Goal: Task Accomplishment & Management: Use online tool/utility

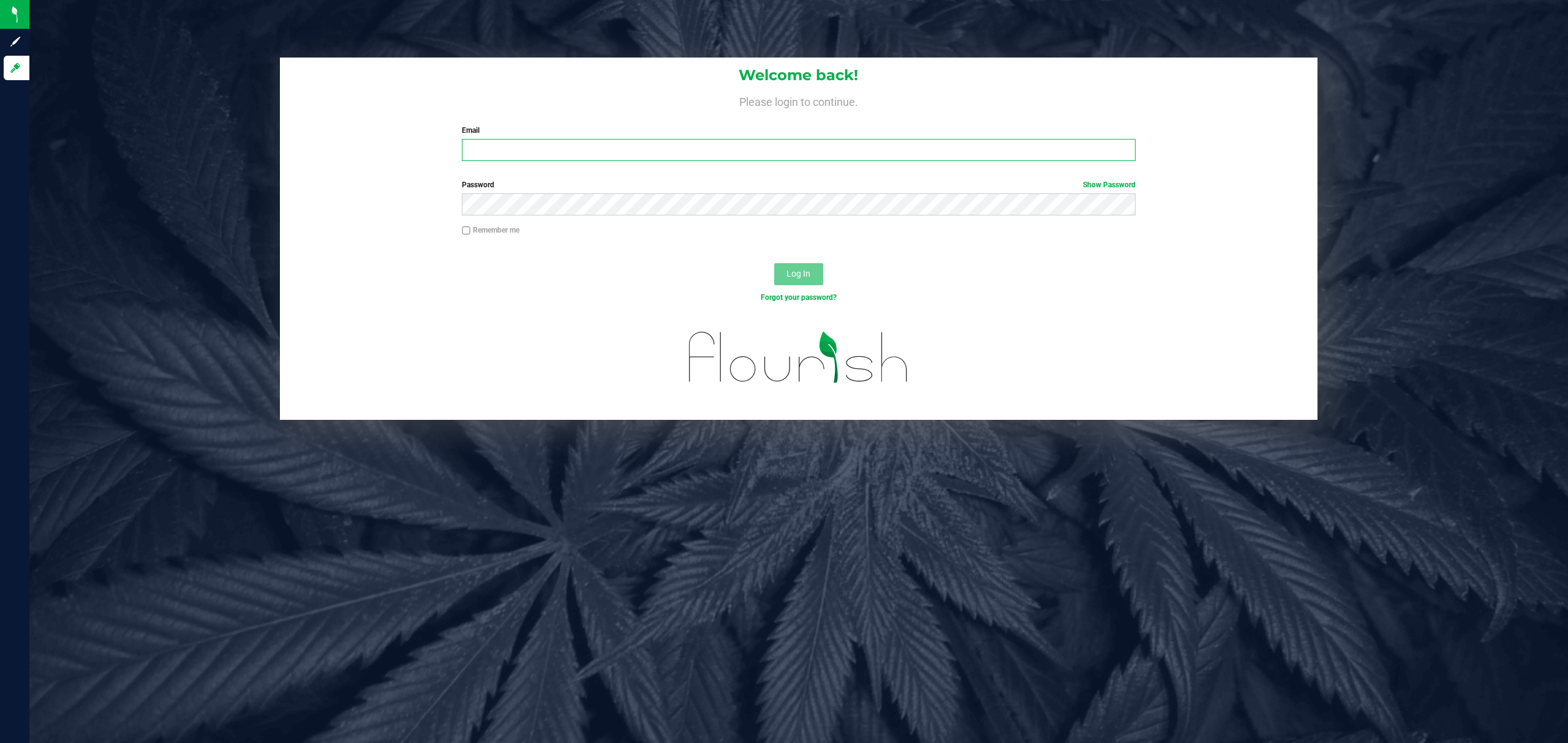
drag, startPoint x: 0, startPoint y: 0, endPoint x: 502, endPoint y: 141, distance: 521.4
click at [500, 141] on input "Email" at bounding box center [798, 150] width 673 height 22
type input "[EMAIL_ADDRESS][DOMAIN_NAME]"
click at [774, 264] on button "Log In" at bounding box center [798, 275] width 49 height 22
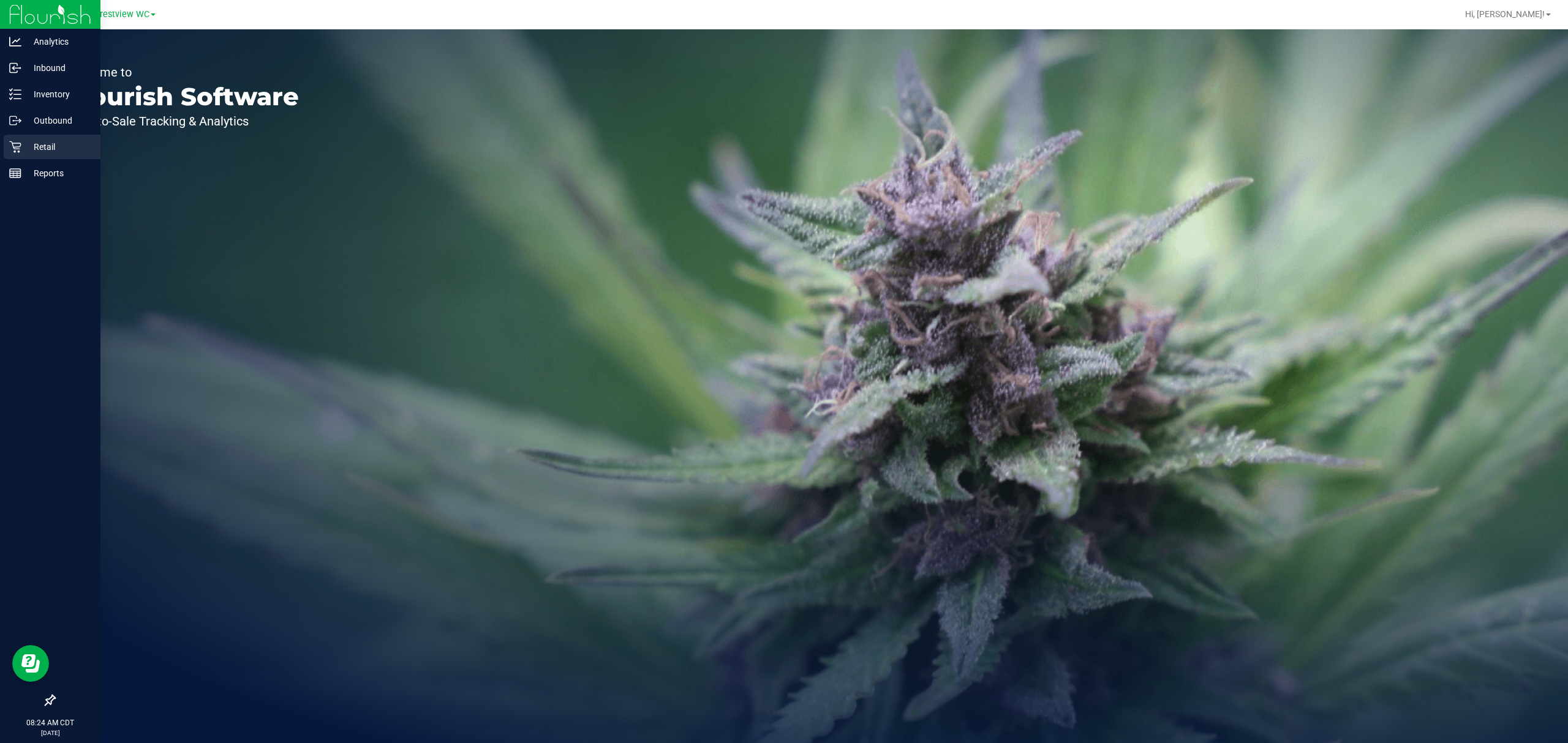
click at [6, 140] on div "Retail" at bounding box center [51, 147] width 96 height 25
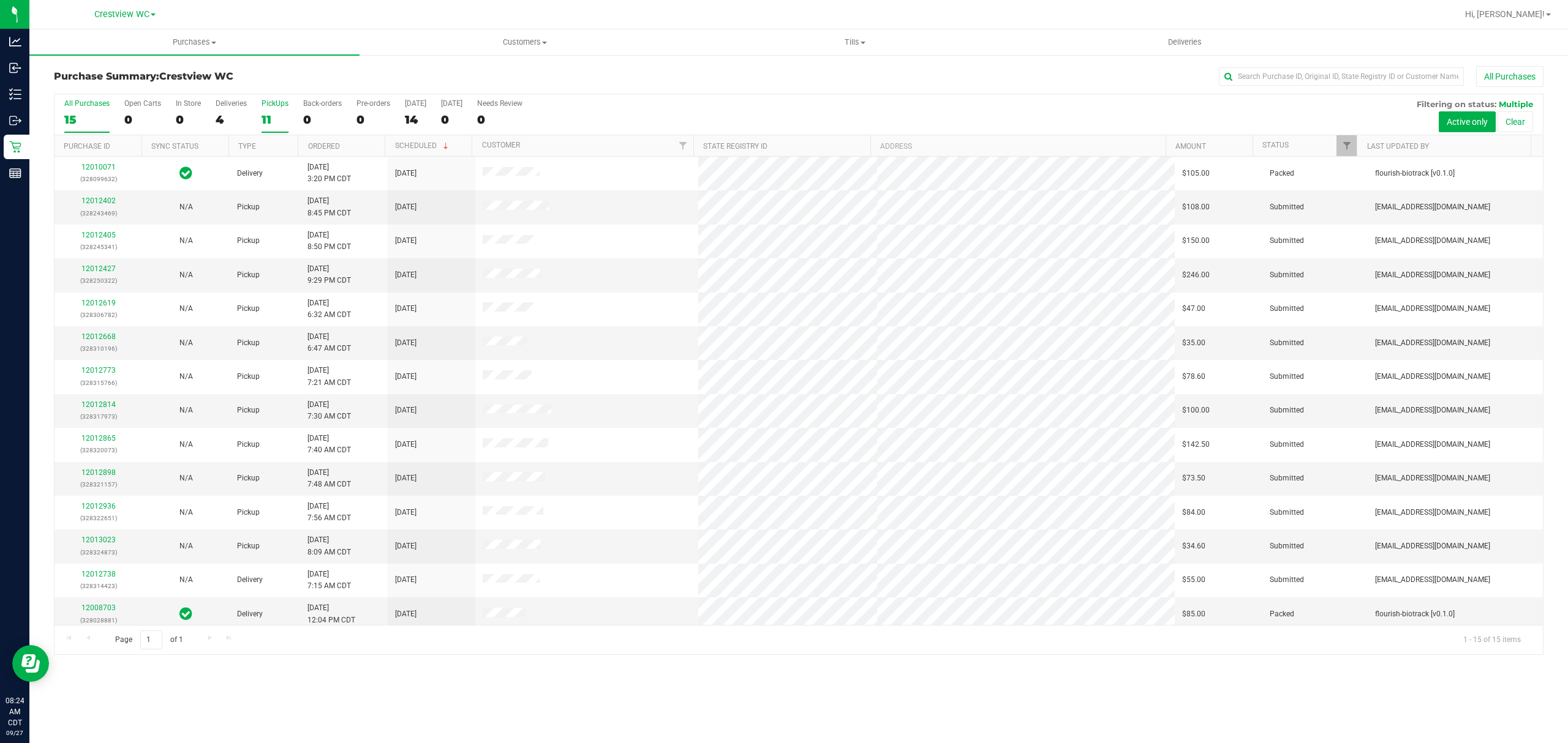
click at [276, 113] on label "PickUps 11" at bounding box center [275, 115] width 27 height 33
click at [0, 0] on input "PickUps 11" at bounding box center [0, 0] width 0 height 0
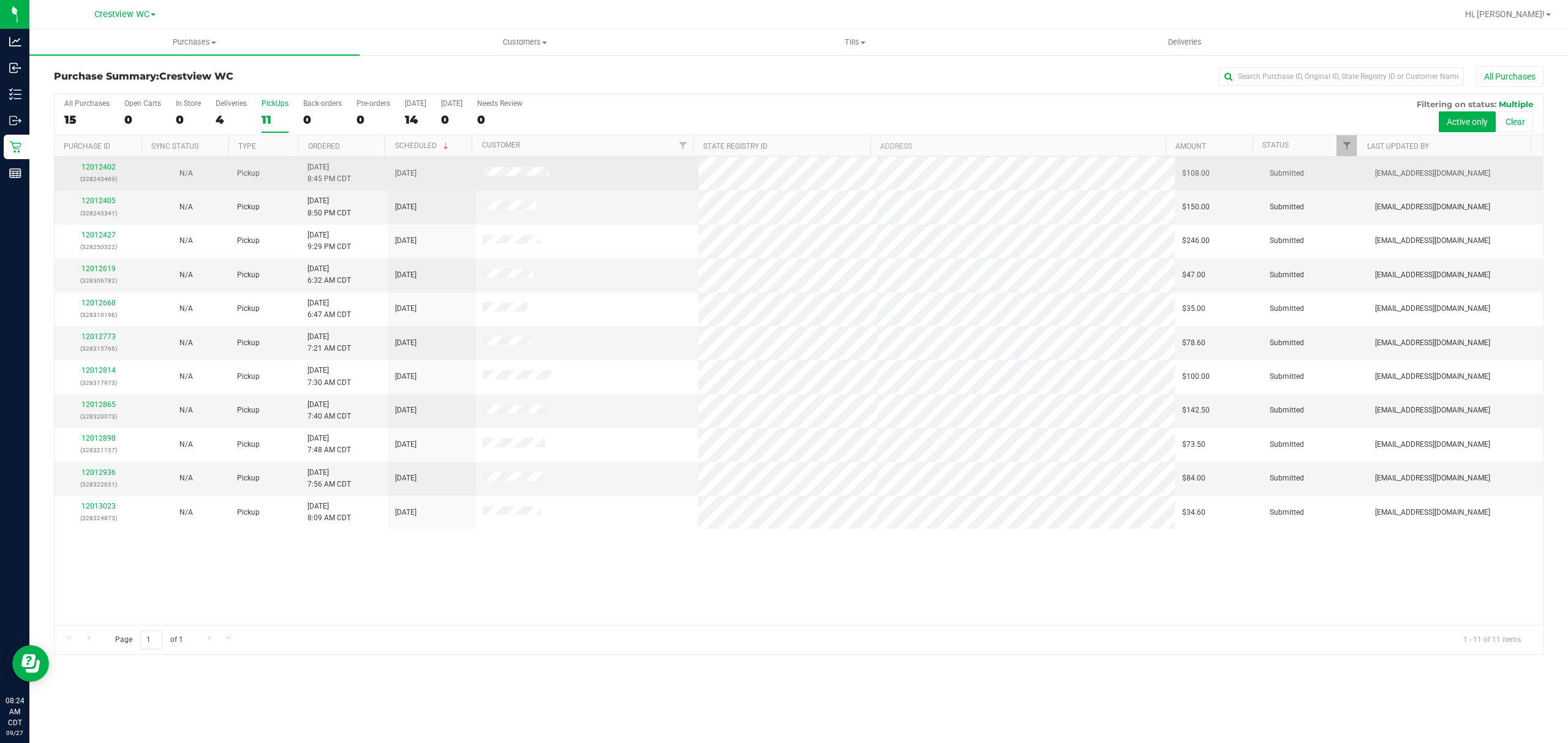
click at [119, 168] on div "12012402 (328243469)" at bounding box center [97, 172] width 73 height 23
click at [111, 168] on link "12012402" at bounding box center [98, 167] width 34 height 9
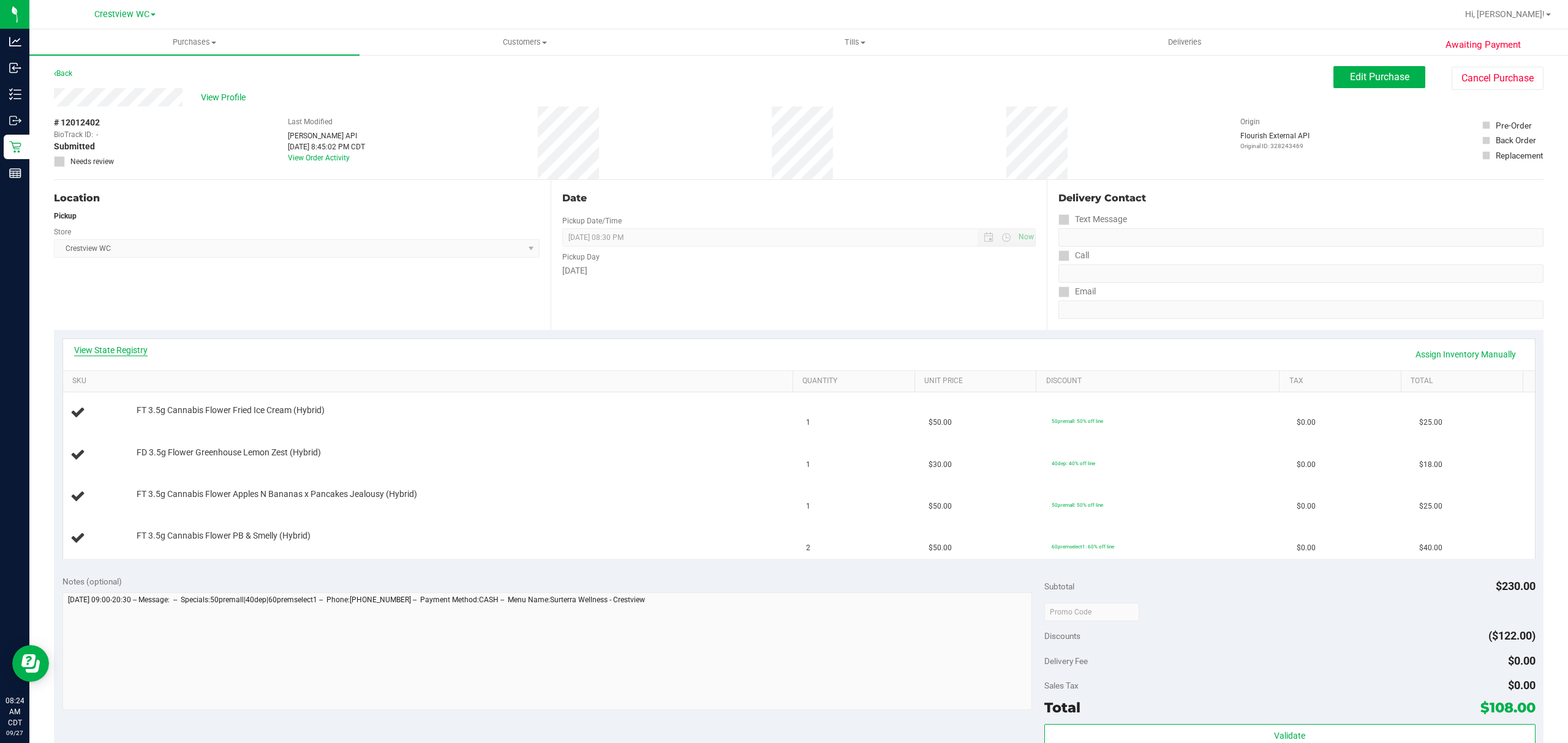
click at [141, 353] on link "View State Registry" at bounding box center [111, 350] width 73 height 12
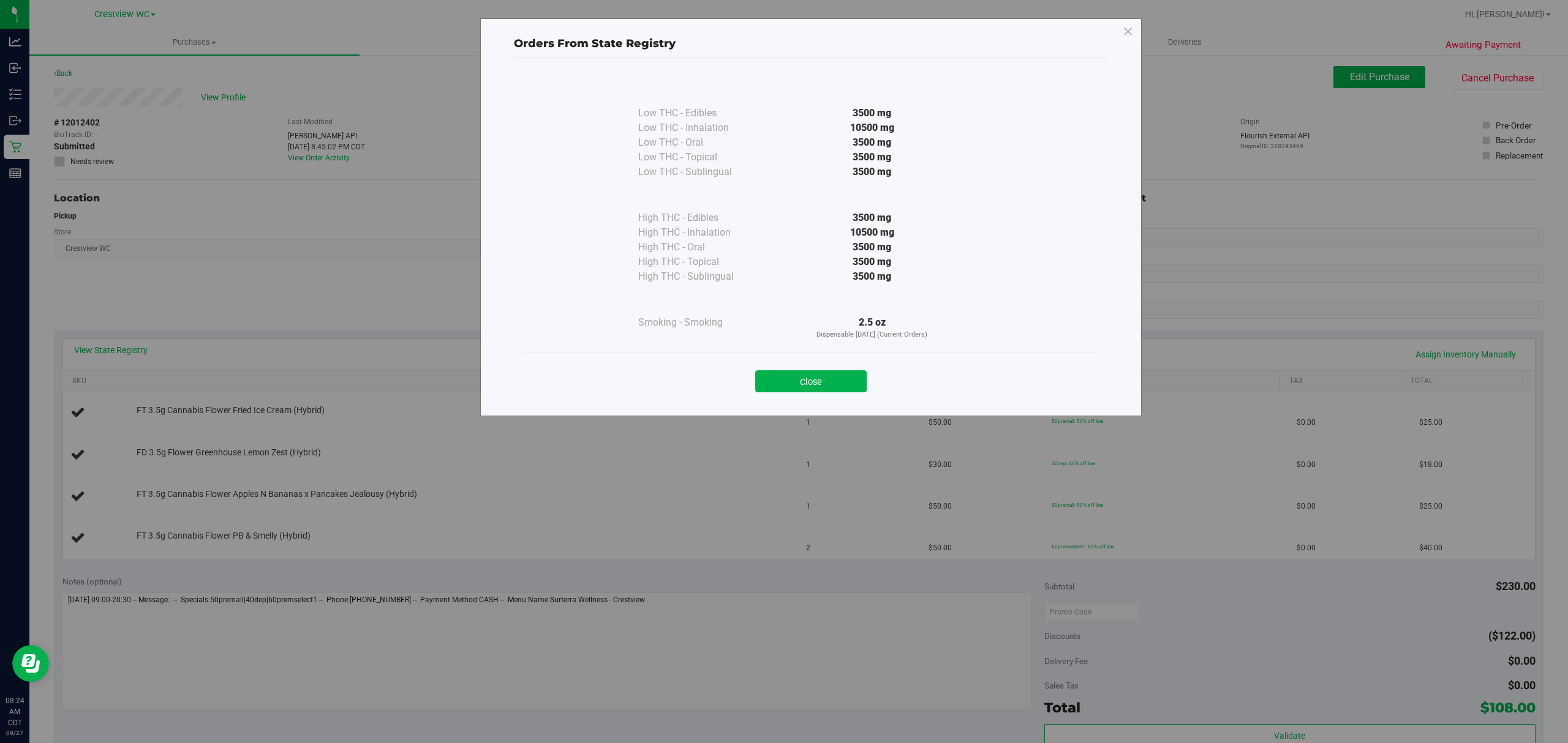
click at [838, 354] on div "Close" at bounding box center [811, 377] width 576 height 49
click at [858, 387] on button "Close" at bounding box center [811, 381] width 112 height 22
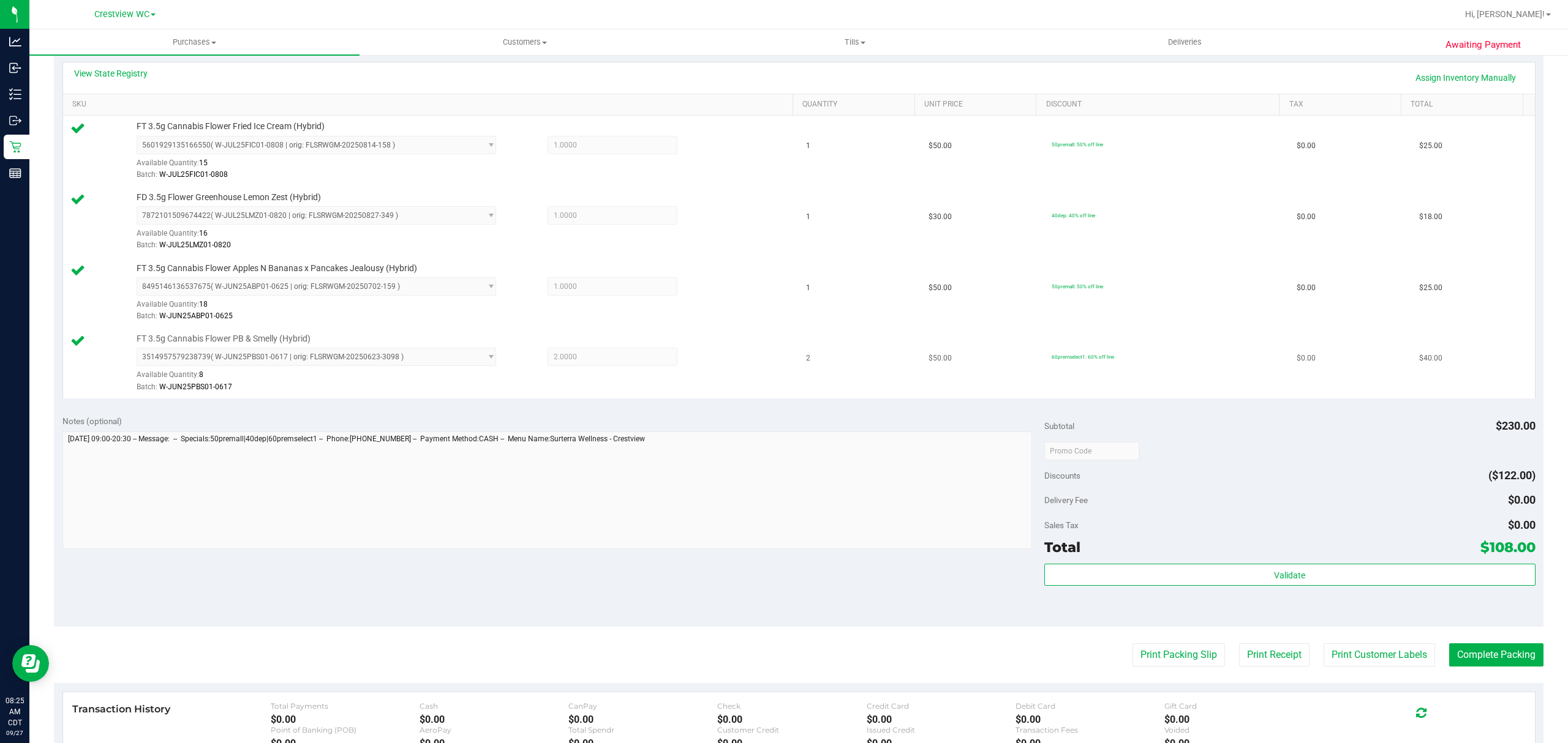
scroll to position [408, 0]
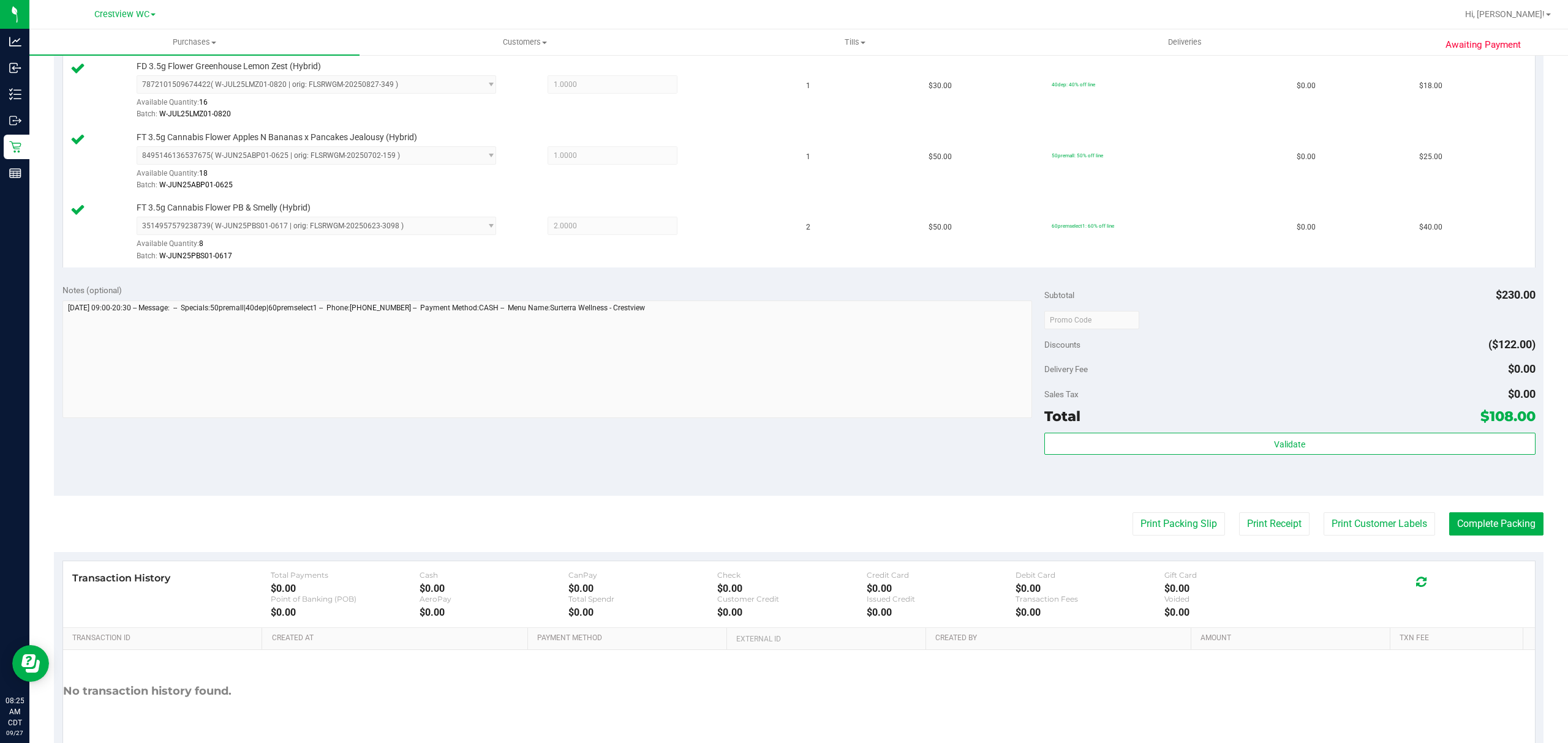
drag, startPoint x: 1269, startPoint y: 468, endPoint x: 1270, endPoint y: 459, distance: 9.1
click at [1270, 461] on div "Validate" at bounding box center [1291, 460] width 492 height 55
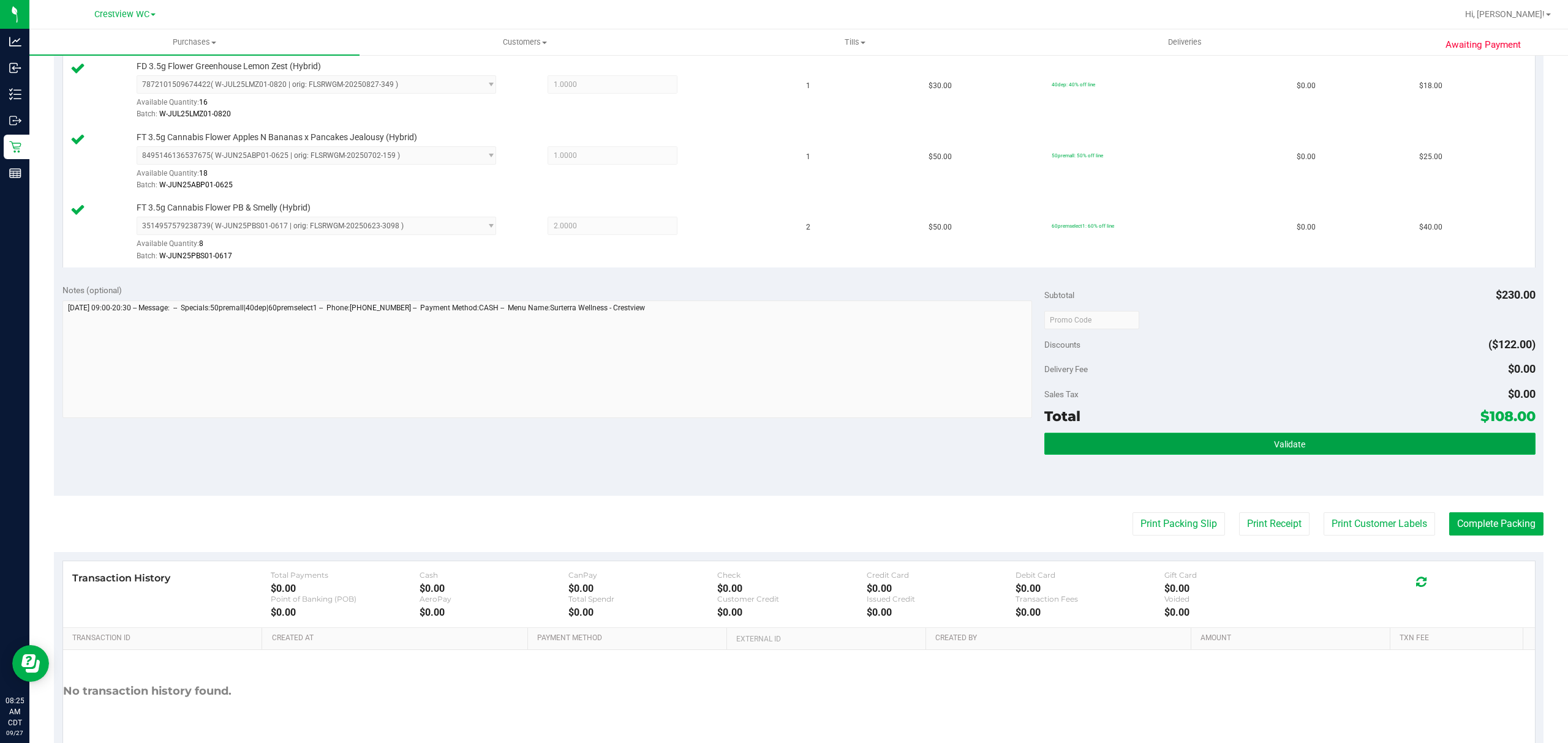
click at [1273, 455] on button "Validate" at bounding box center [1291, 444] width 492 height 22
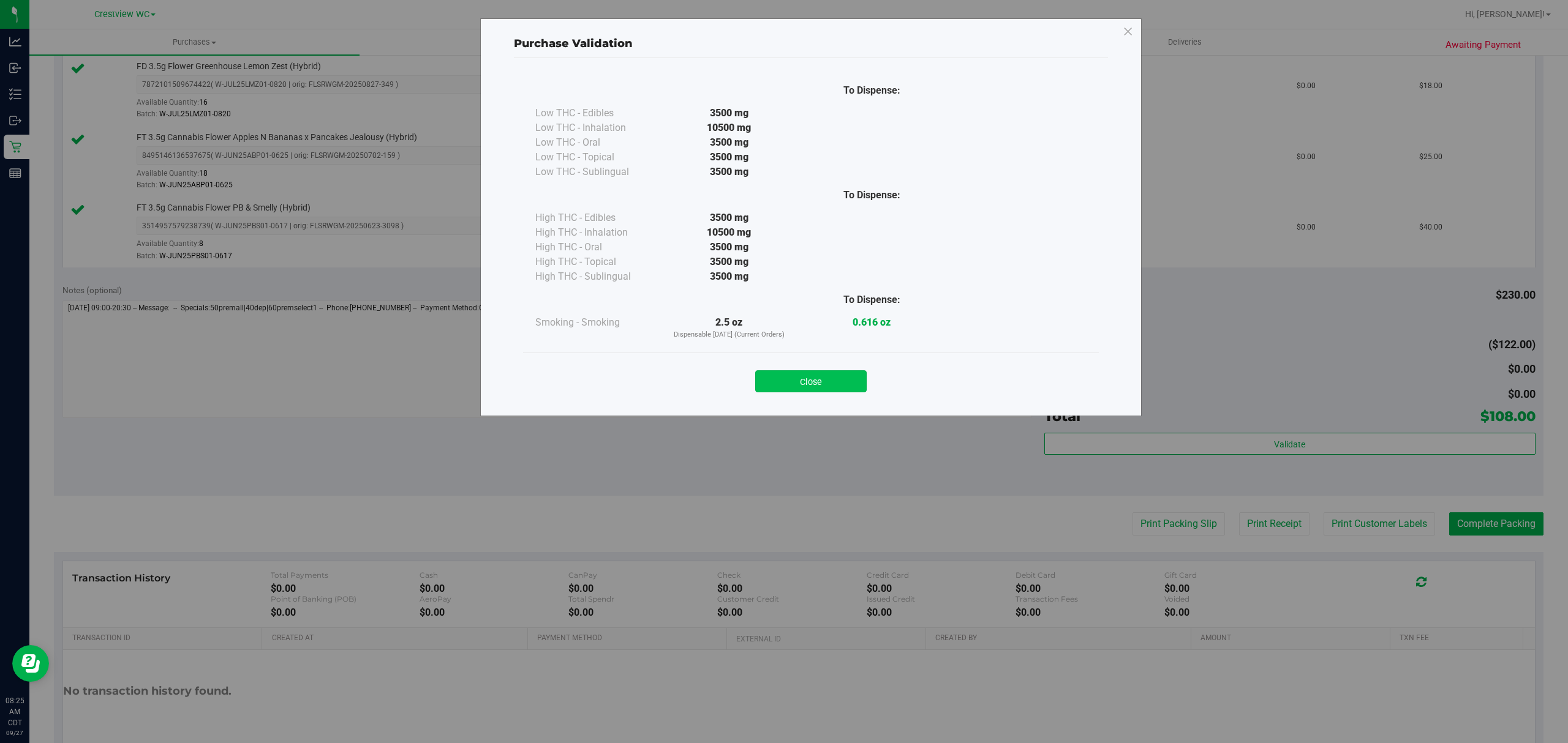
click at [830, 370] on div "Close" at bounding box center [811, 378] width 557 height 31
click at [832, 380] on button "Close" at bounding box center [811, 381] width 112 height 22
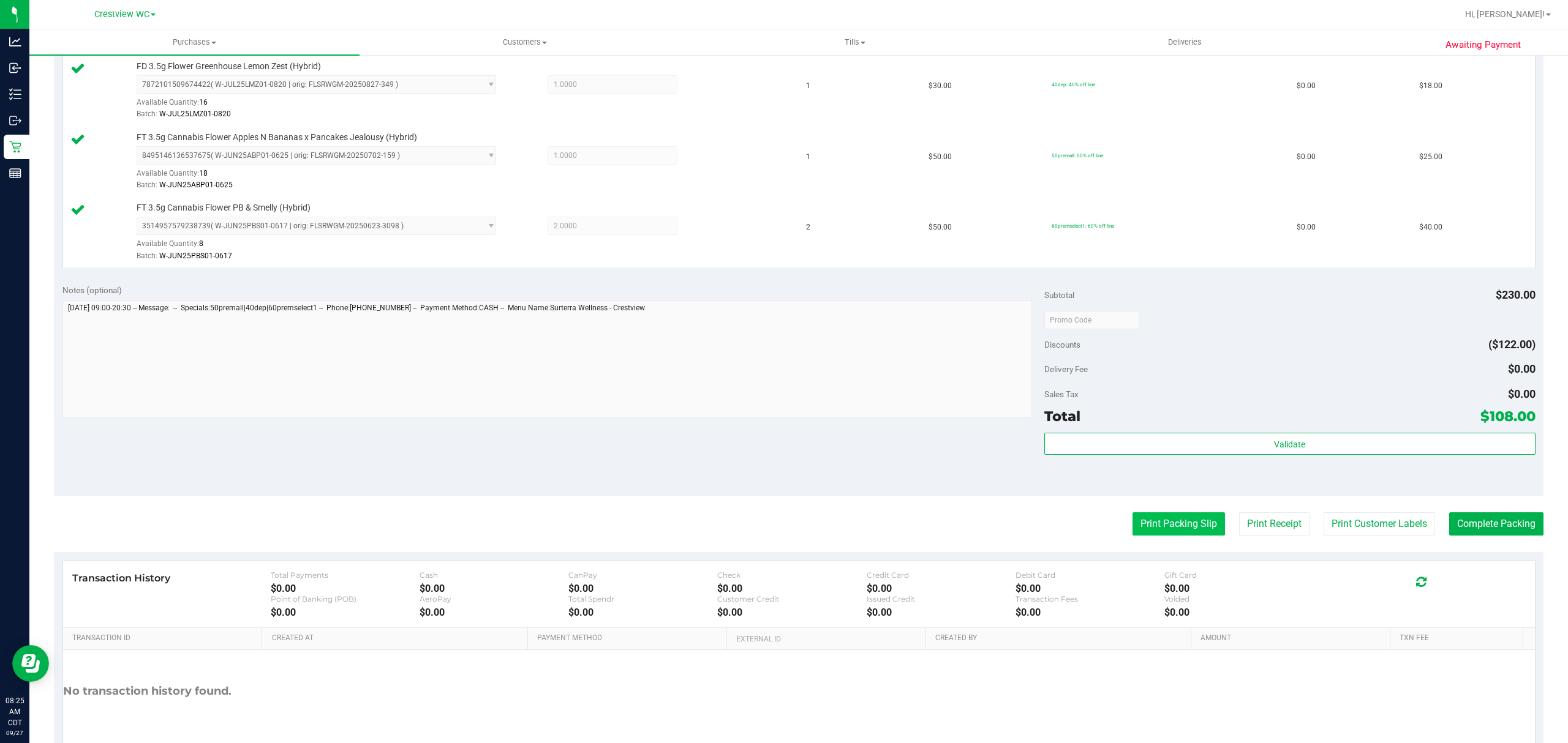
click at [1177, 528] on button "Print Packing Slip" at bounding box center [1179, 524] width 92 height 23
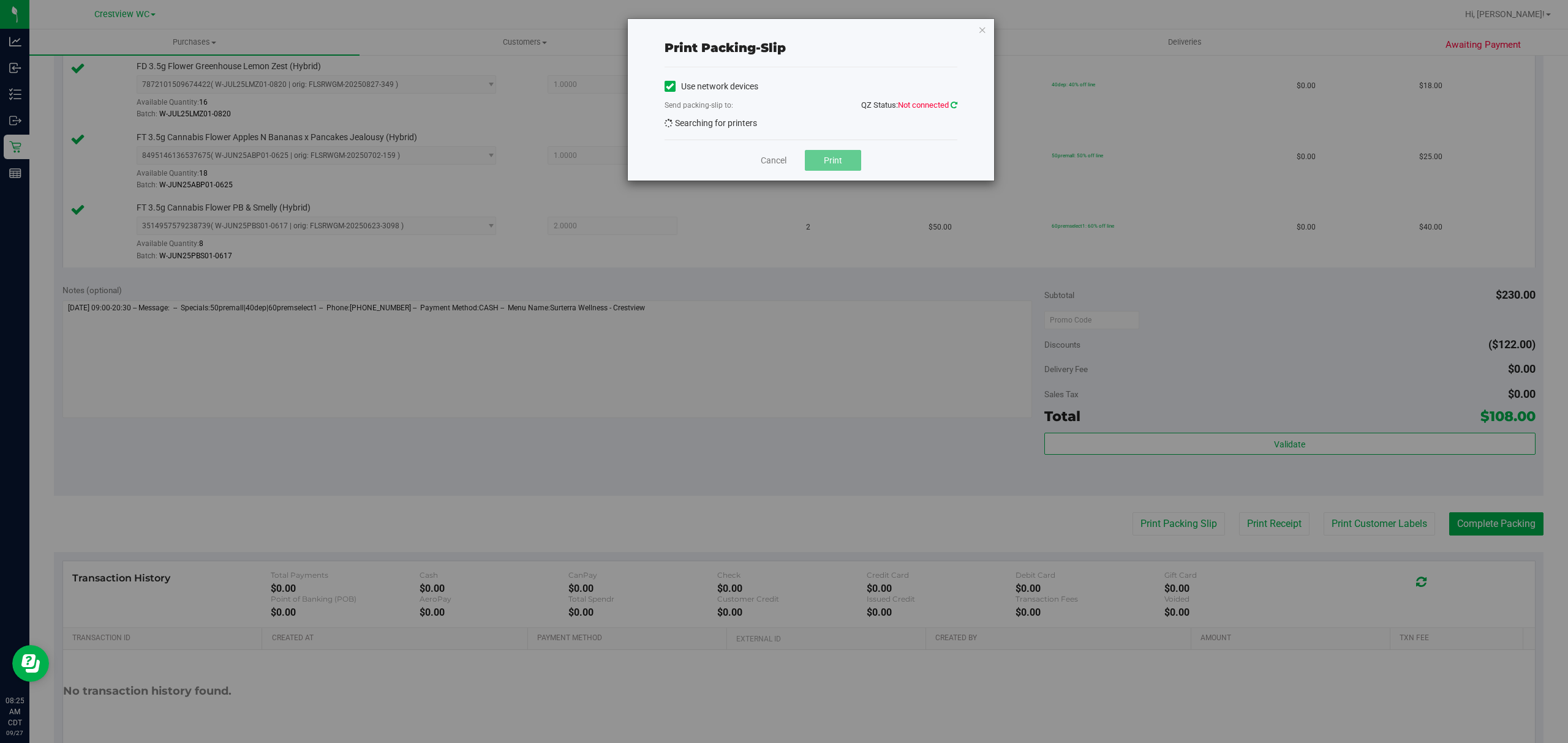
click at [951, 102] on icon at bounding box center [954, 104] width 7 height 8
click at [979, 29] on icon "button" at bounding box center [982, 29] width 9 height 15
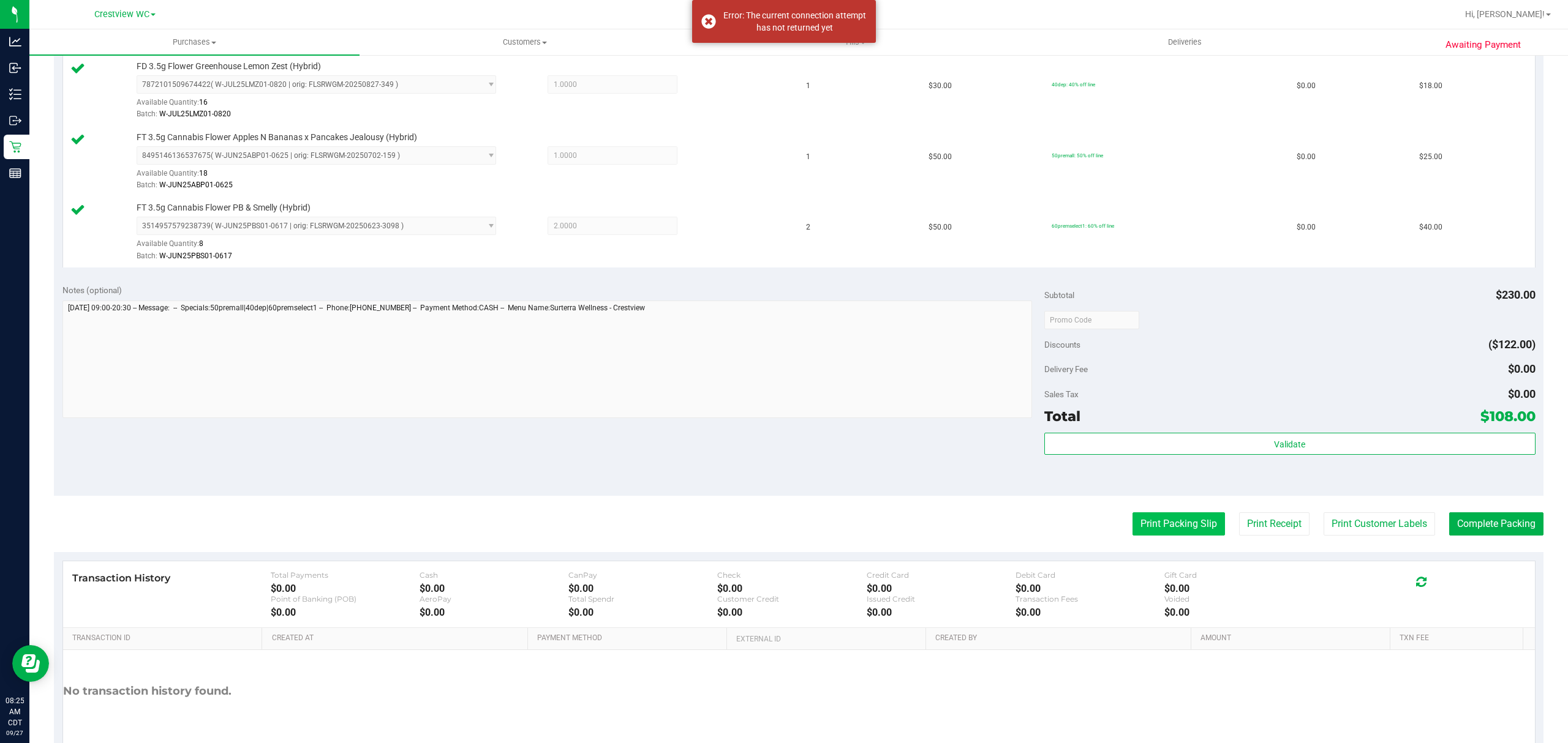
click at [1134, 522] on button "Print Packing Slip" at bounding box center [1179, 524] width 92 height 23
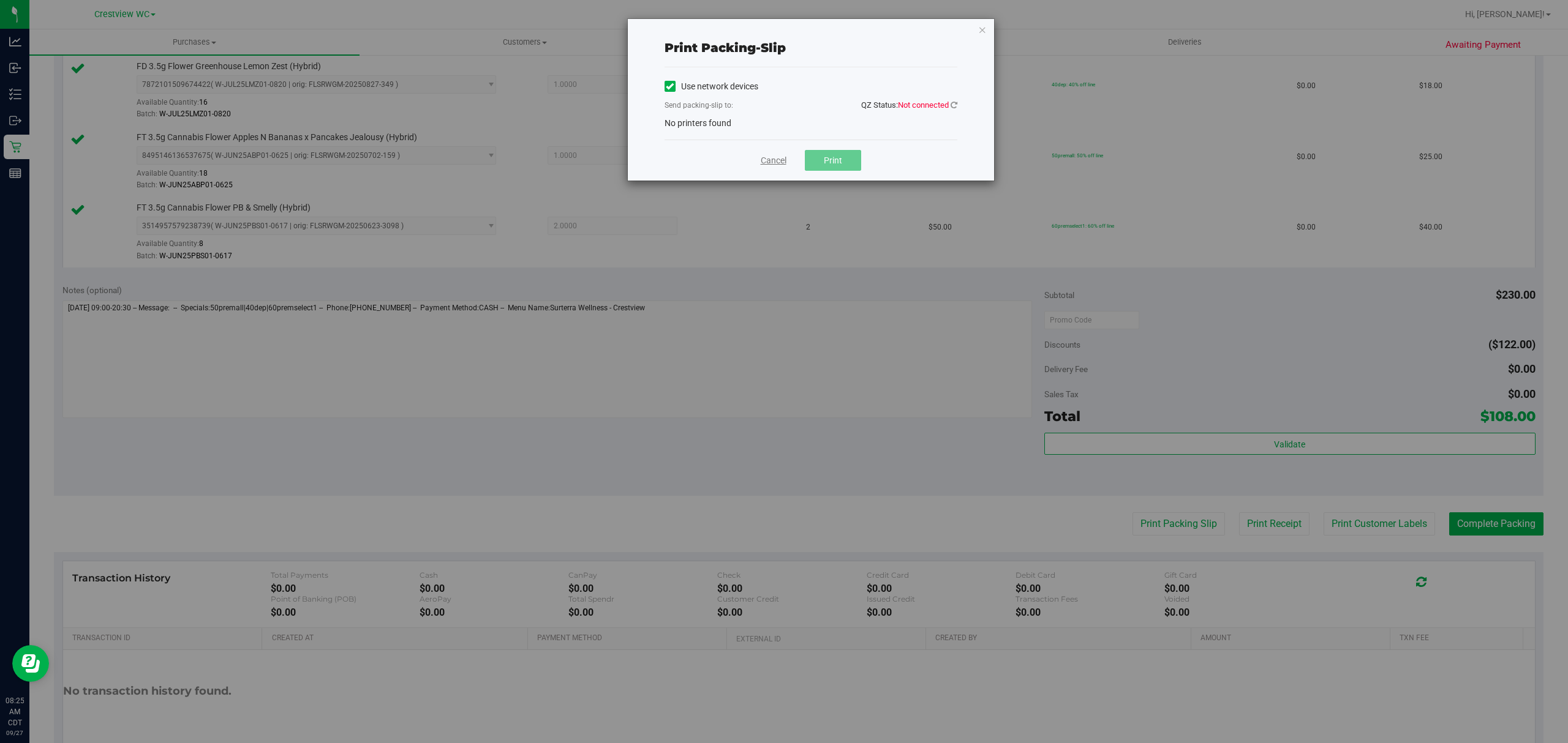
click at [771, 160] on link "Cancel" at bounding box center [773, 160] width 26 height 13
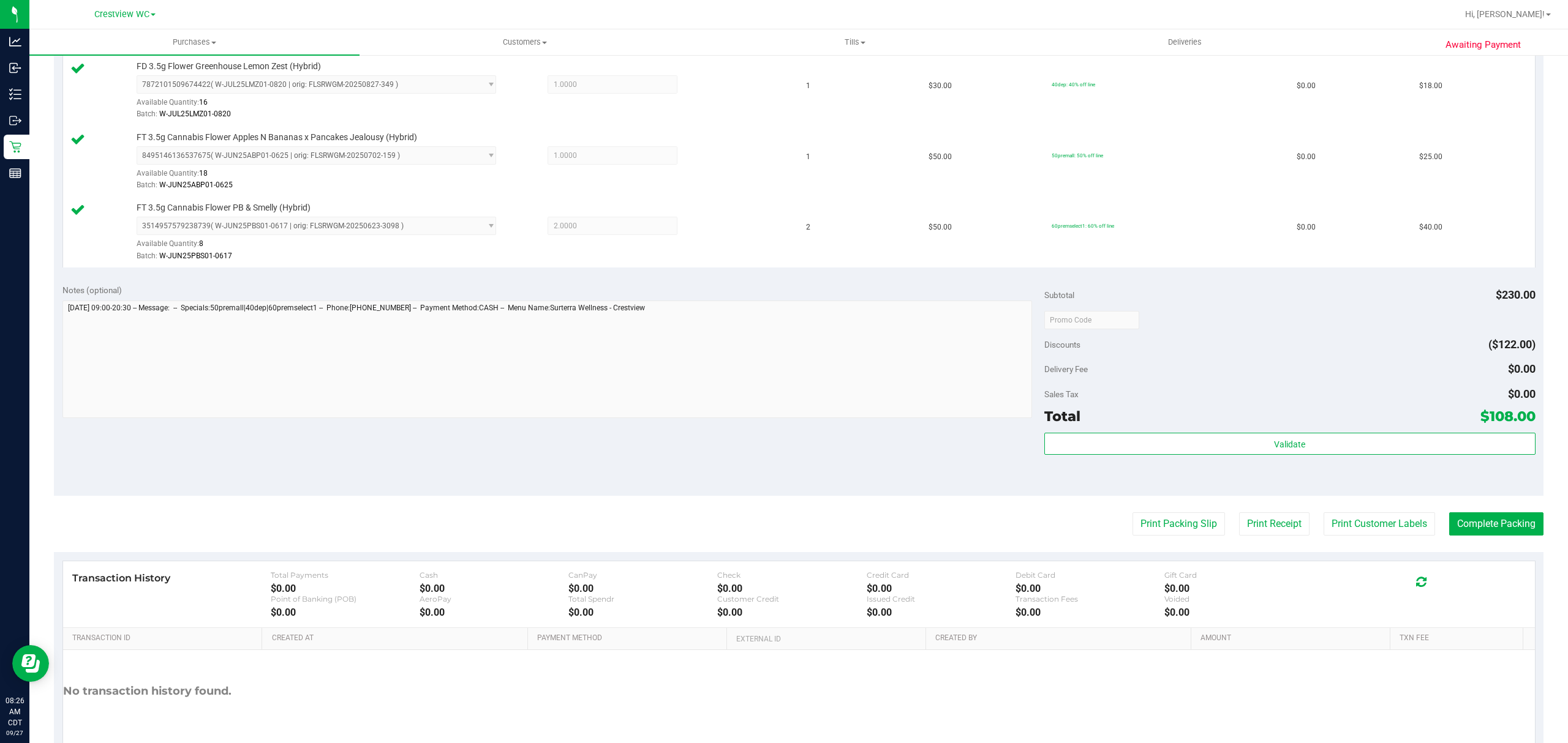
click at [1297, 695] on div "No transaction history found." at bounding box center [799, 691] width 1472 height 83
click at [1183, 525] on button "Print Packing Slip" at bounding box center [1179, 524] width 92 height 23
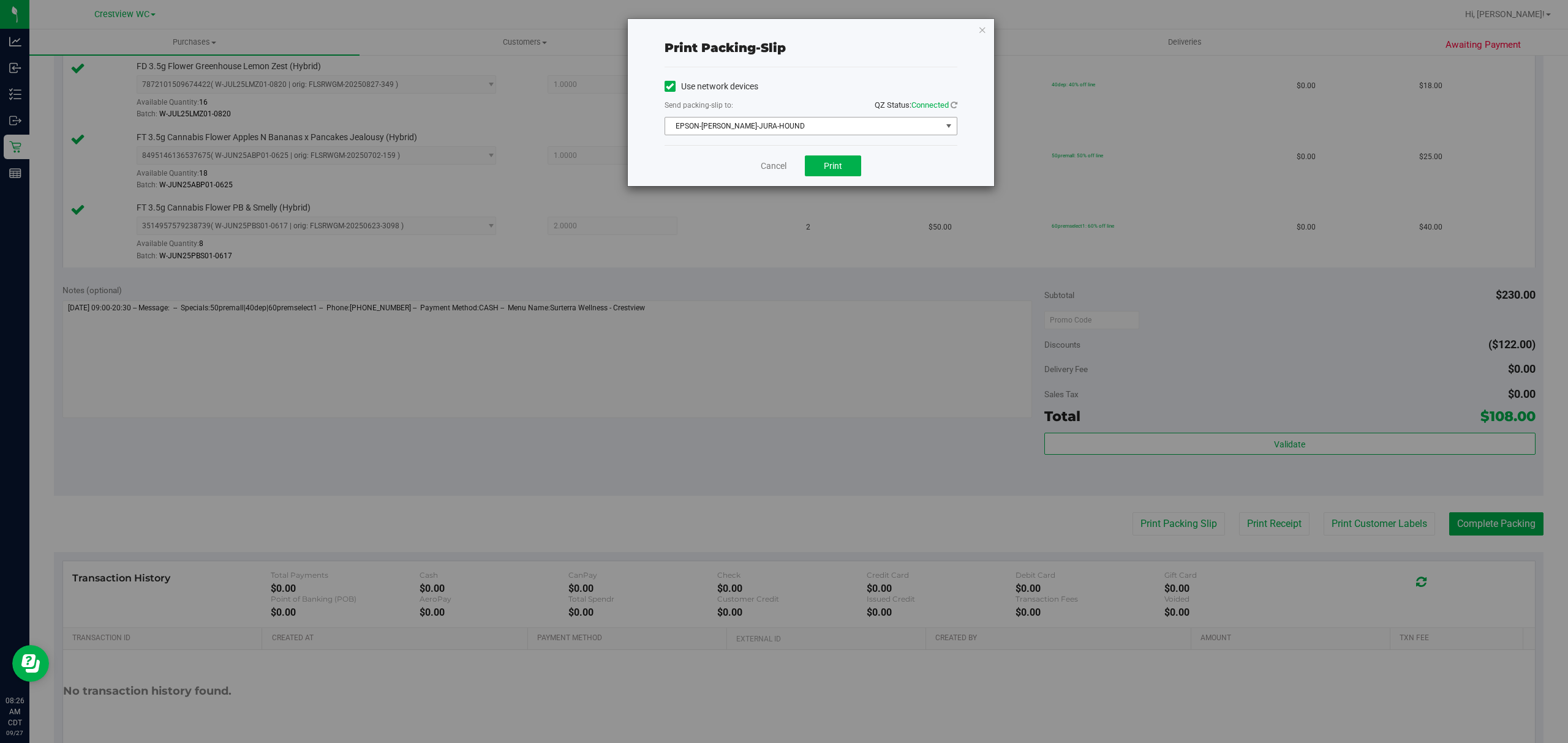
click at [791, 121] on span "EPSON-BRUNO-JURA-HOUND" at bounding box center [803, 126] width 277 height 17
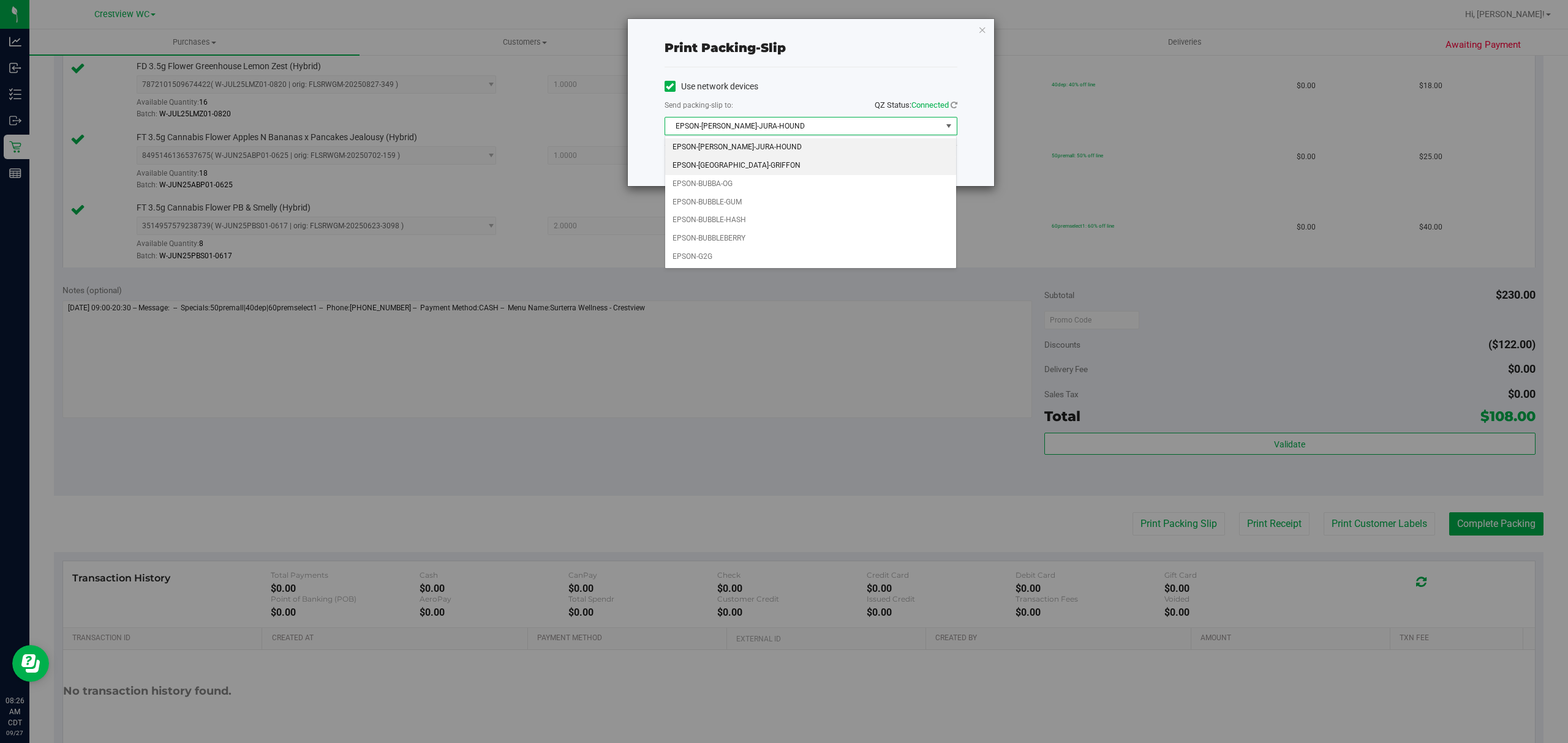
click at [721, 168] on li "EPSON-BRUSSELS-GRIFFON" at bounding box center [810, 166] width 291 height 19
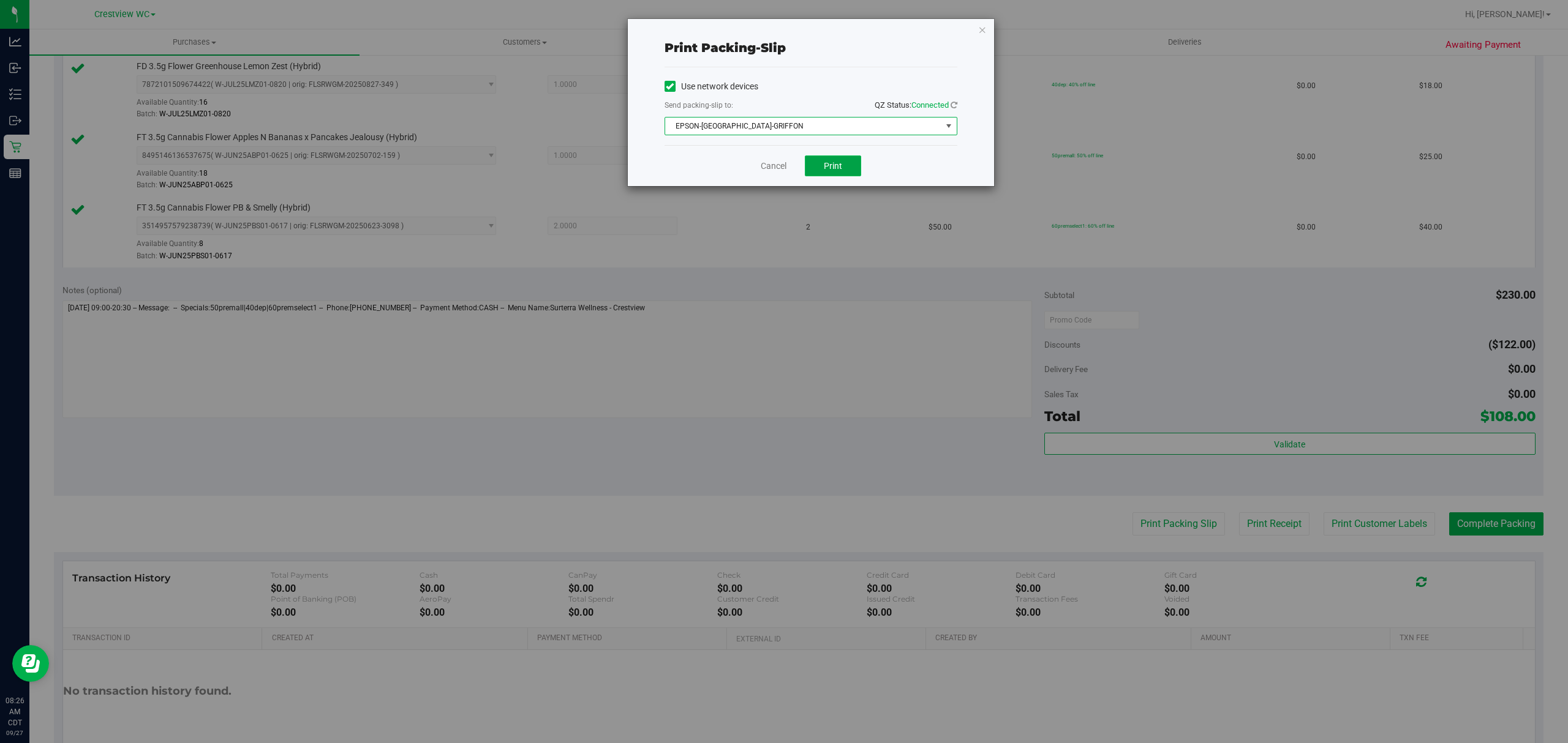
click at [827, 172] on button "Print" at bounding box center [833, 165] width 56 height 20
click at [772, 165] on link "Cancel" at bounding box center [773, 165] width 26 height 13
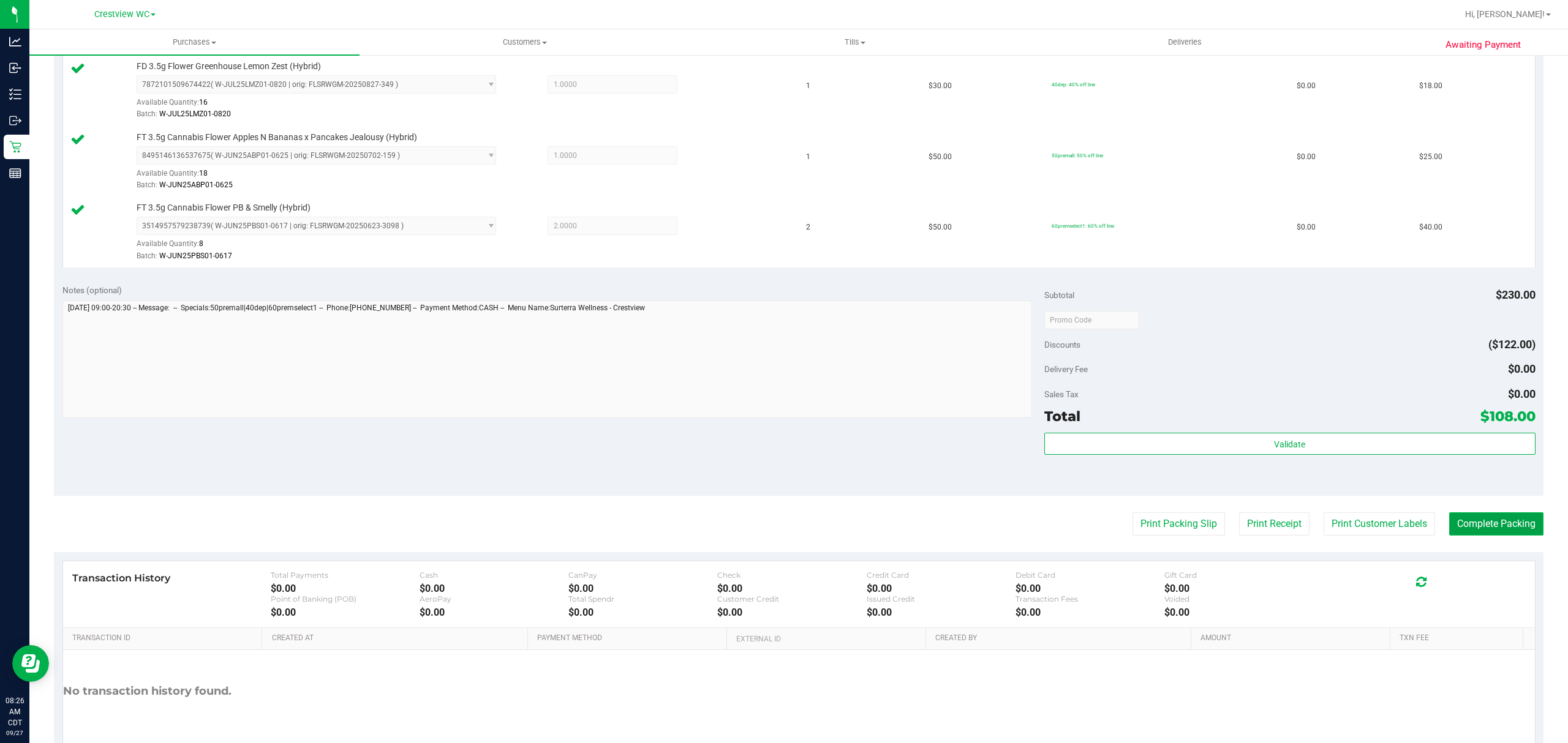
click at [1489, 535] on button "Complete Packing" at bounding box center [1496, 524] width 95 height 23
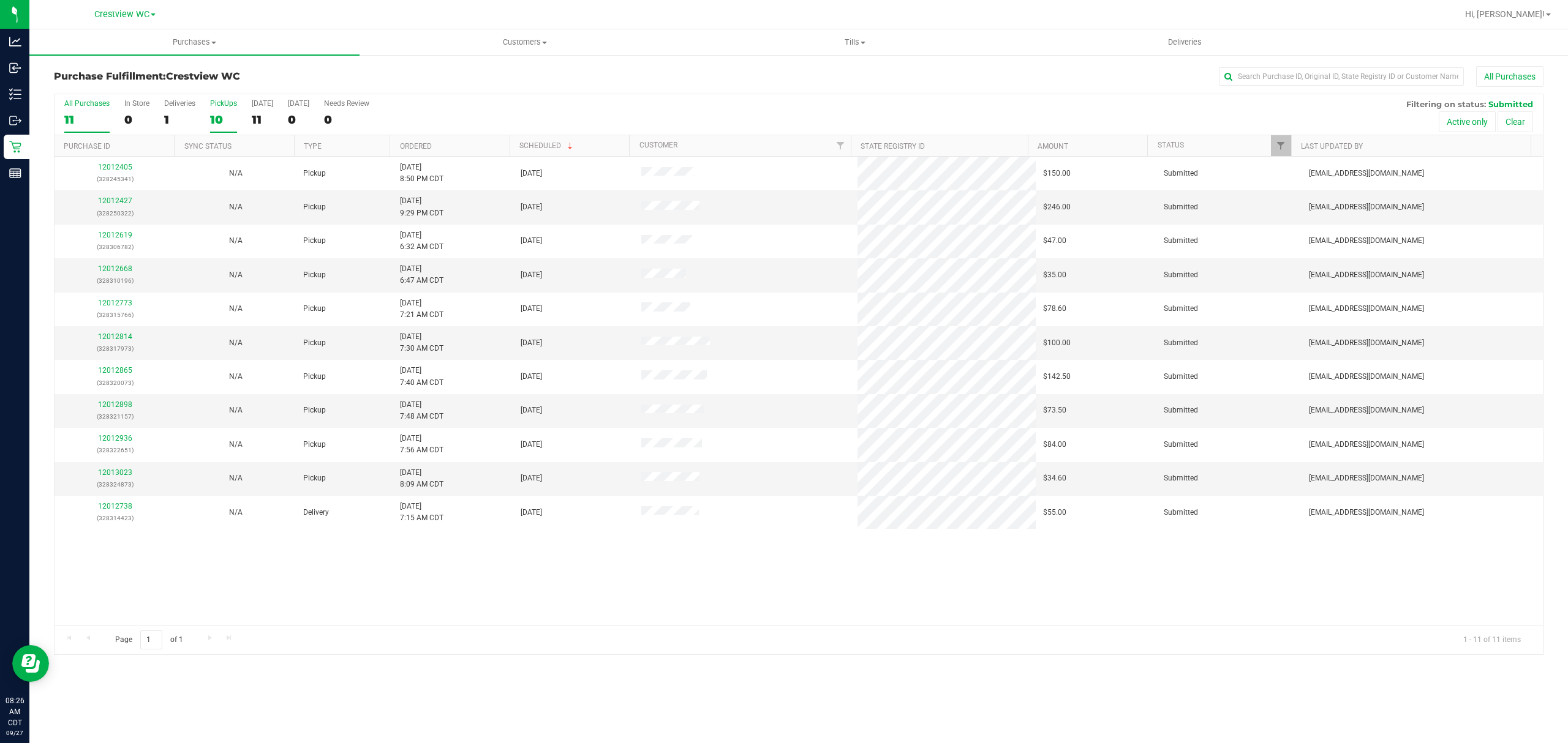
click at [231, 119] on div "10" at bounding box center [224, 119] width 27 height 15
click at [0, 0] on input "PickUps 10" at bounding box center [0, 0] width 0 height 0
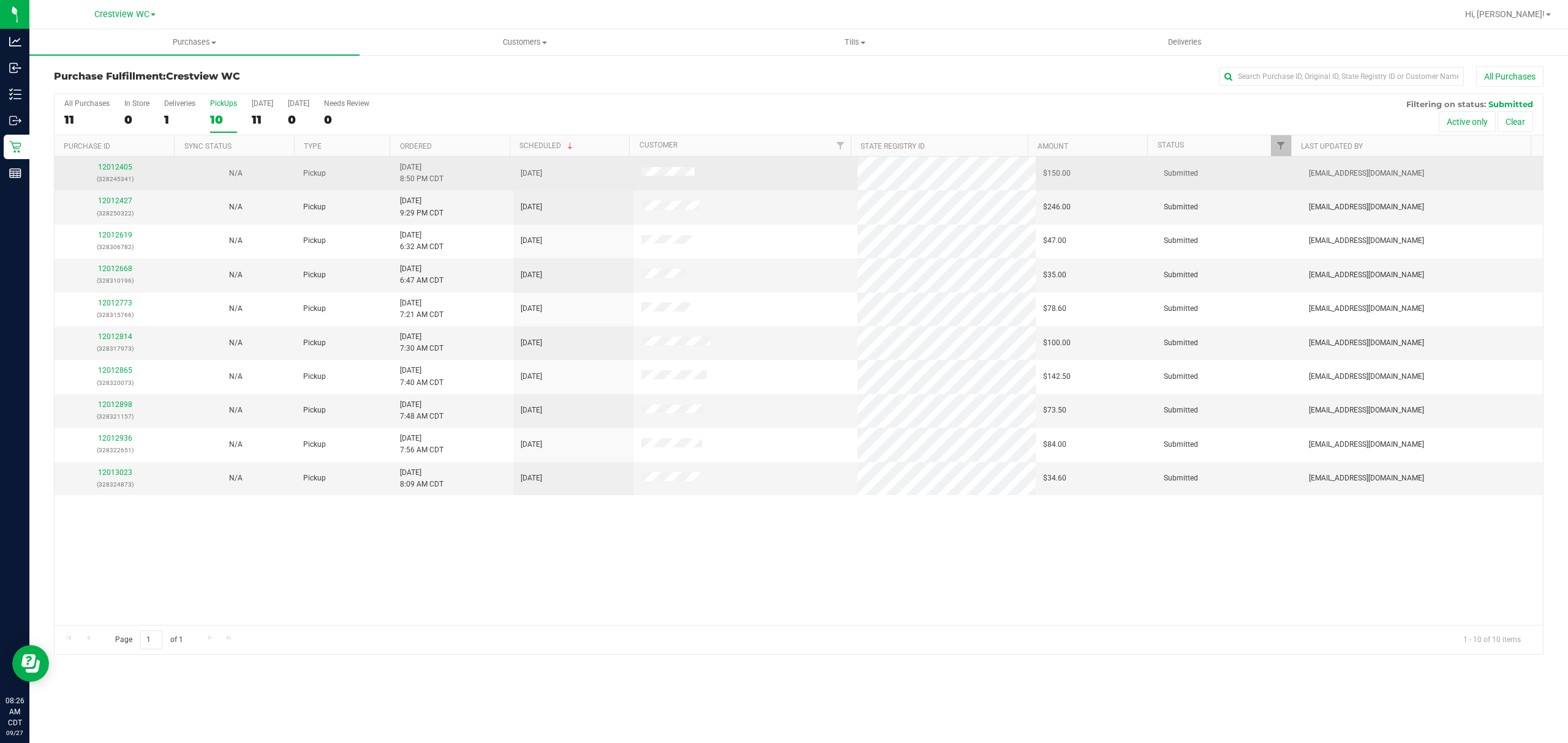
click at [115, 174] on p "(328245341)" at bounding box center [114, 179] width 106 height 12
click at [115, 171] on link "12012405" at bounding box center [115, 167] width 34 height 9
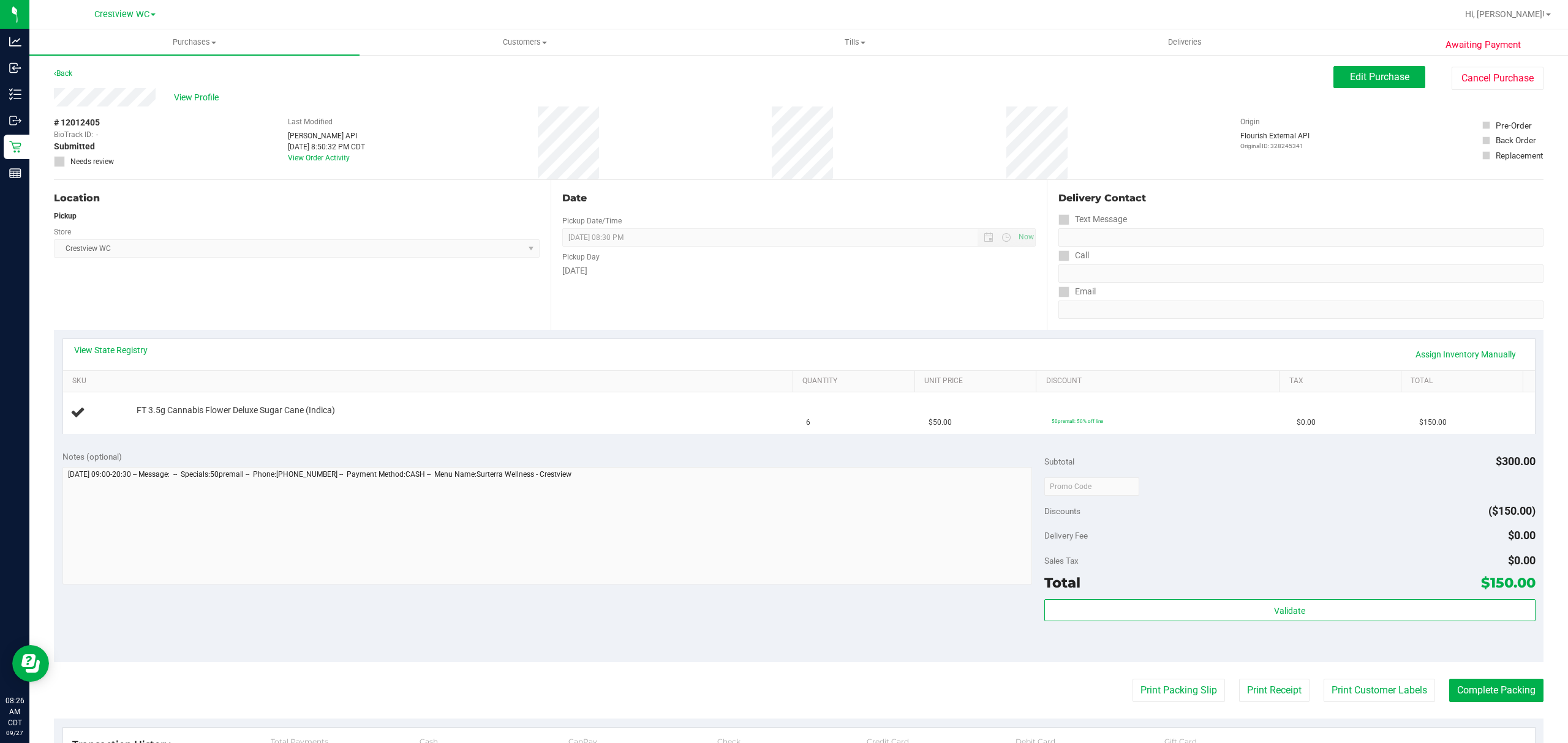
click at [161, 344] on div "View State Registry Assign Inventory Manually" at bounding box center [799, 354] width 1450 height 20
click at [125, 348] on link "View State Registry" at bounding box center [111, 350] width 73 height 12
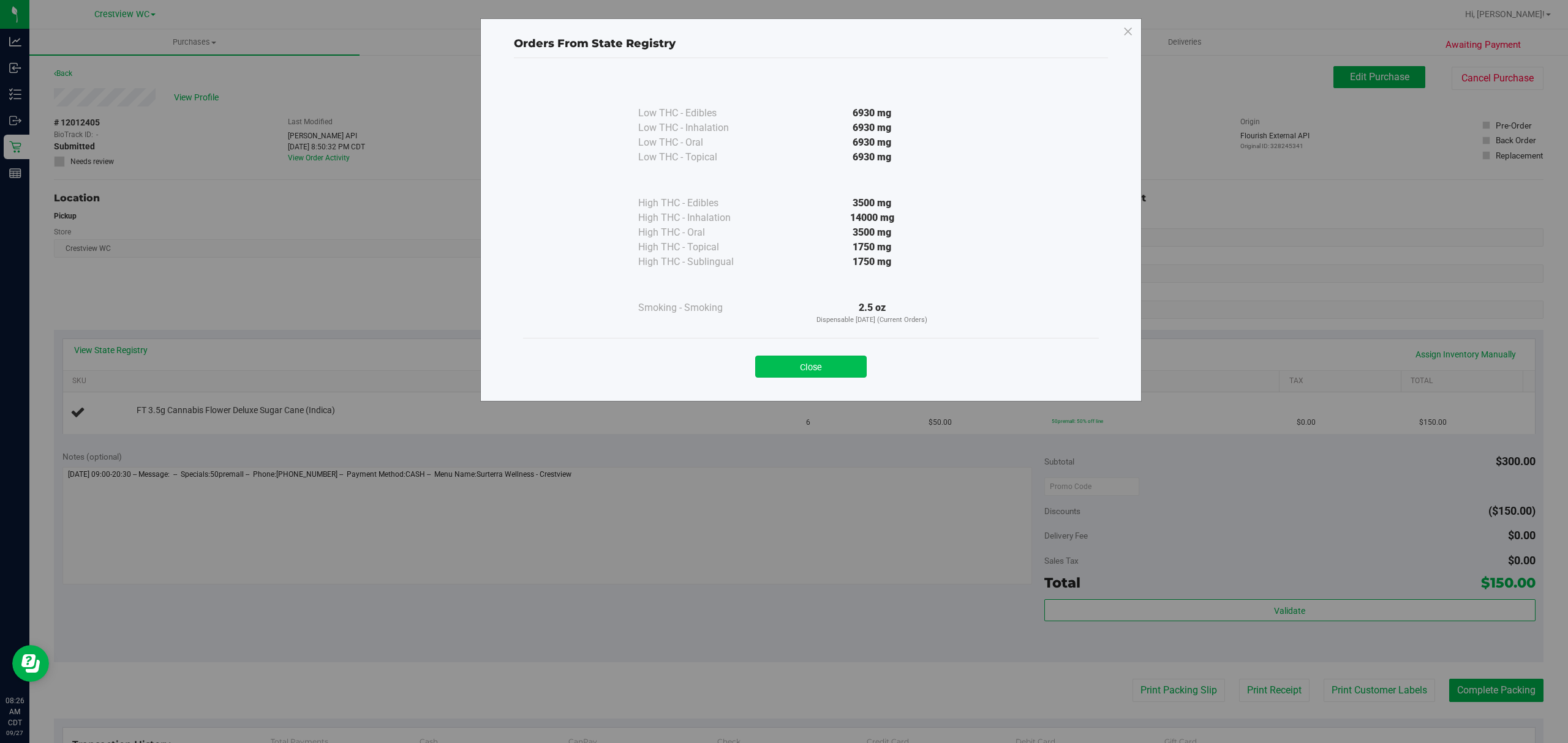
click at [836, 368] on button "Close" at bounding box center [811, 367] width 112 height 22
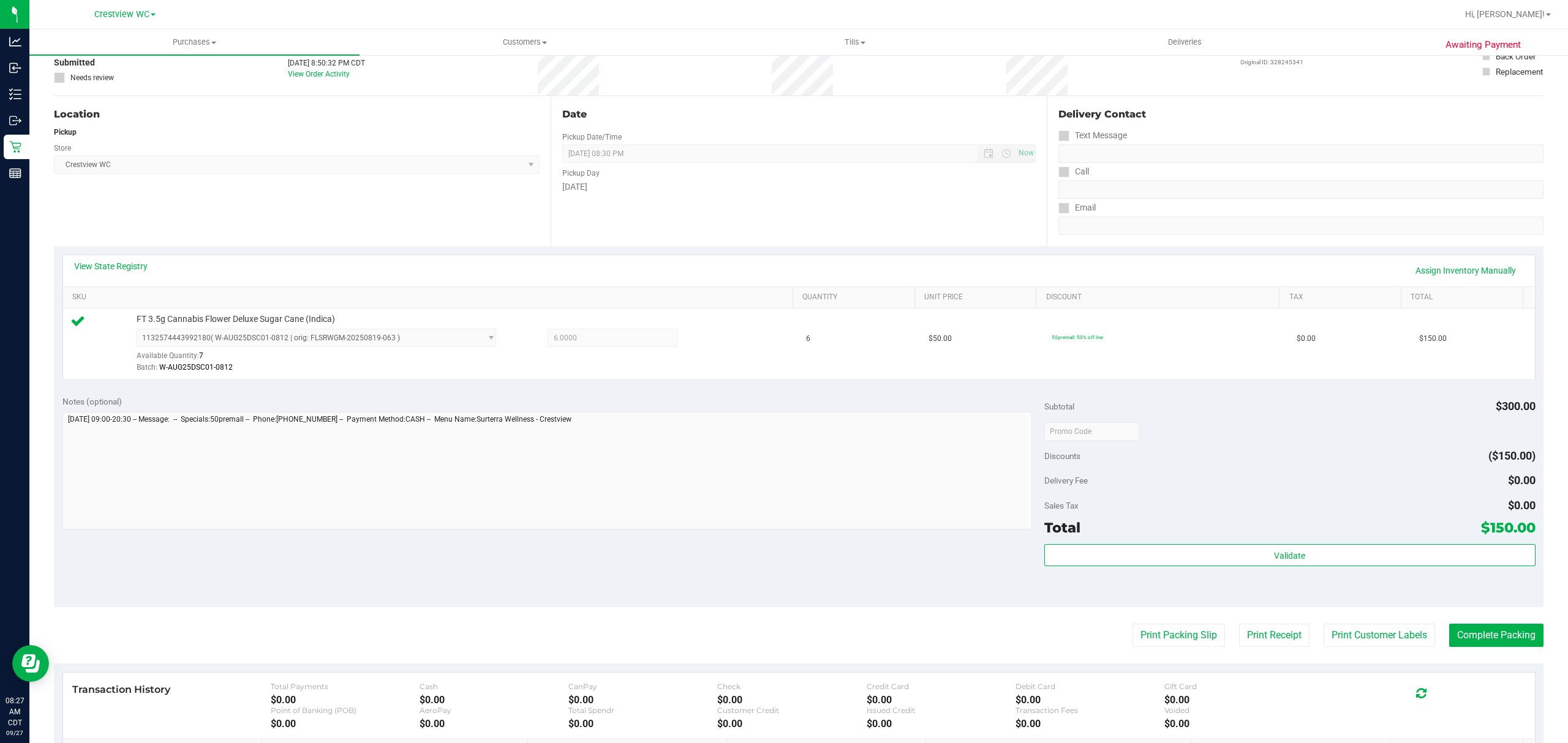
scroll to position [163, 0]
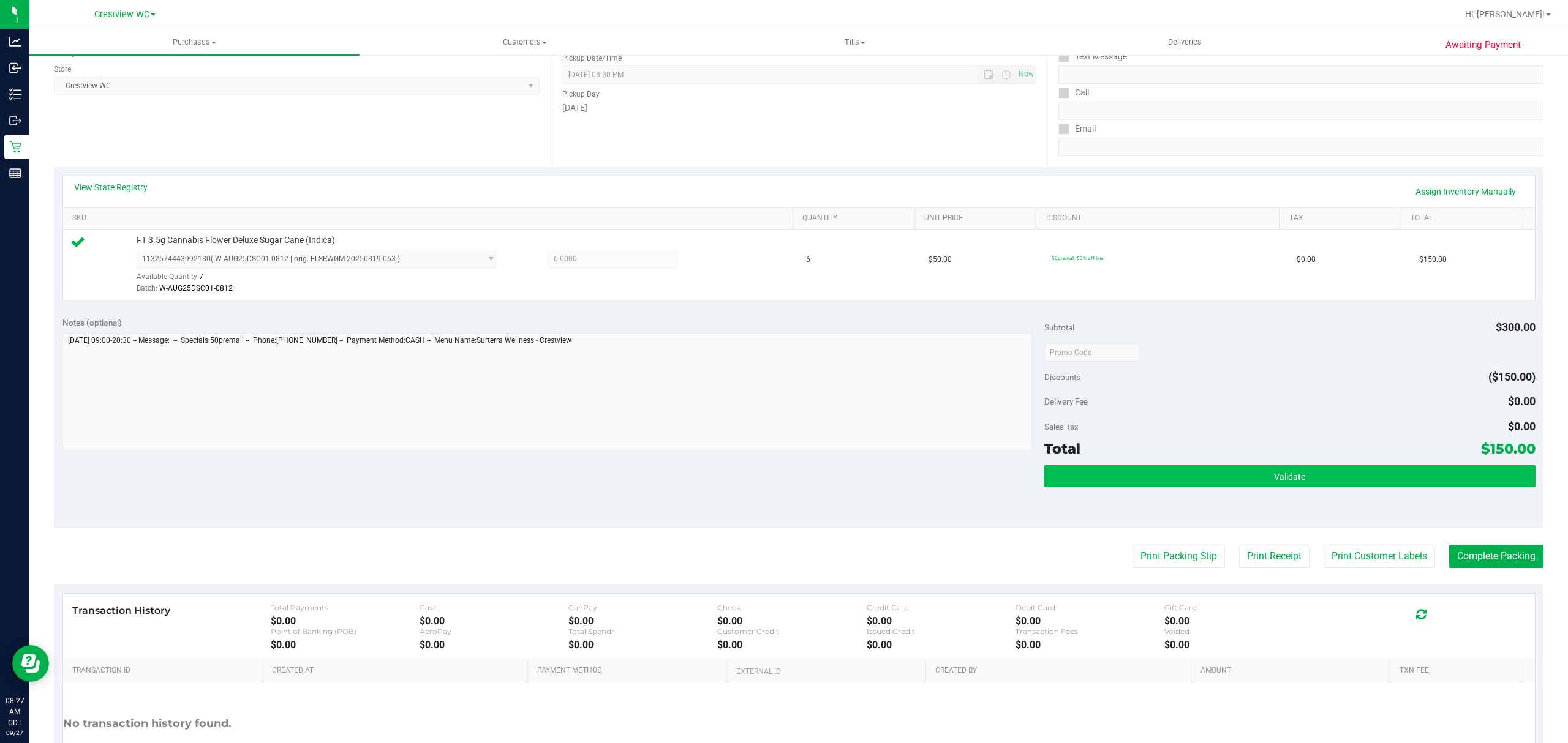
drag, startPoint x: 1157, startPoint y: 456, endPoint x: 1164, endPoint y: 466, distance: 12.2
click at [1159, 459] on div "Total $150.00" at bounding box center [1291, 449] width 492 height 22
click at [1169, 471] on button "Validate" at bounding box center [1291, 476] width 492 height 22
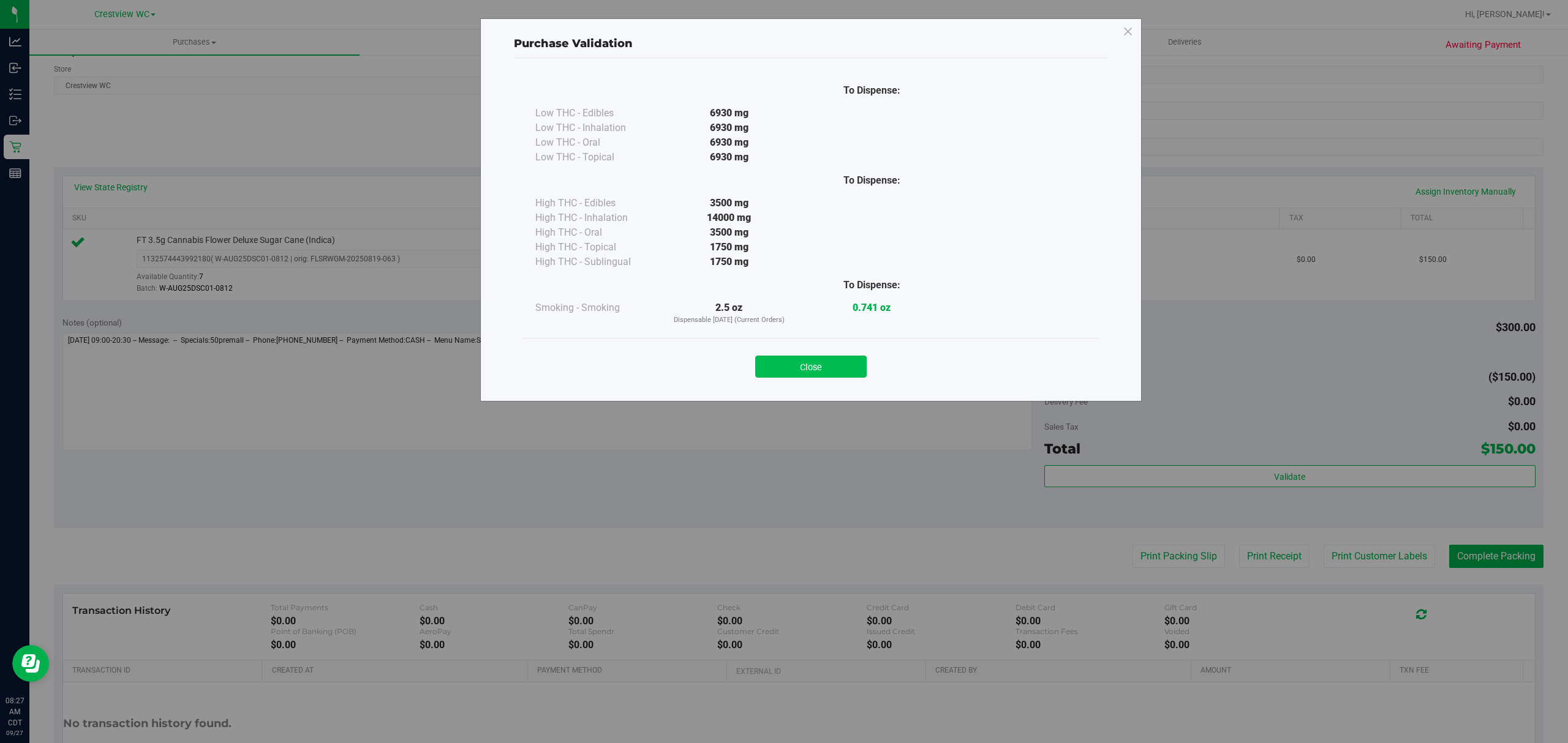
click at [841, 361] on button "Close" at bounding box center [811, 367] width 112 height 22
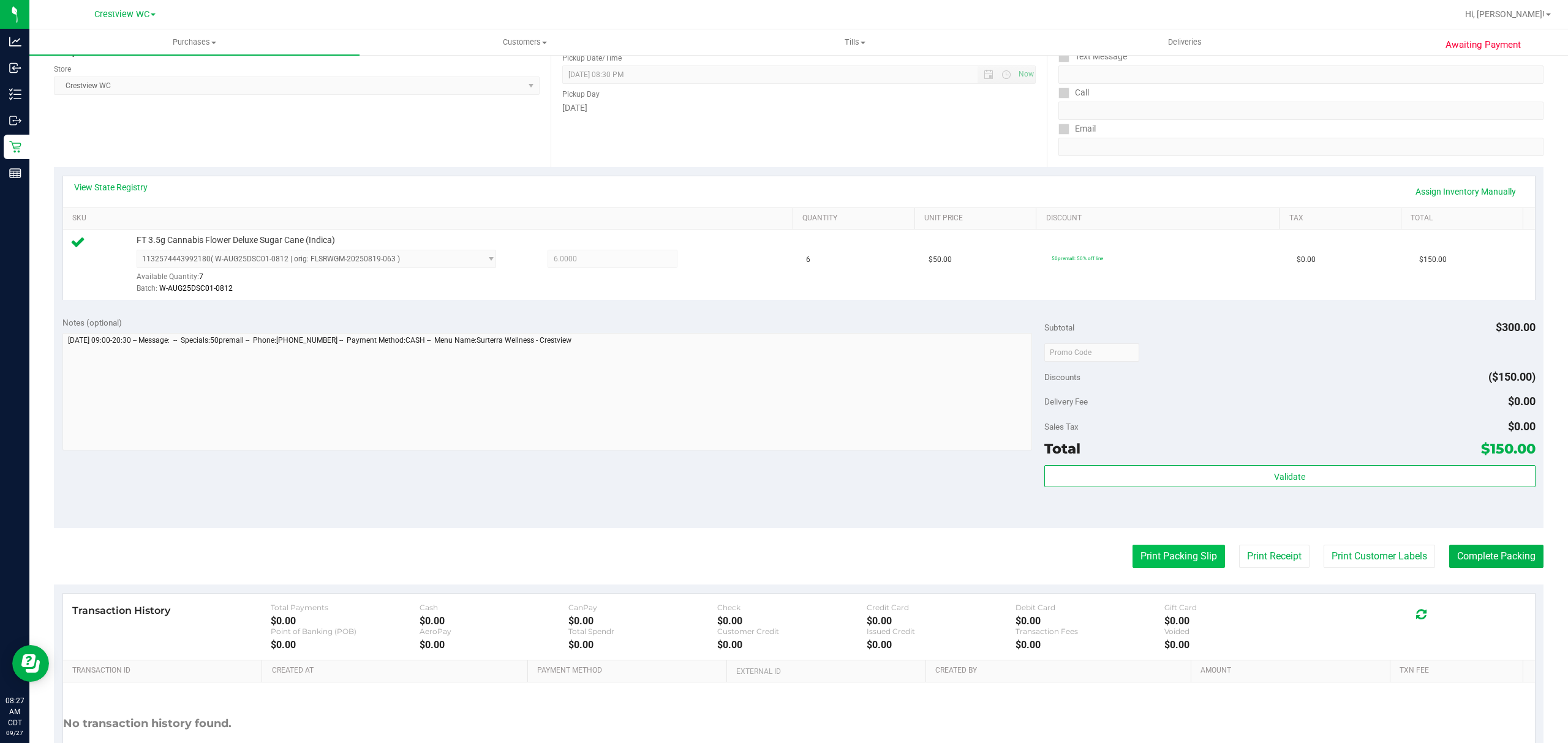
click at [1151, 556] on button "Print Packing Slip" at bounding box center [1179, 556] width 92 height 23
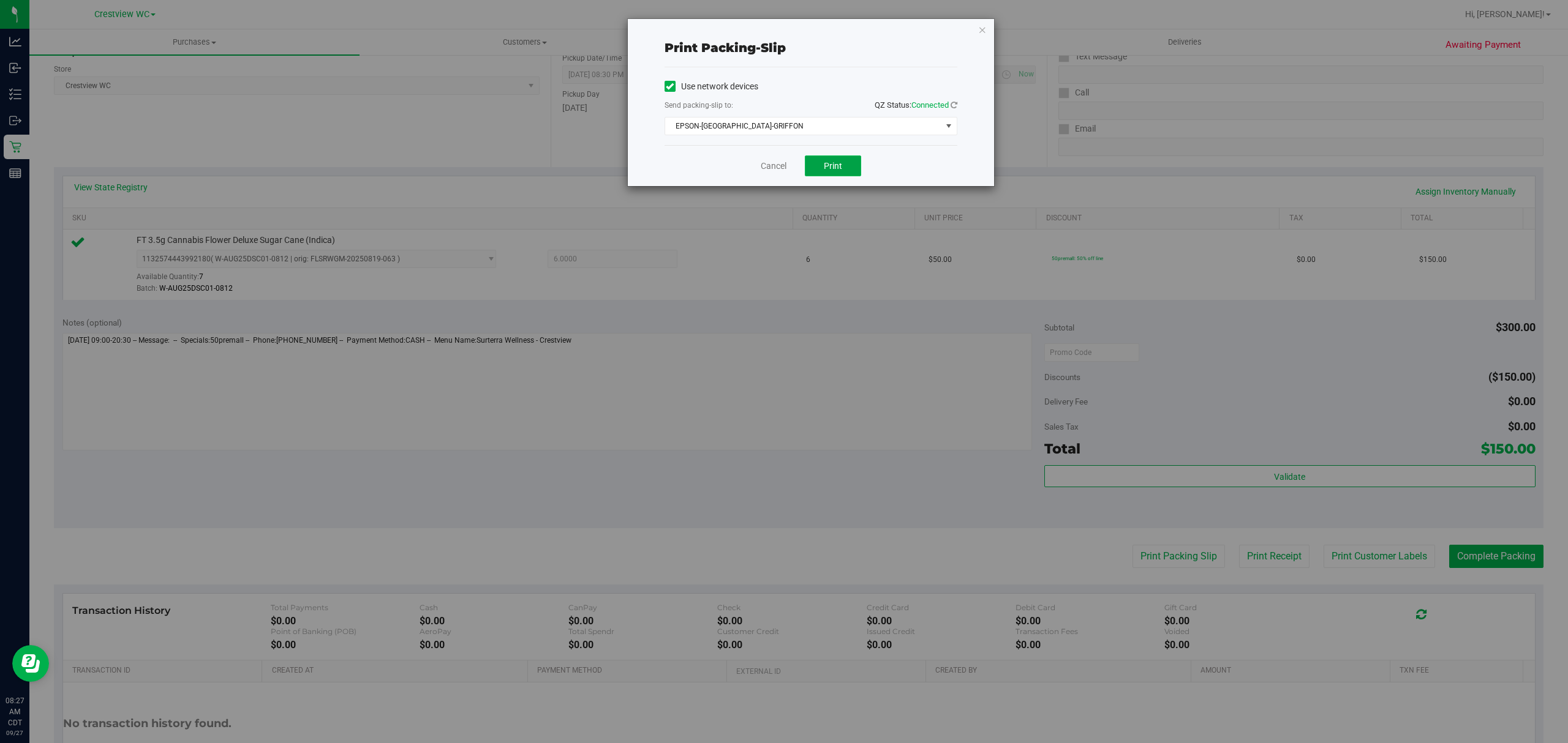
click at [832, 165] on span "Print" at bounding box center [833, 165] width 19 height 9
click at [808, 163] on button "Print" at bounding box center [833, 165] width 56 height 20
click at [766, 166] on link "Cancel" at bounding box center [768, 165] width 26 height 13
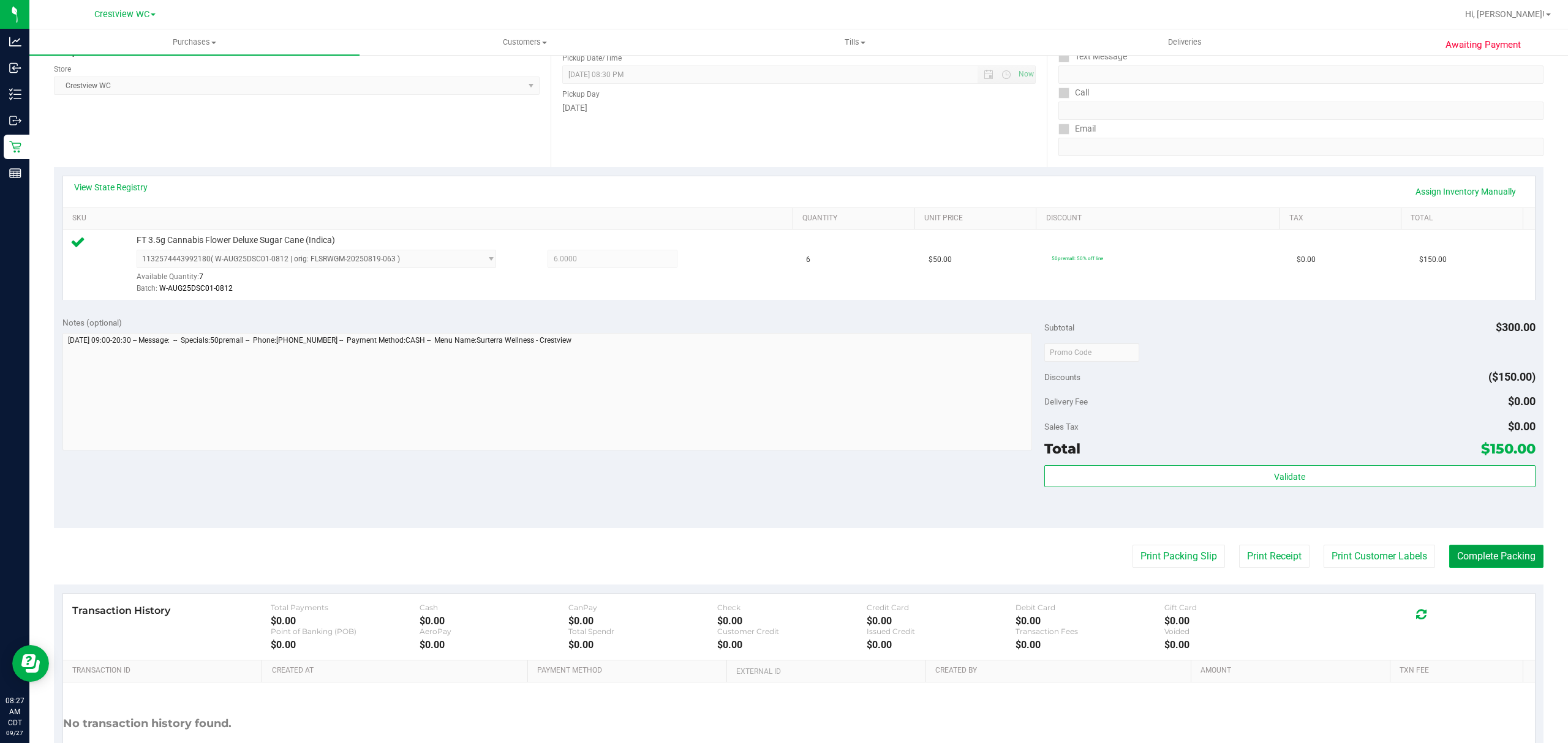
click at [1486, 557] on button "Complete Packing" at bounding box center [1496, 556] width 95 height 23
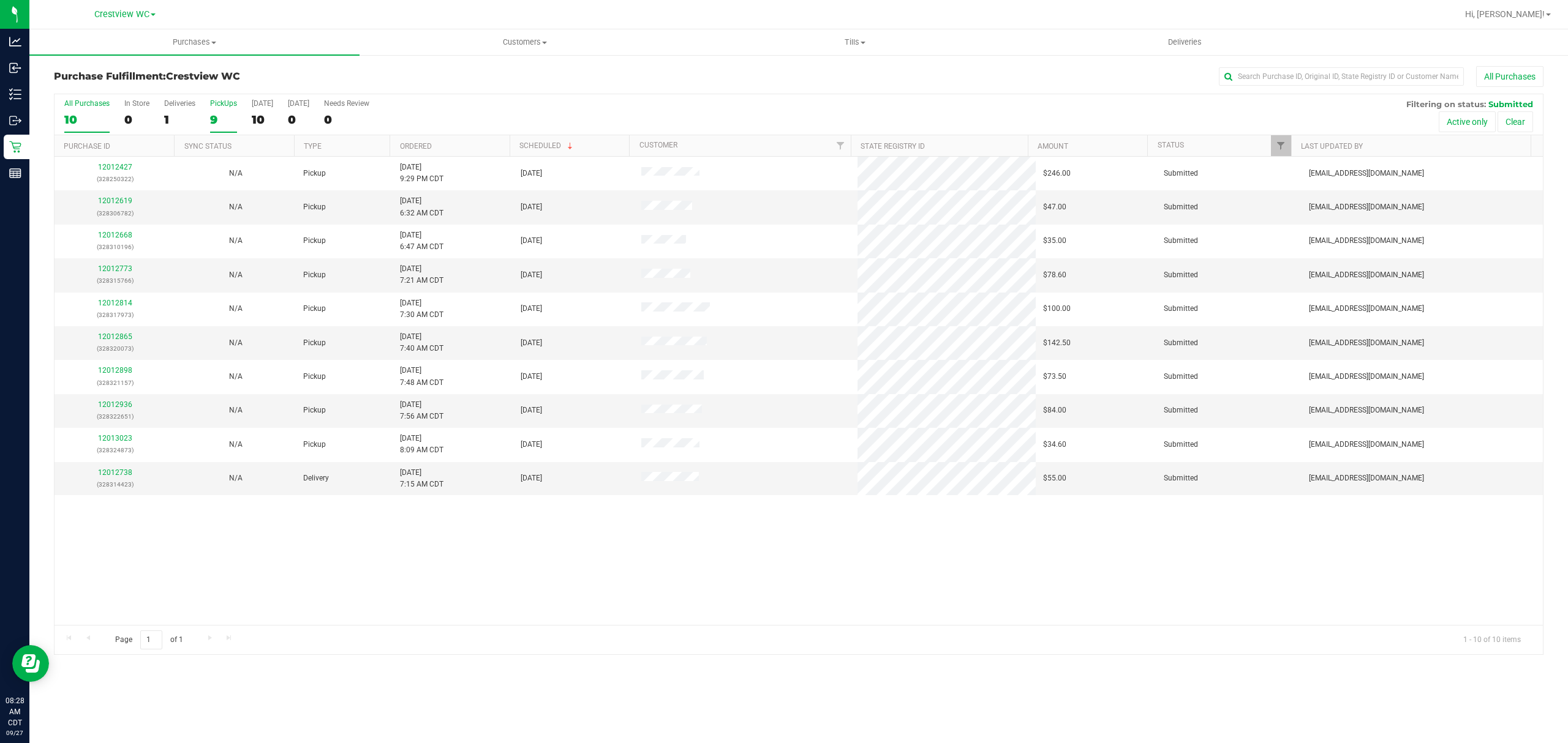
click at [219, 125] on div "9" at bounding box center [224, 119] width 27 height 15
click at [0, 0] on input "PickUps 9" at bounding box center [0, 0] width 0 height 0
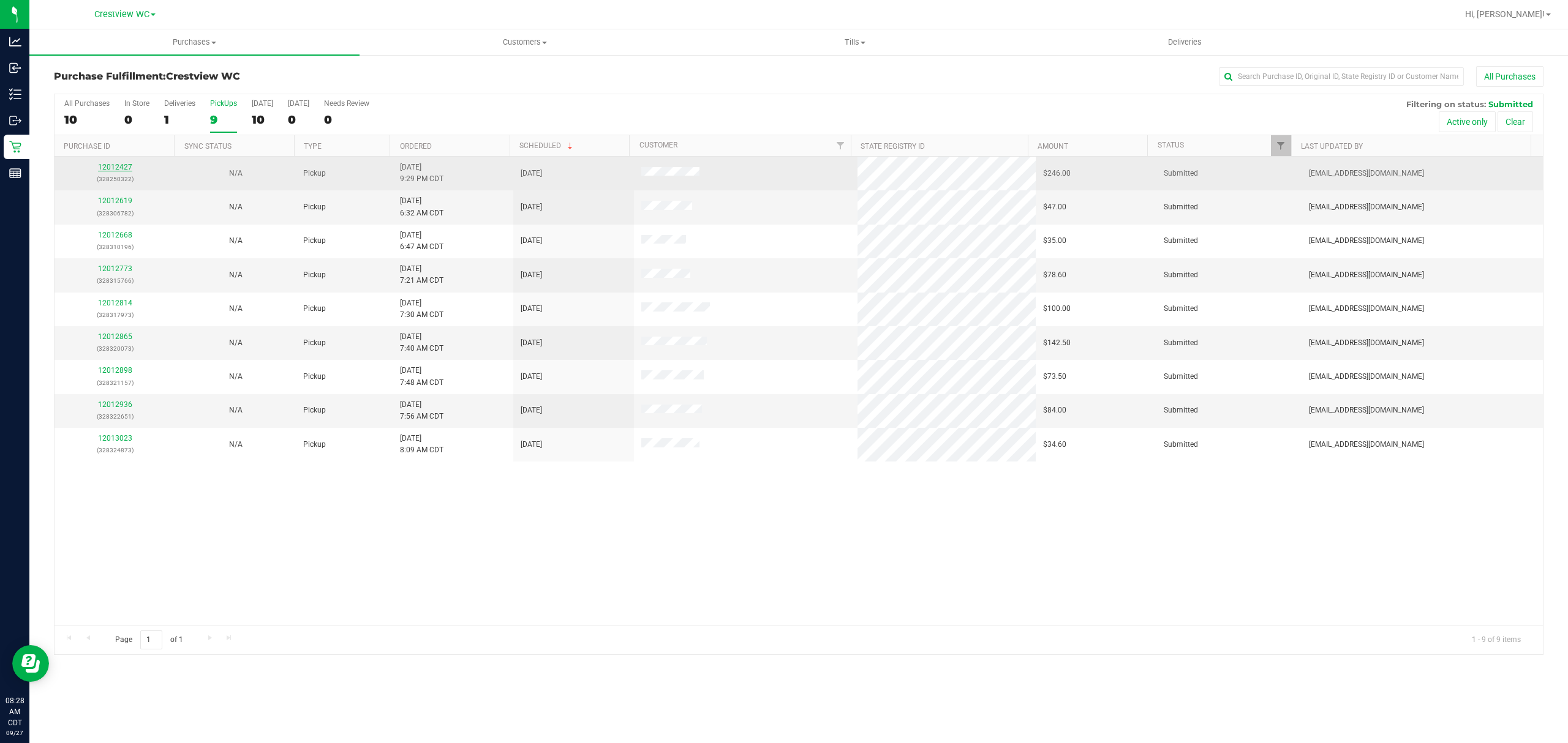
click at [120, 165] on link "12012427" at bounding box center [115, 167] width 34 height 9
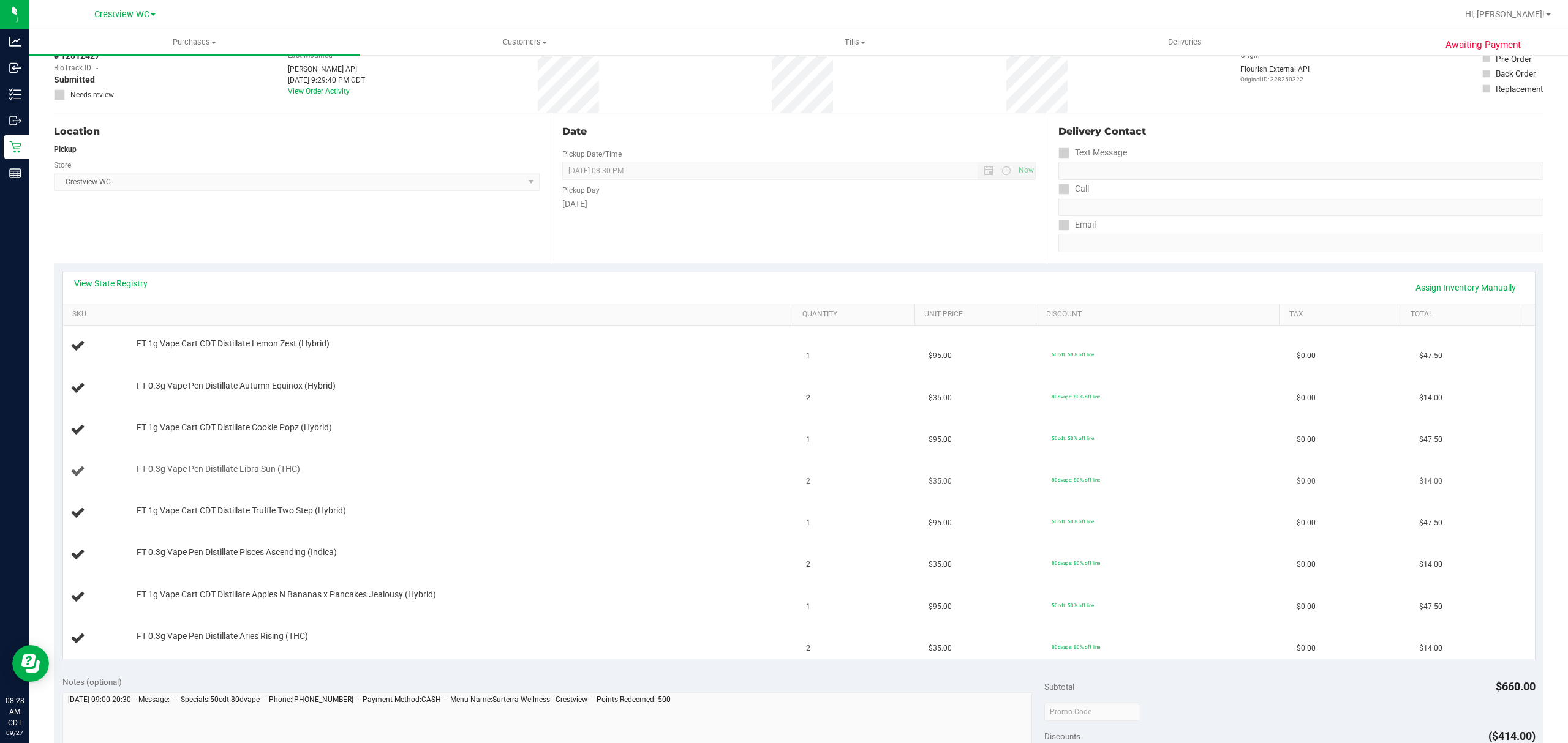
scroll to position [163, 0]
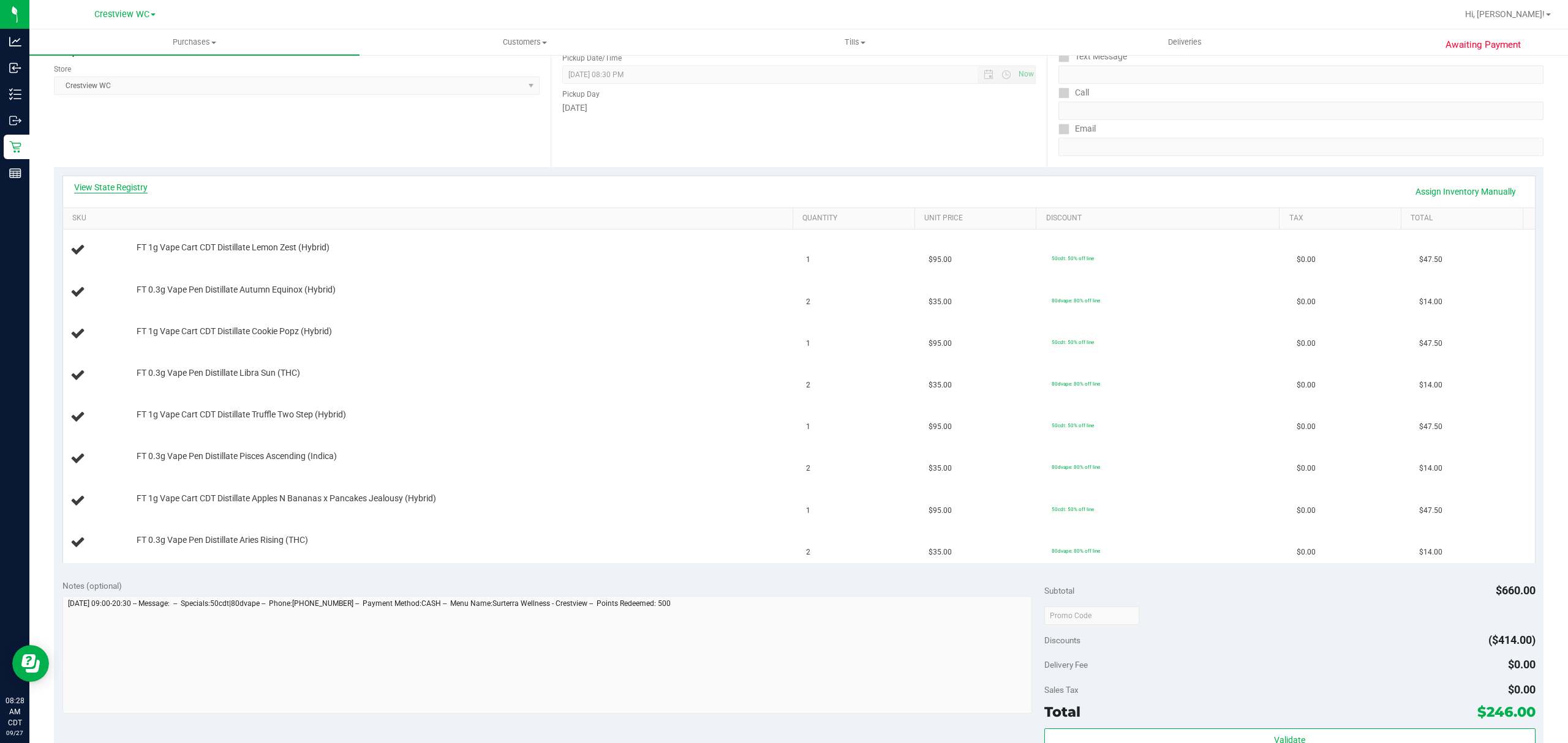
click at [126, 182] on link "View State Registry" at bounding box center [111, 187] width 73 height 12
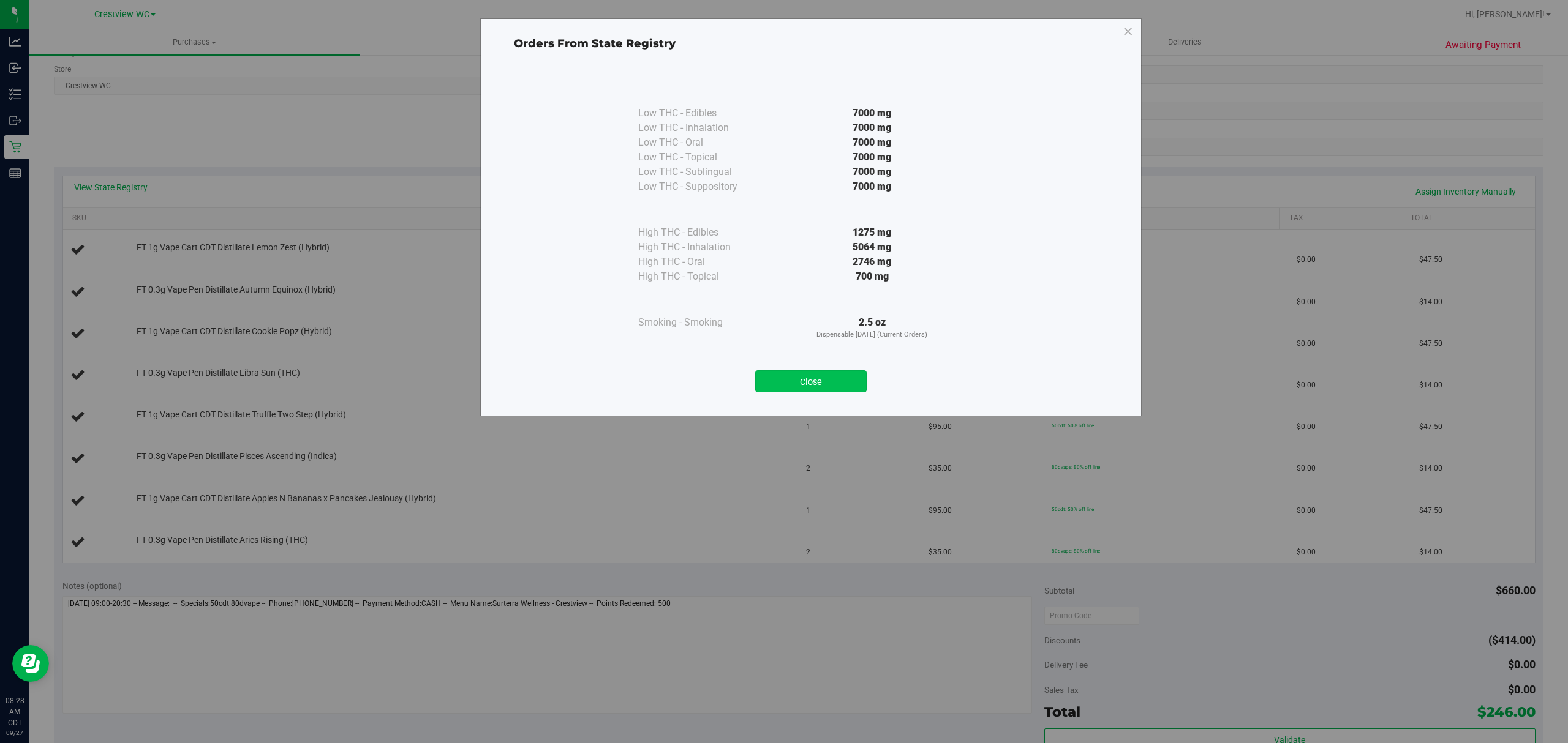
click at [817, 386] on button "Close" at bounding box center [811, 381] width 112 height 22
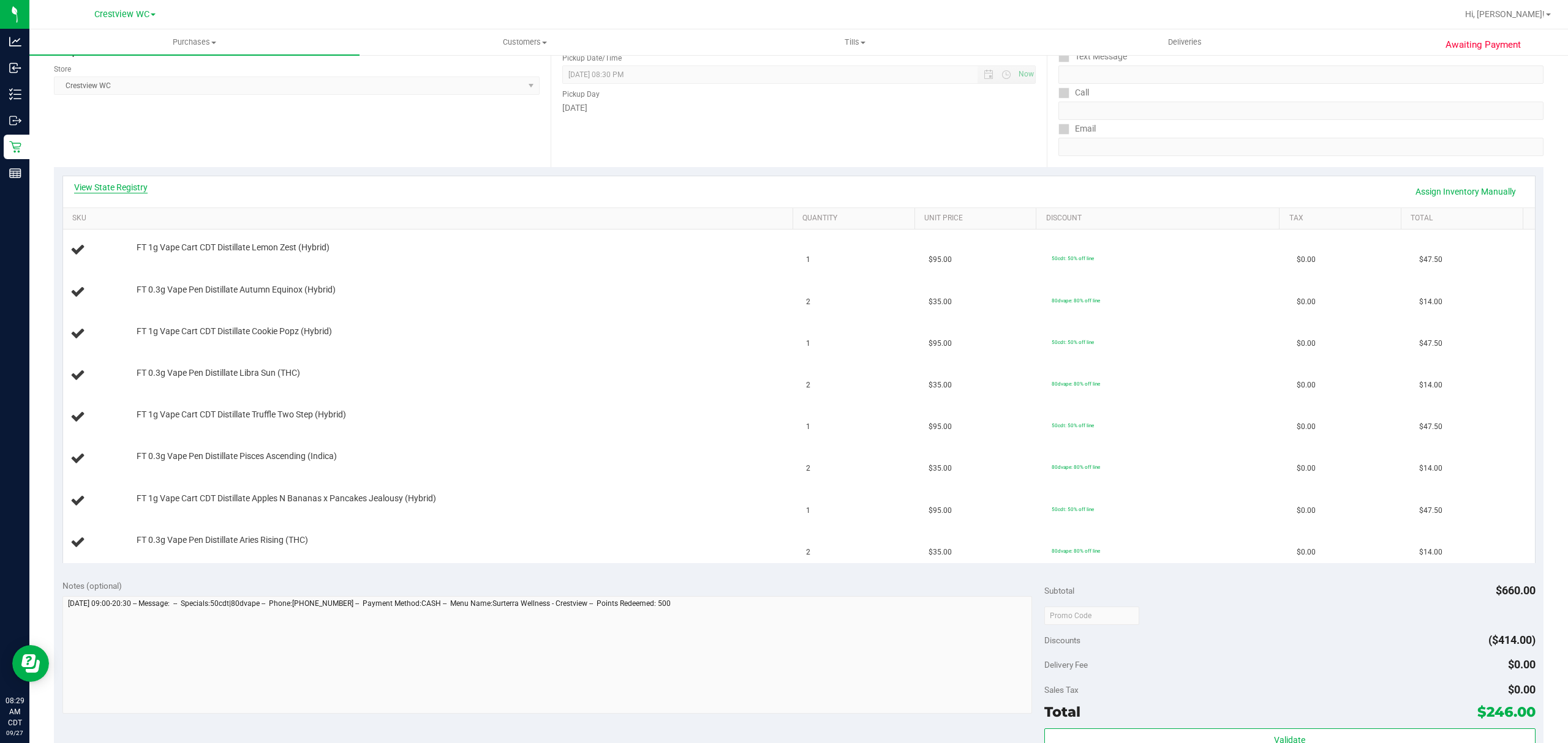
click at [102, 186] on link "View State Registry" at bounding box center [111, 187] width 73 height 12
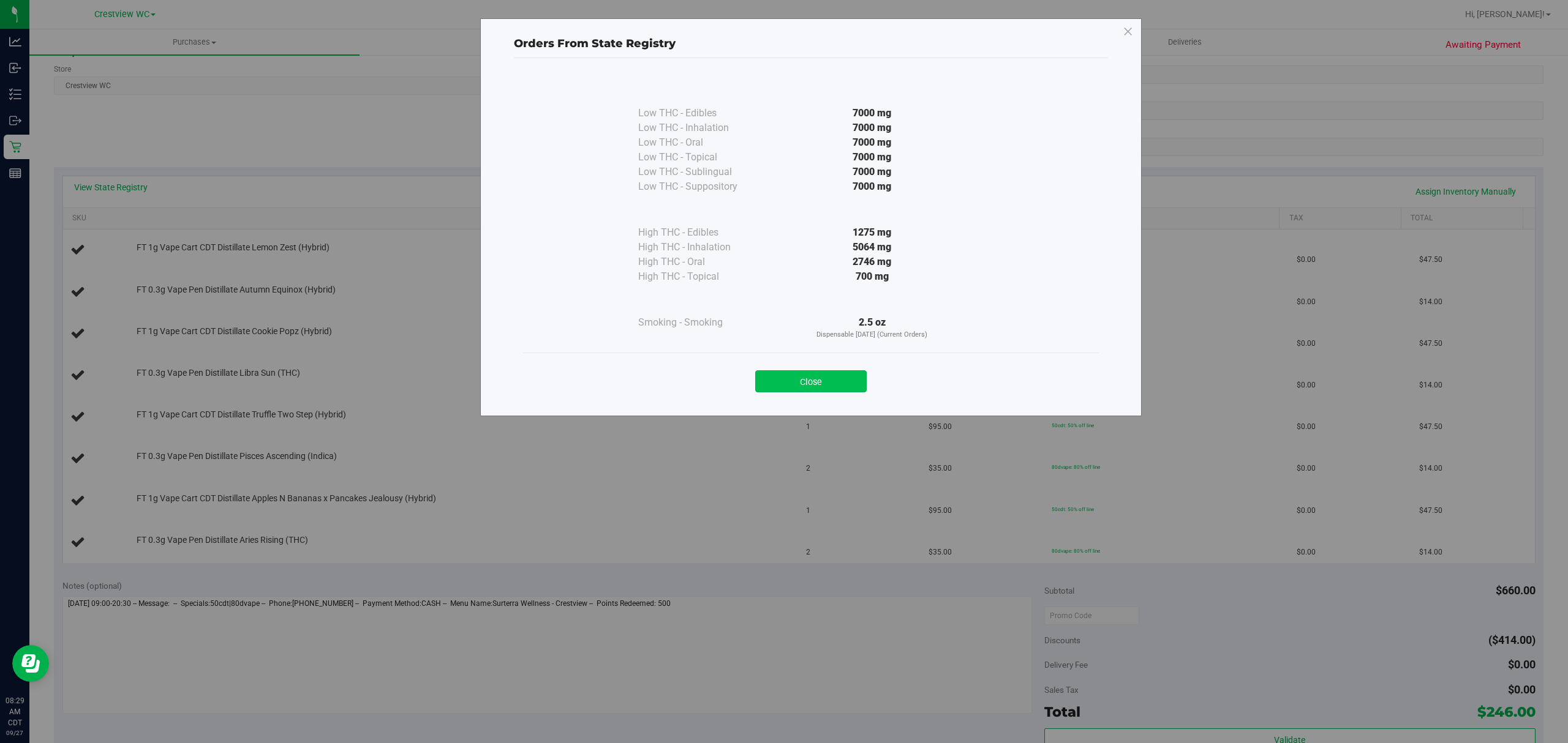
click at [816, 378] on button "Close" at bounding box center [811, 381] width 112 height 22
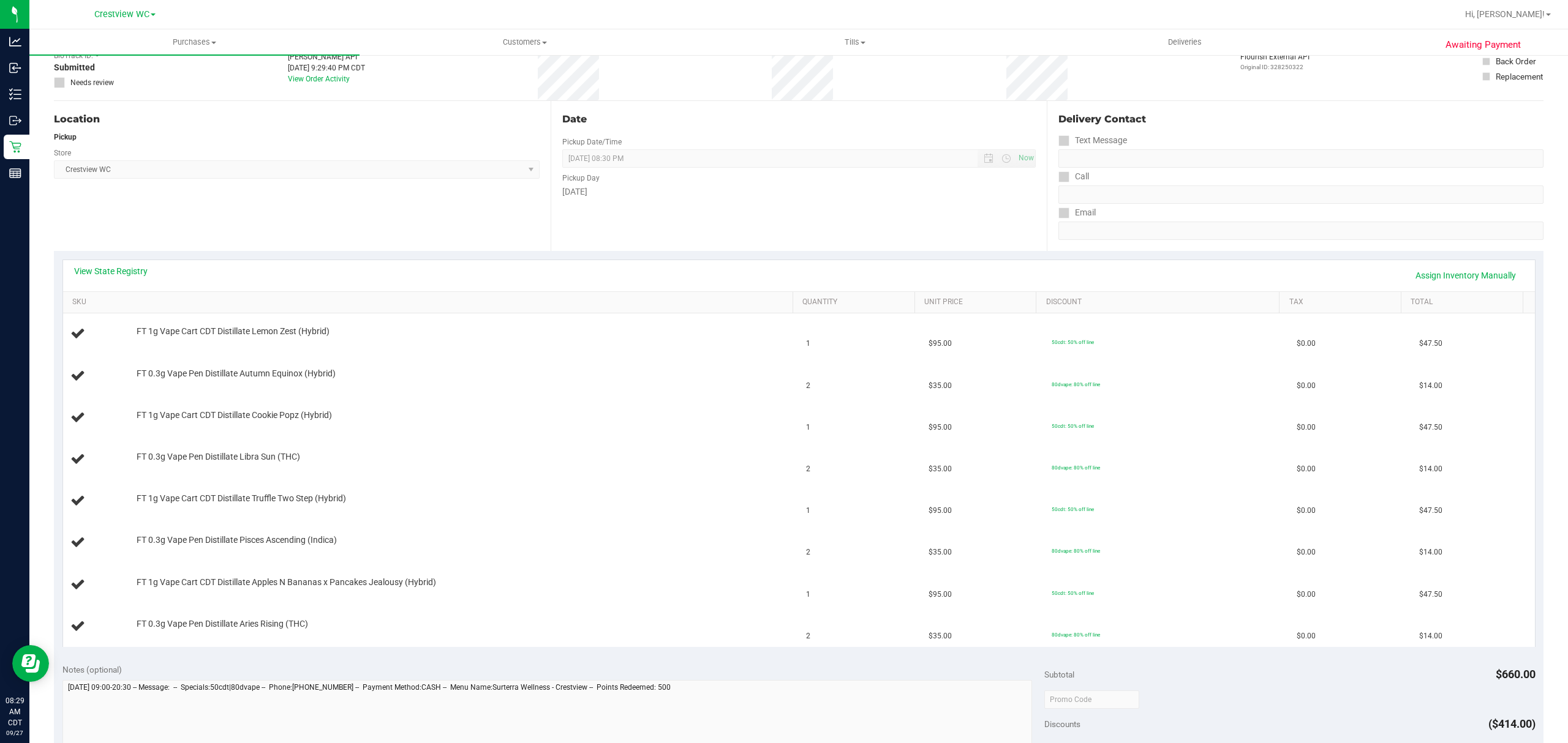
scroll to position [0, 0]
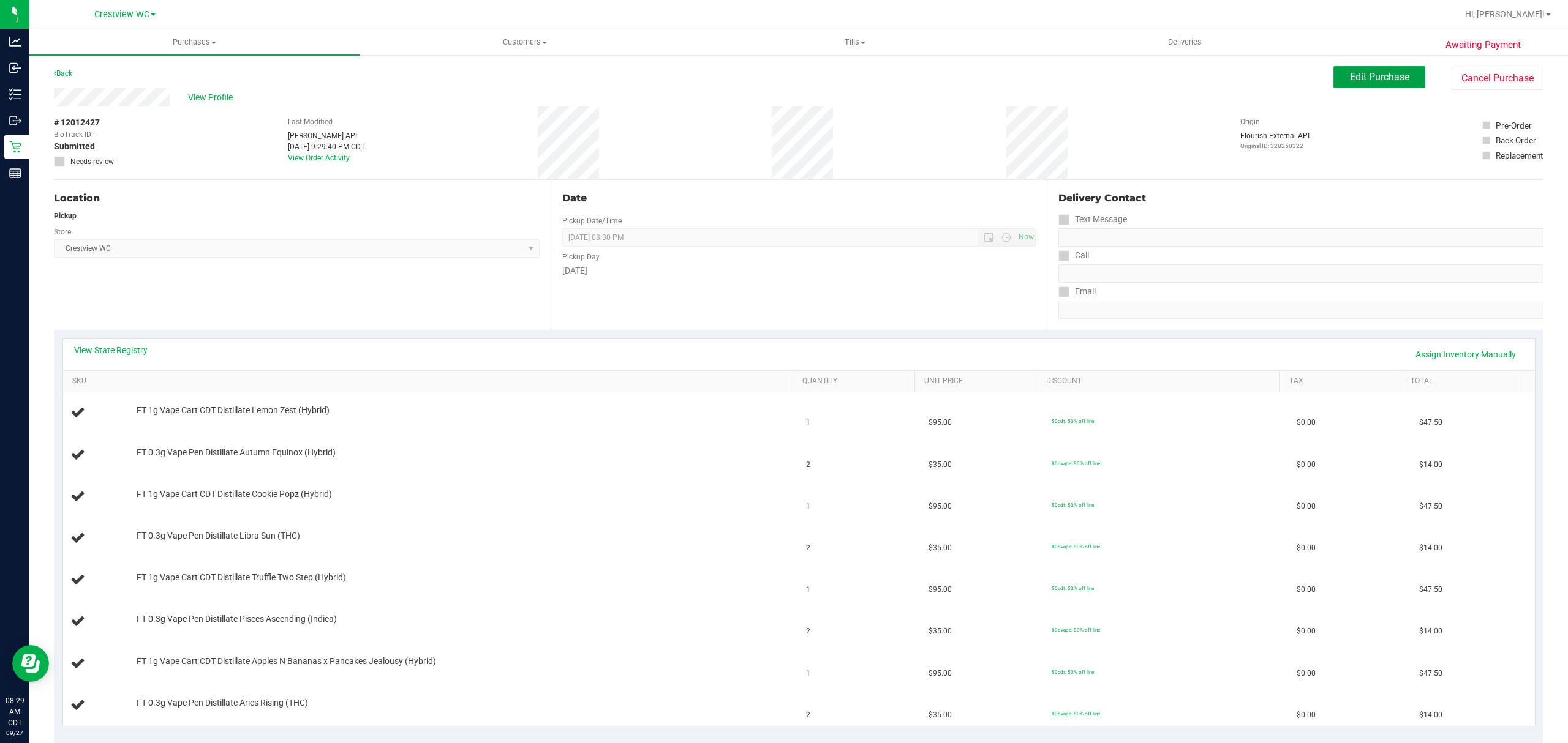
click at [1370, 84] on button "Edit Purchase" at bounding box center [1379, 78] width 92 height 22
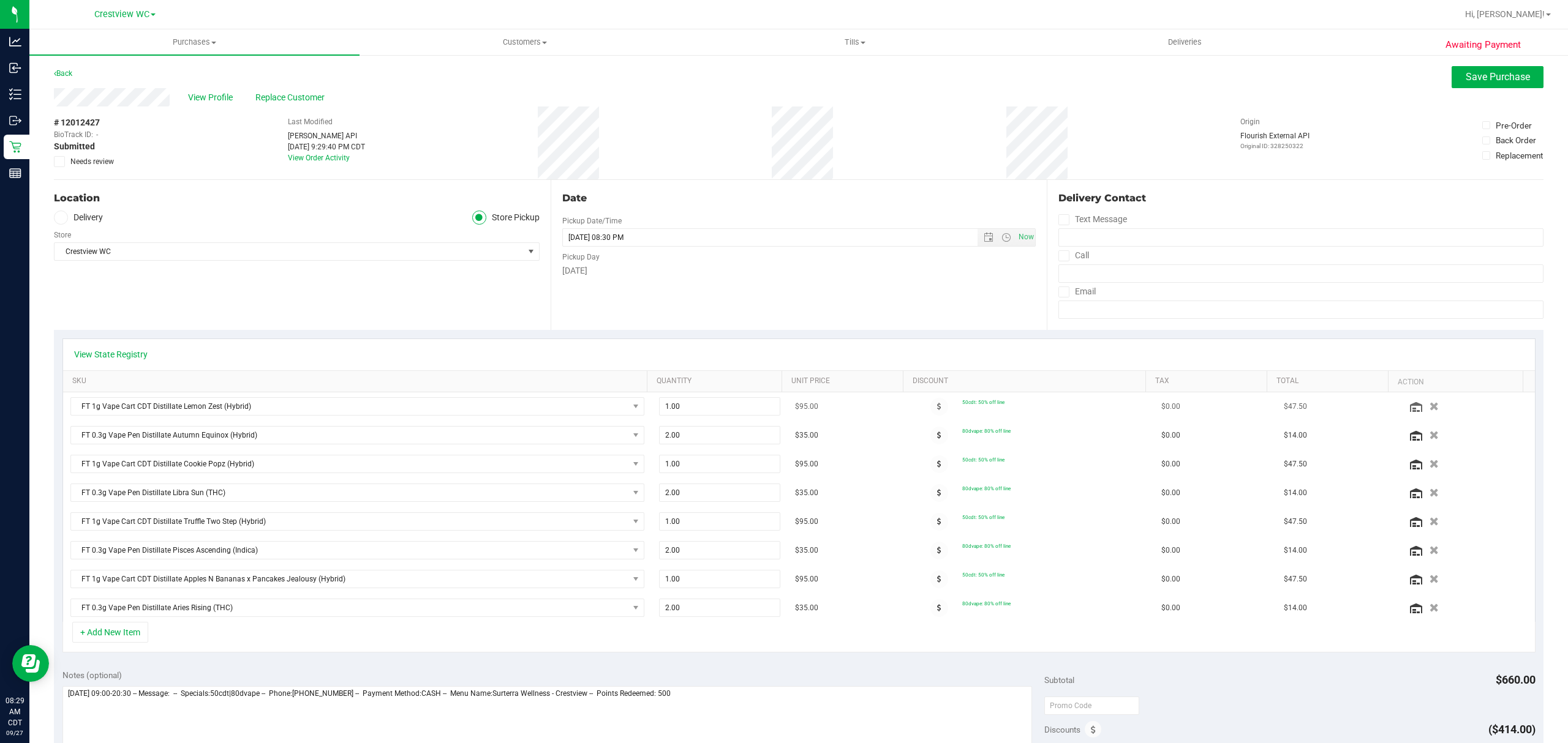
click at [1430, 404] on icon "button" at bounding box center [1434, 406] width 9 height 9
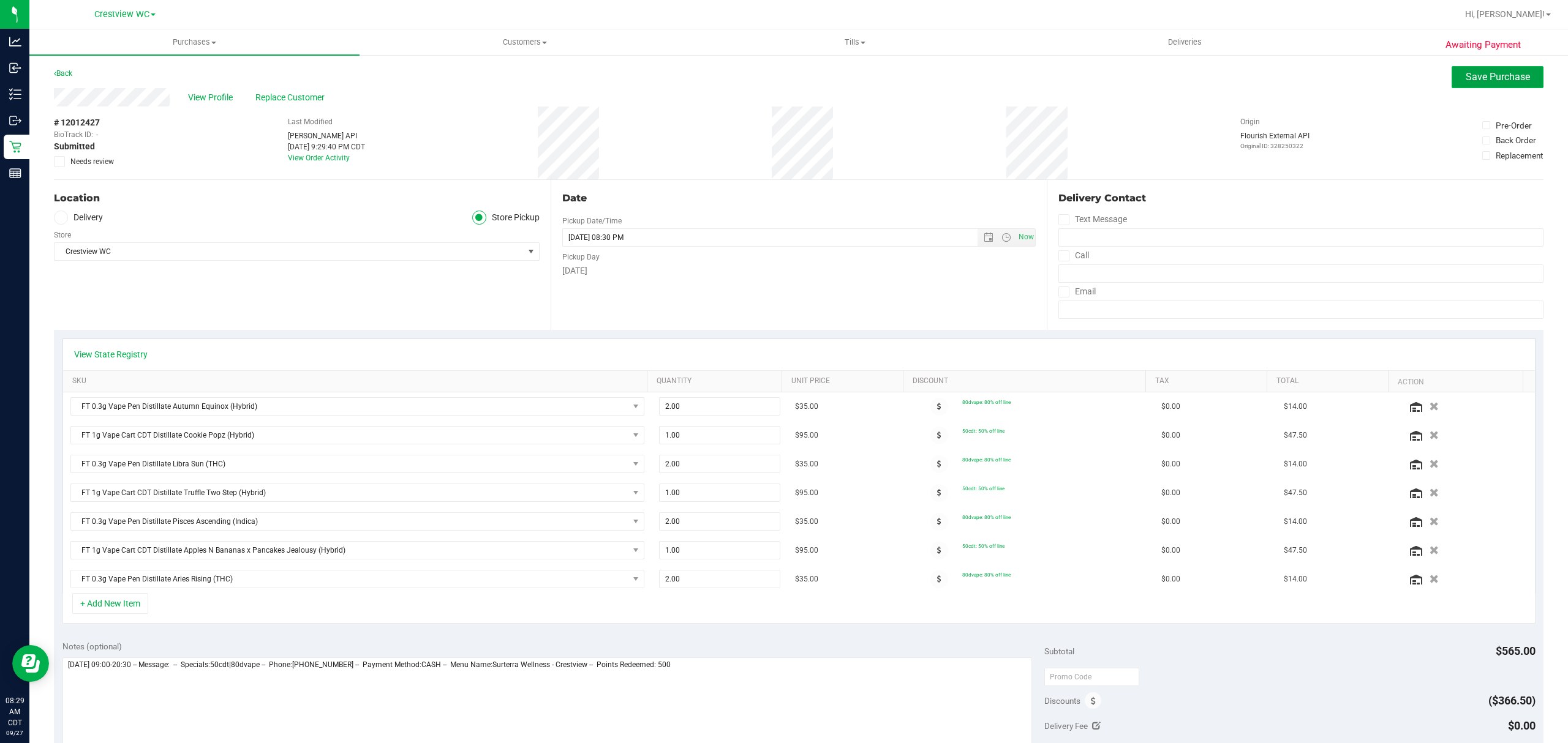
click at [1467, 84] on button "Save Purchase" at bounding box center [1498, 78] width 92 height 22
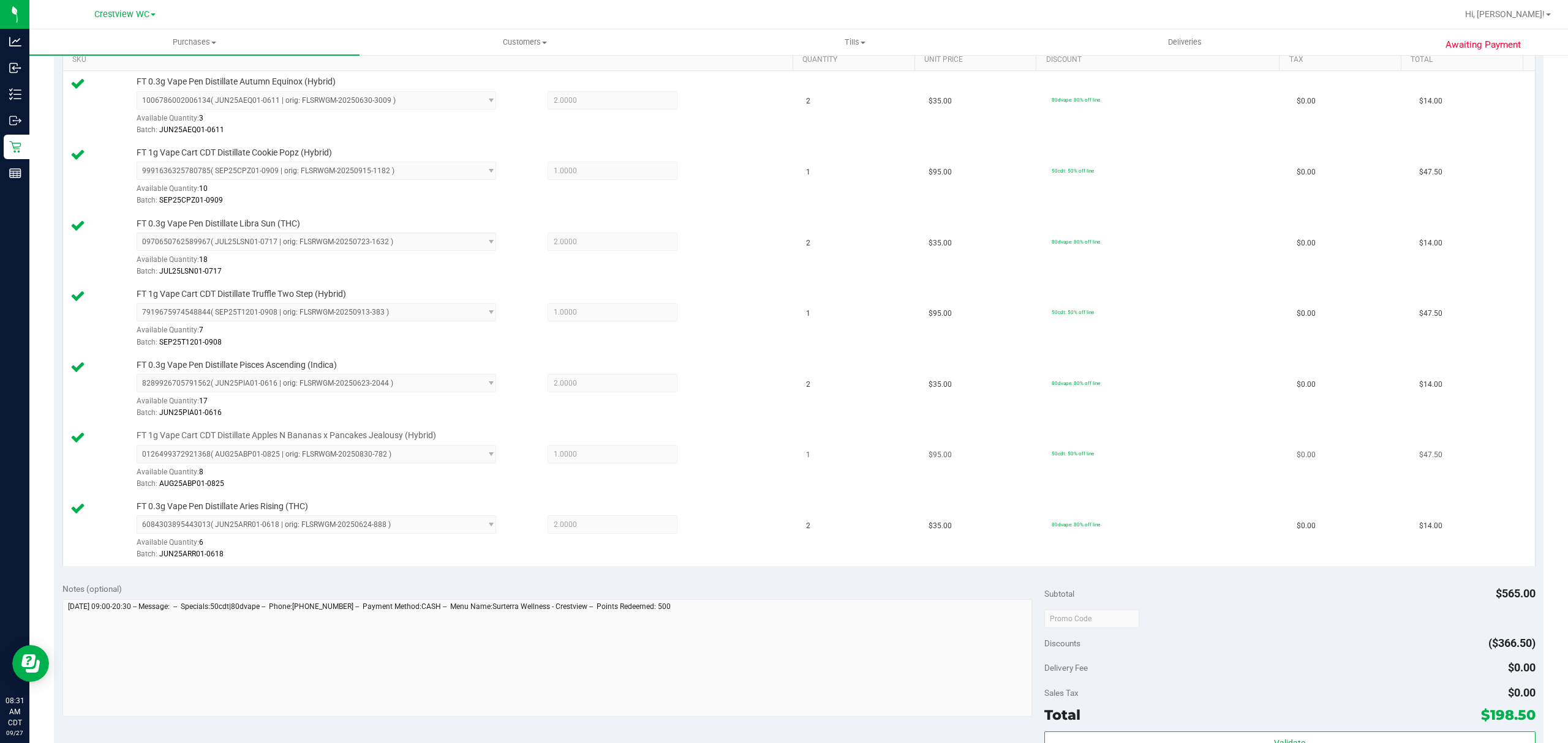
scroll to position [490, 0]
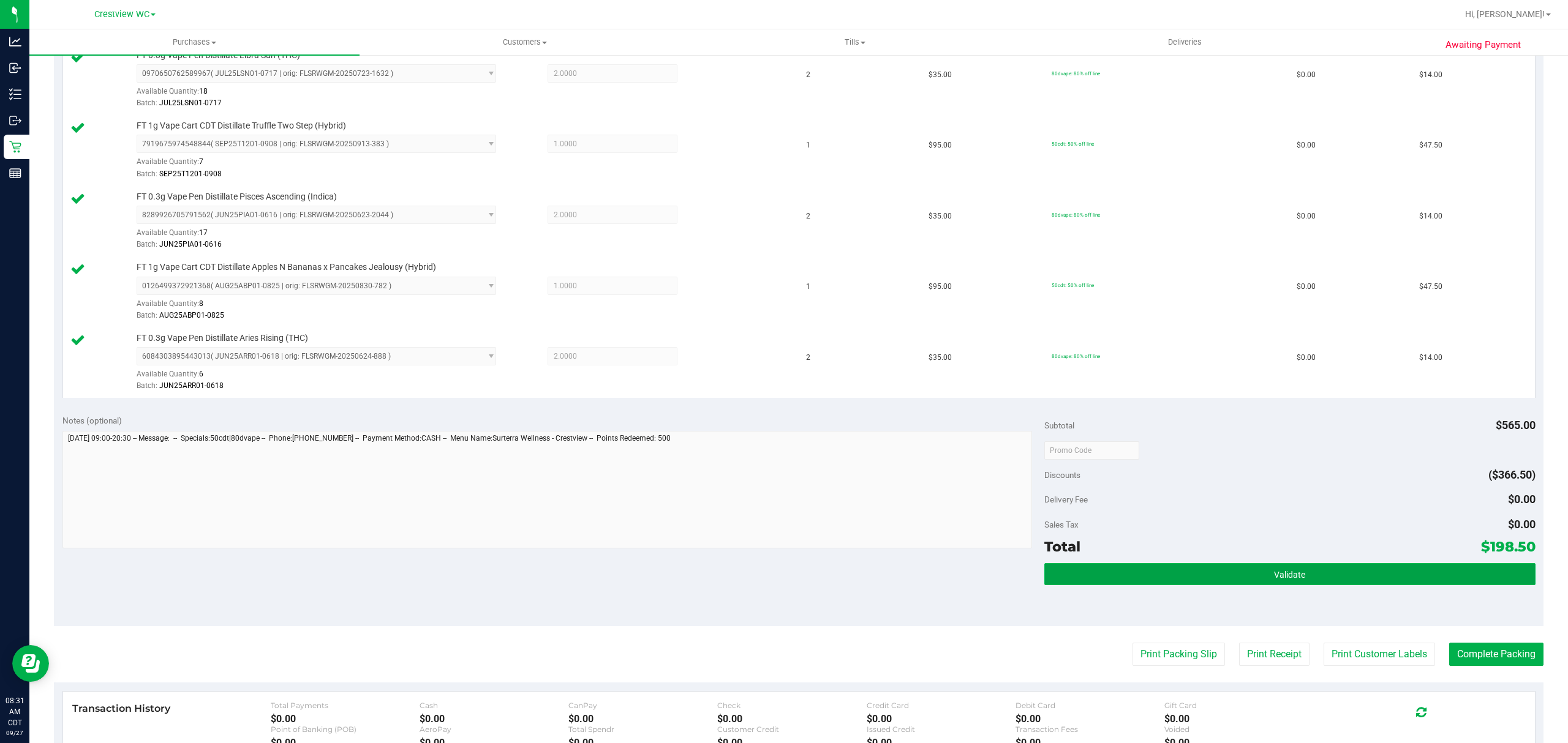
click at [1326, 579] on button "Validate" at bounding box center [1291, 574] width 492 height 22
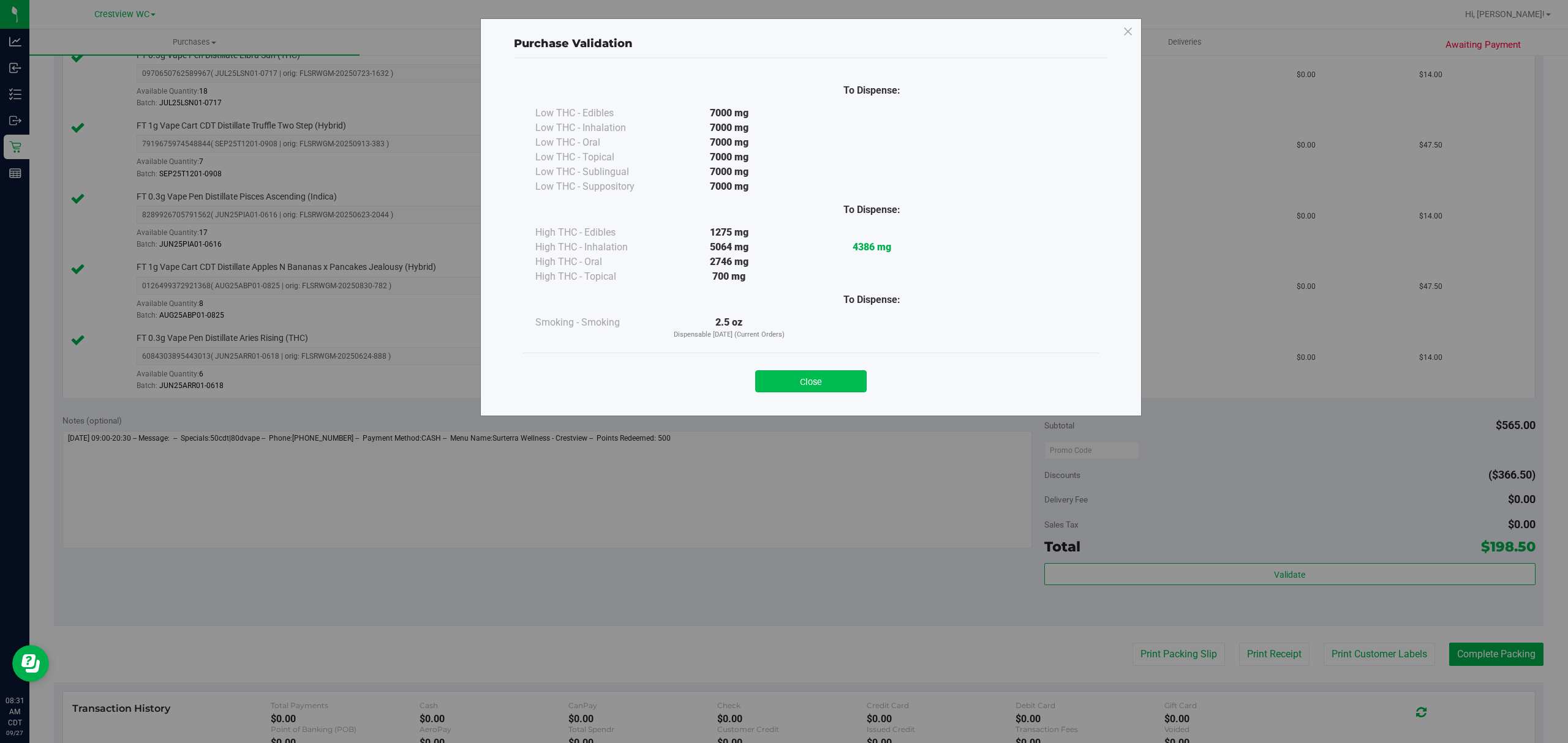
click at [846, 377] on button "Close" at bounding box center [811, 381] width 112 height 22
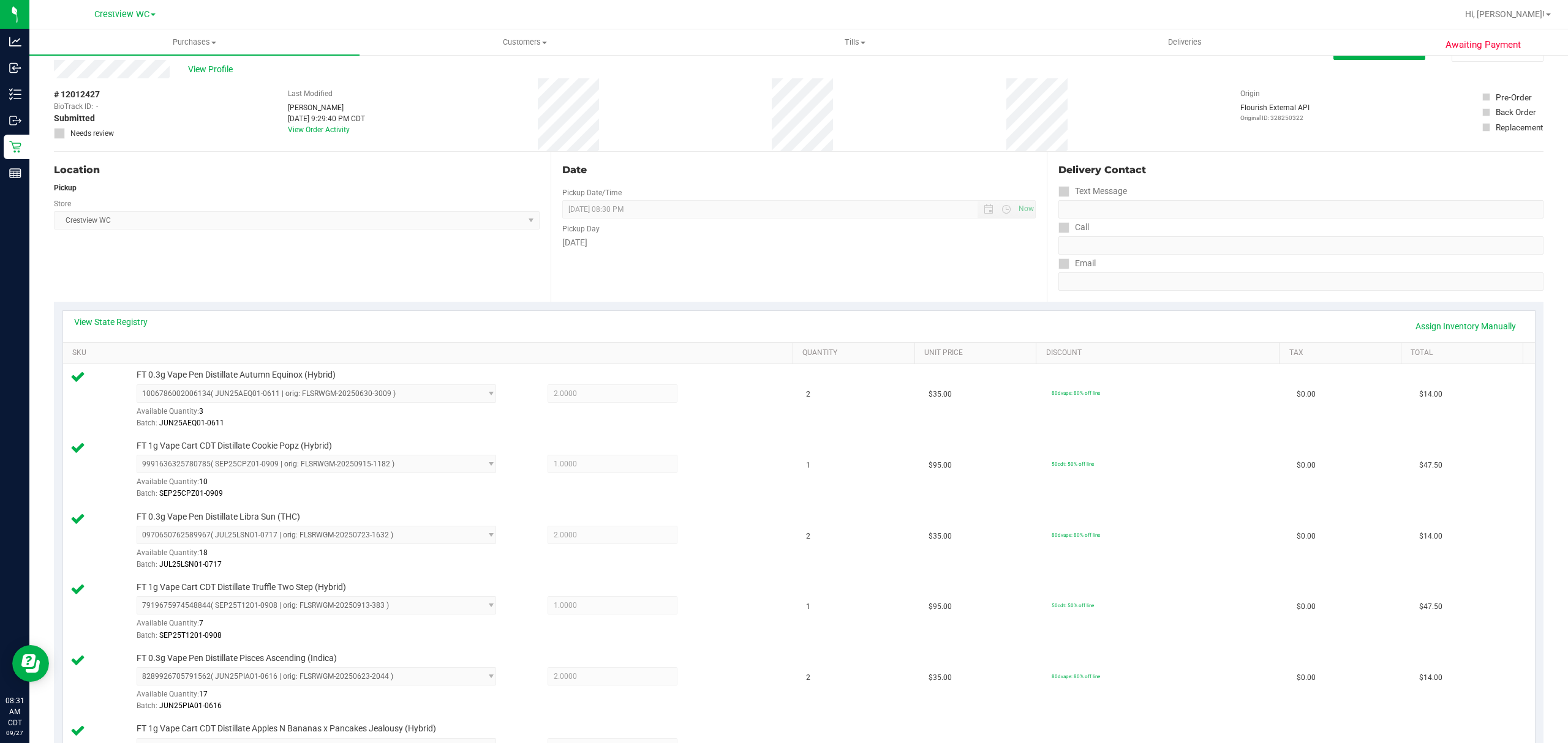
scroll to position [0, 0]
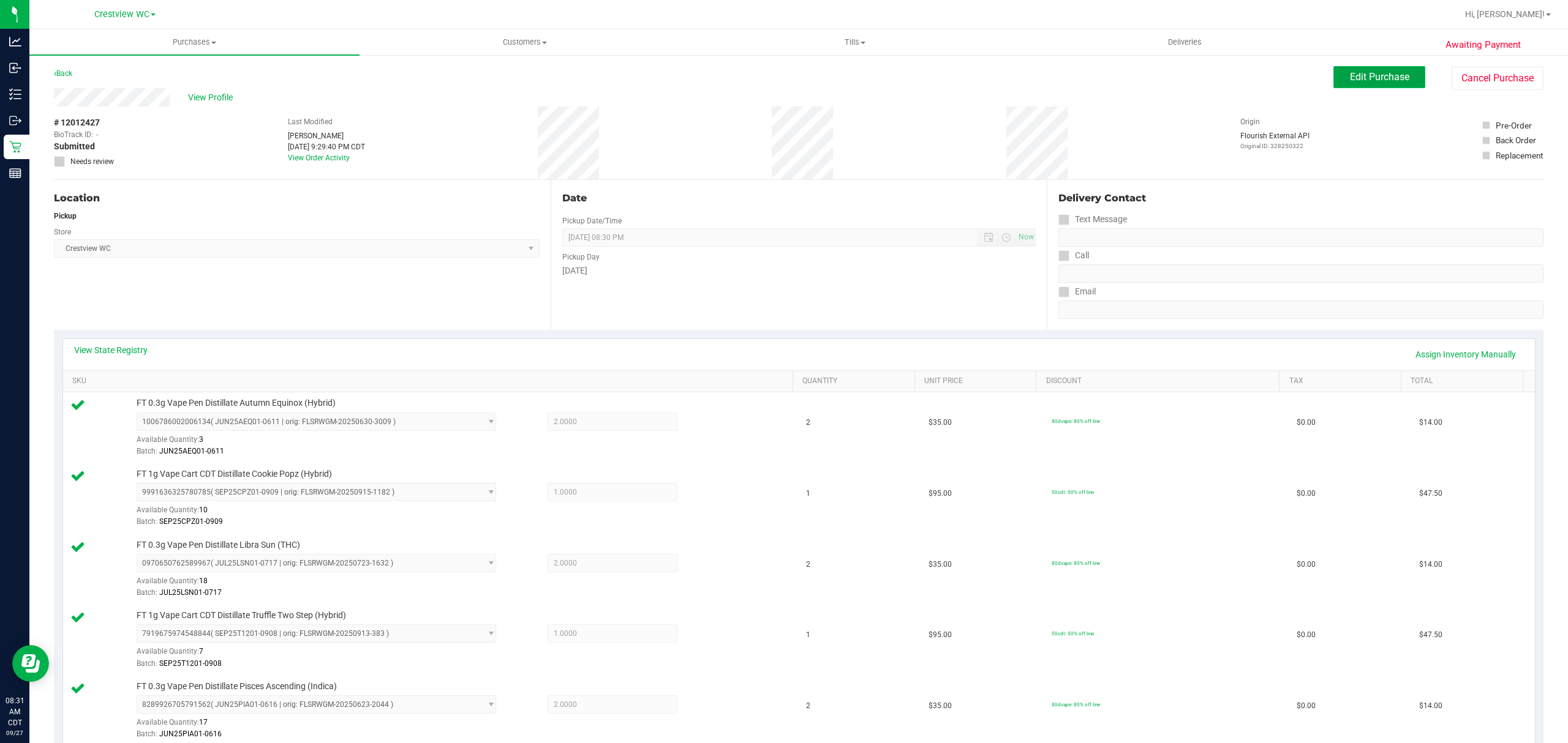
click at [1350, 72] on span "Edit Purchase" at bounding box center [1380, 77] width 60 height 12
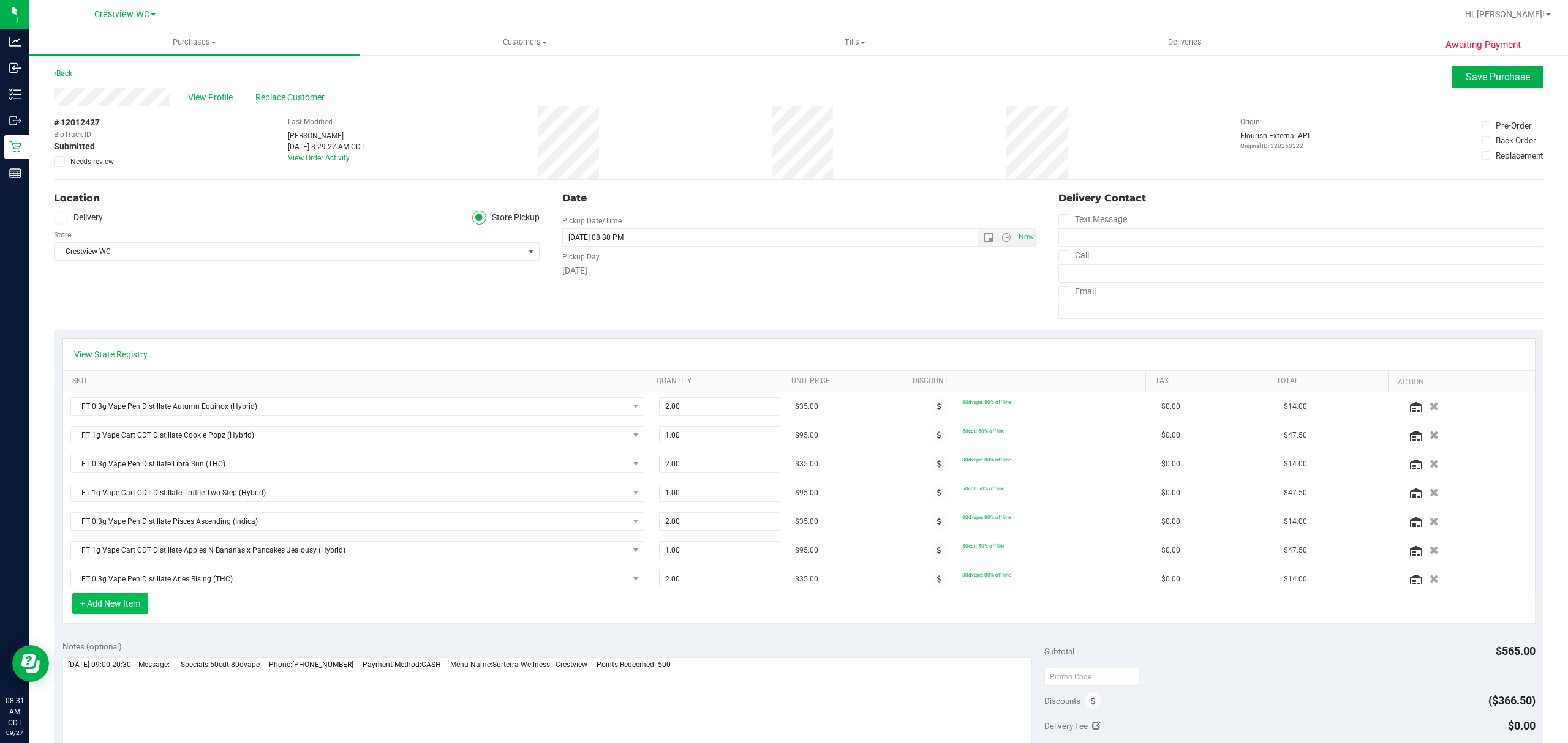
click at [138, 614] on button "+ Add New Item" at bounding box center [110, 603] width 76 height 20
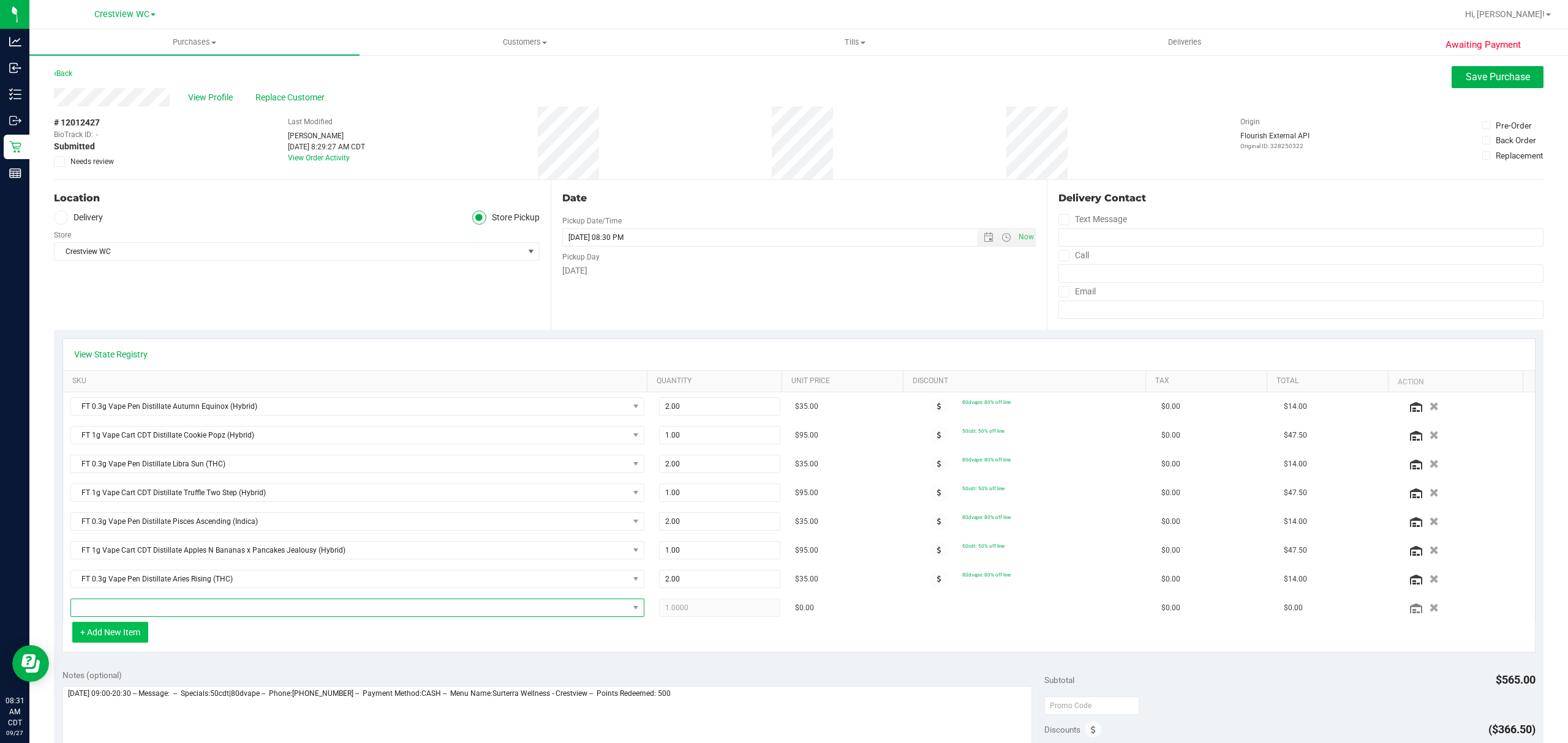
click at [203, 610] on span "NO DATA FOUND" at bounding box center [349, 608] width 557 height 17
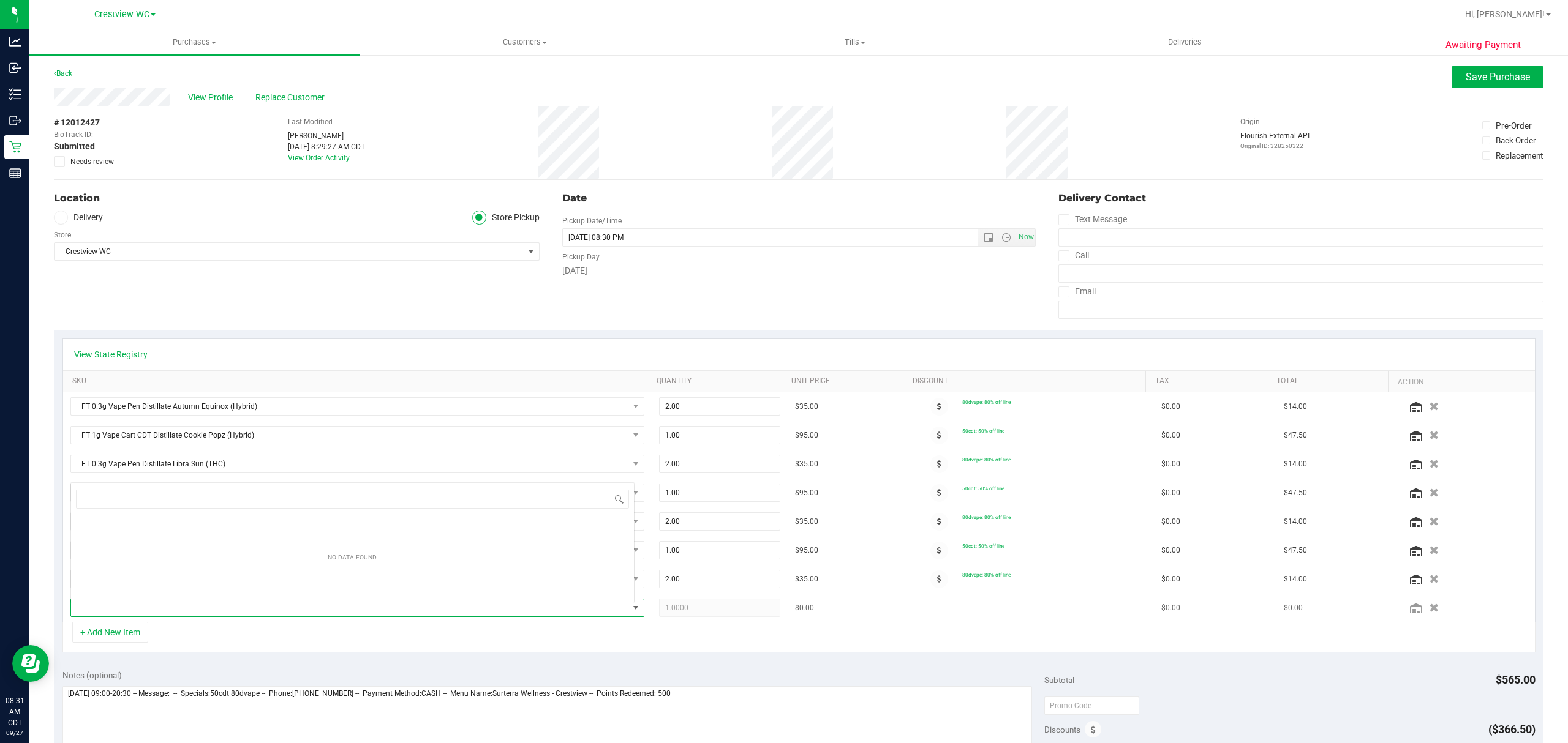
scroll to position [19, 558]
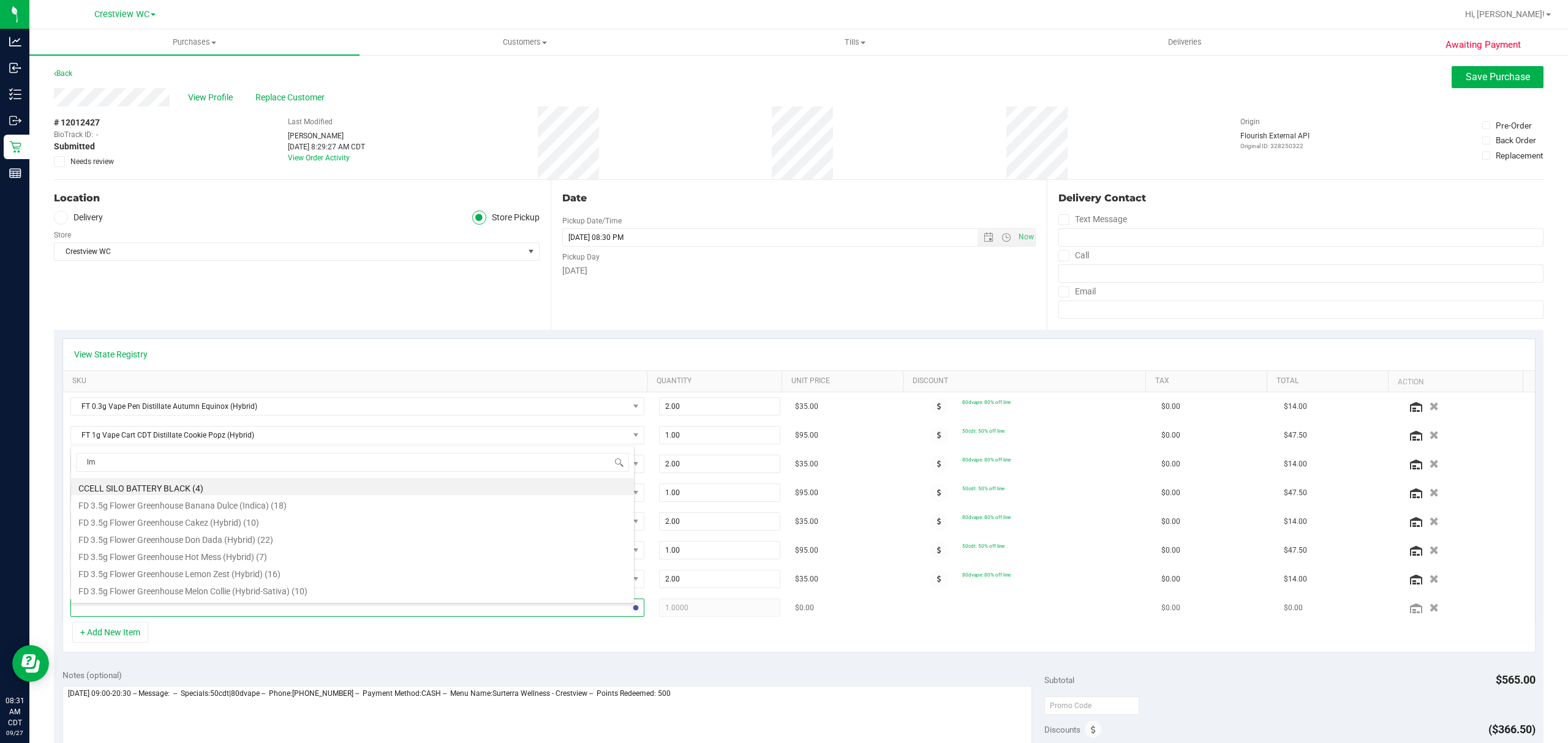
type input "lmz"
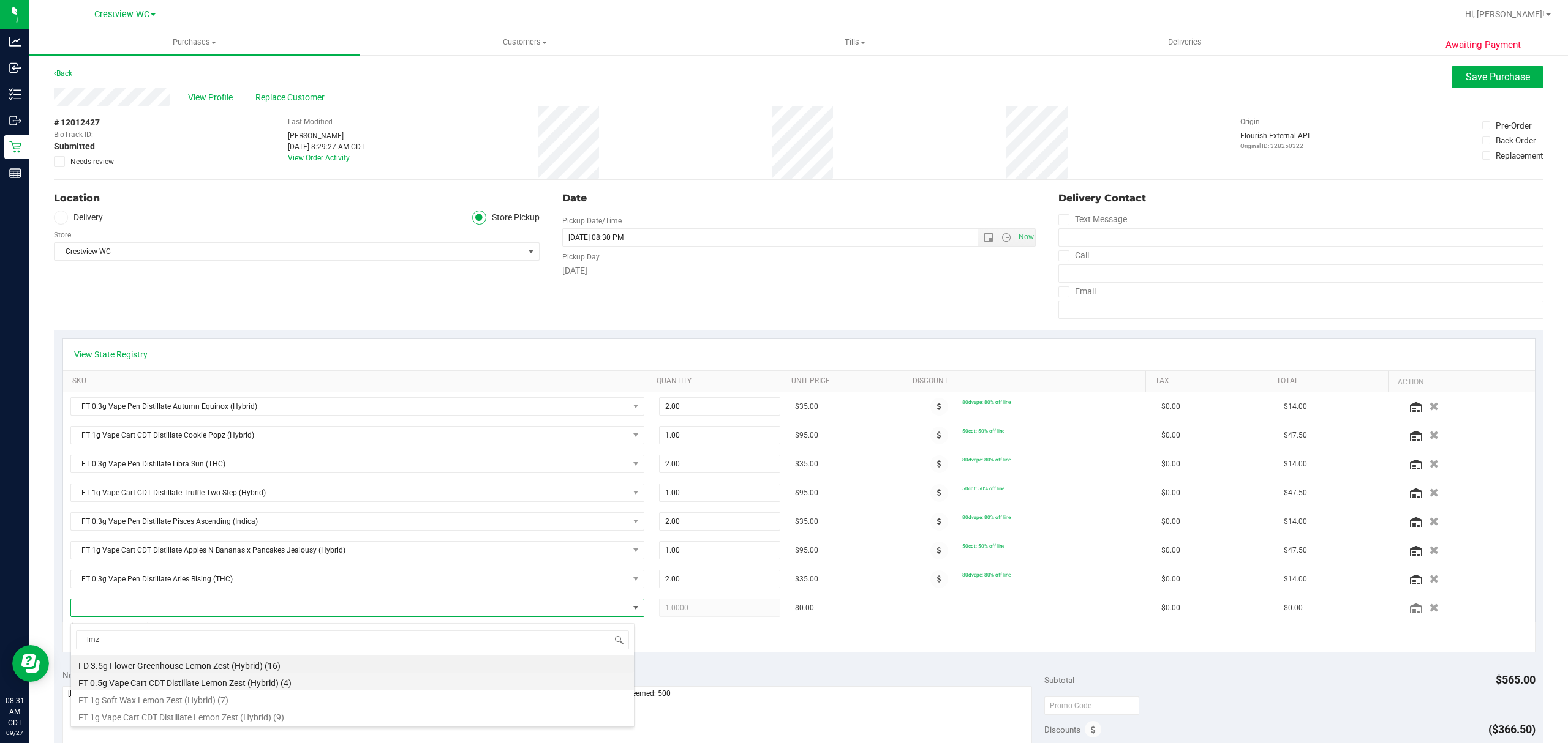
click at [229, 686] on li "FT 0.5g Vape Cart CDT Distillate Lemon Zest (Hybrid) (4)" at bounding box center [353, 682] width 563 height 17
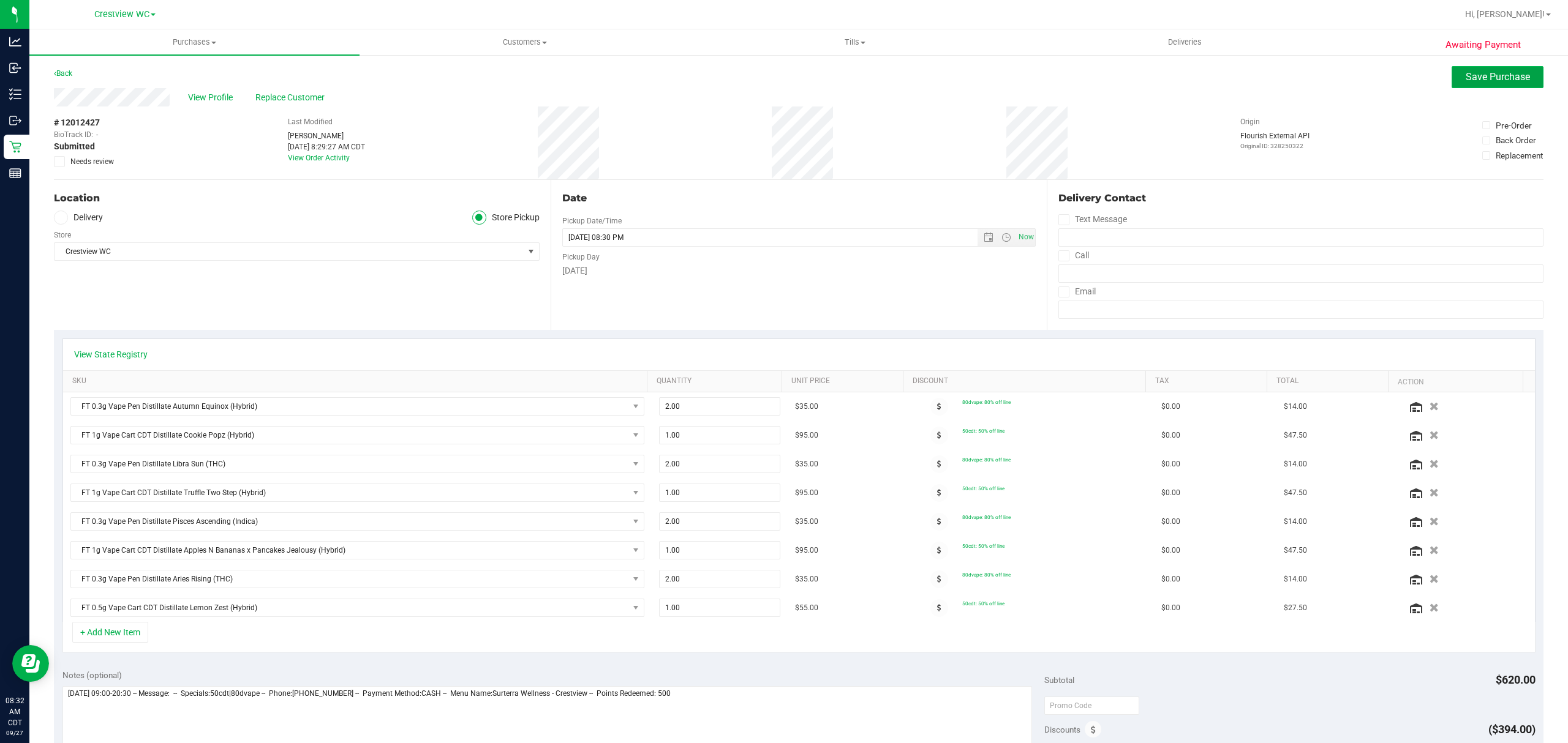
click at [1493, 73] on span "Save Purchase" at bounding box center [1497, 77] width 64 height 12
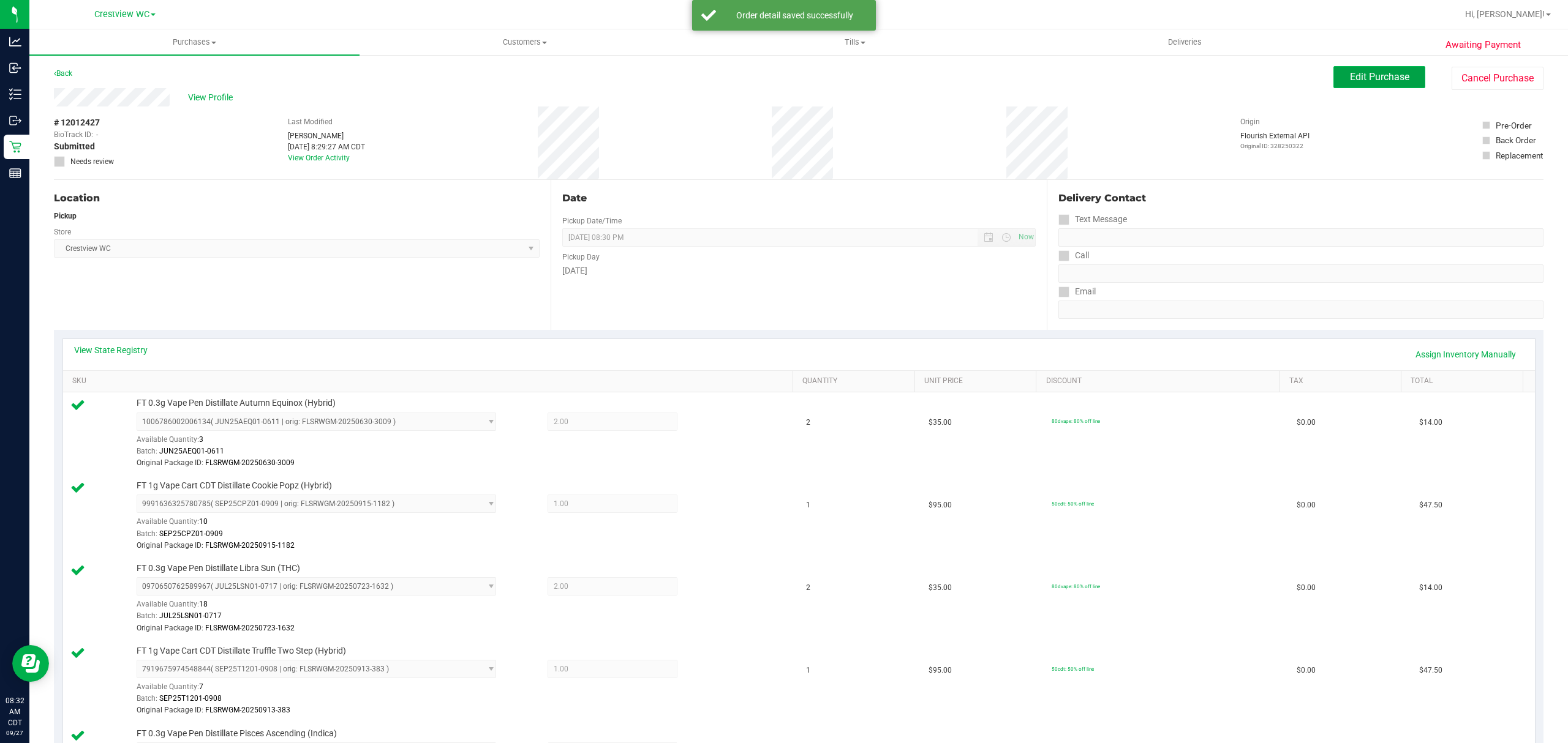
click at [1350, 77] on span "Edit Purchase" at bounding box center [1380, 77] width 60 height 12
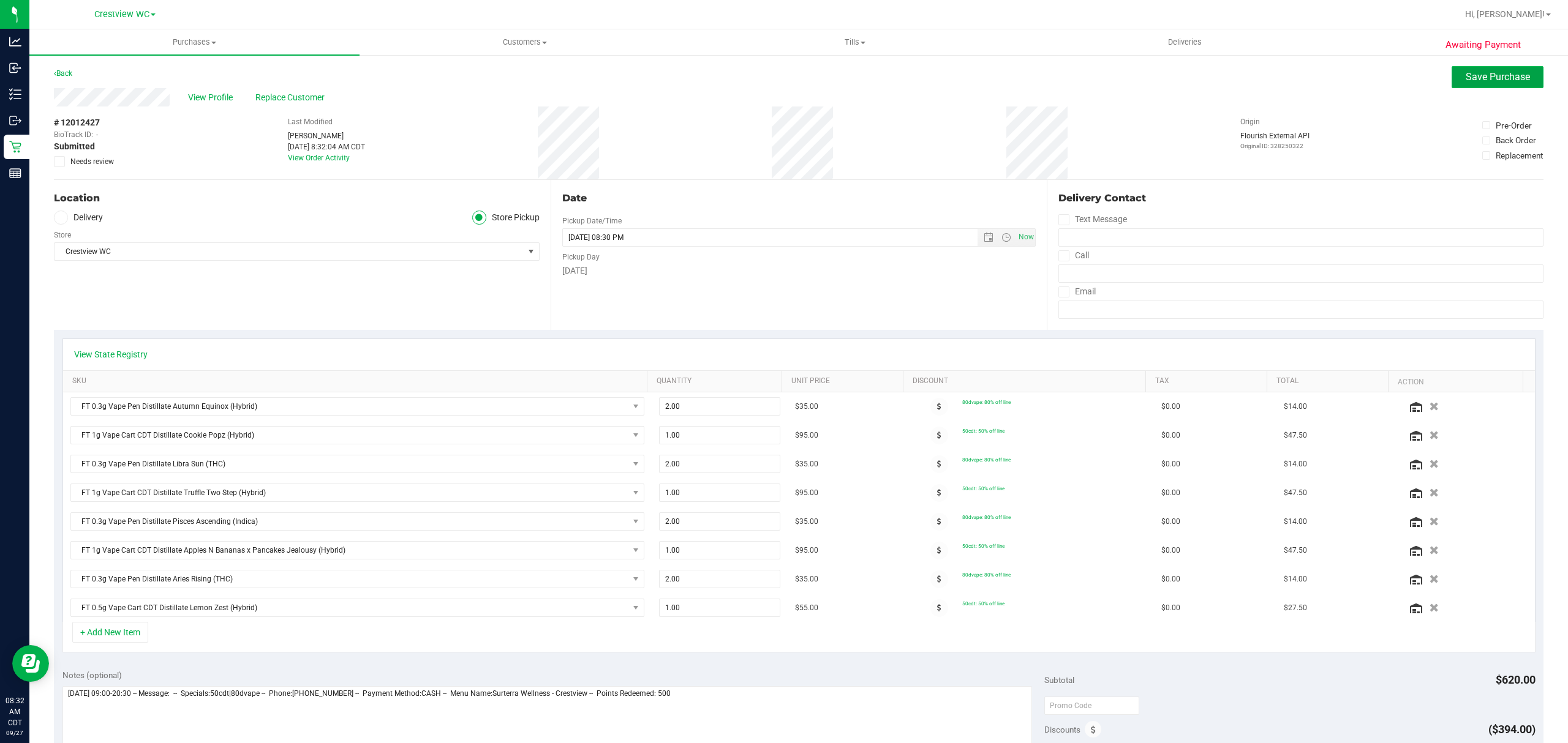
click at [1466, 78] on span "Save Purchase" at bounding box center [1497, 77] width 64 height 12
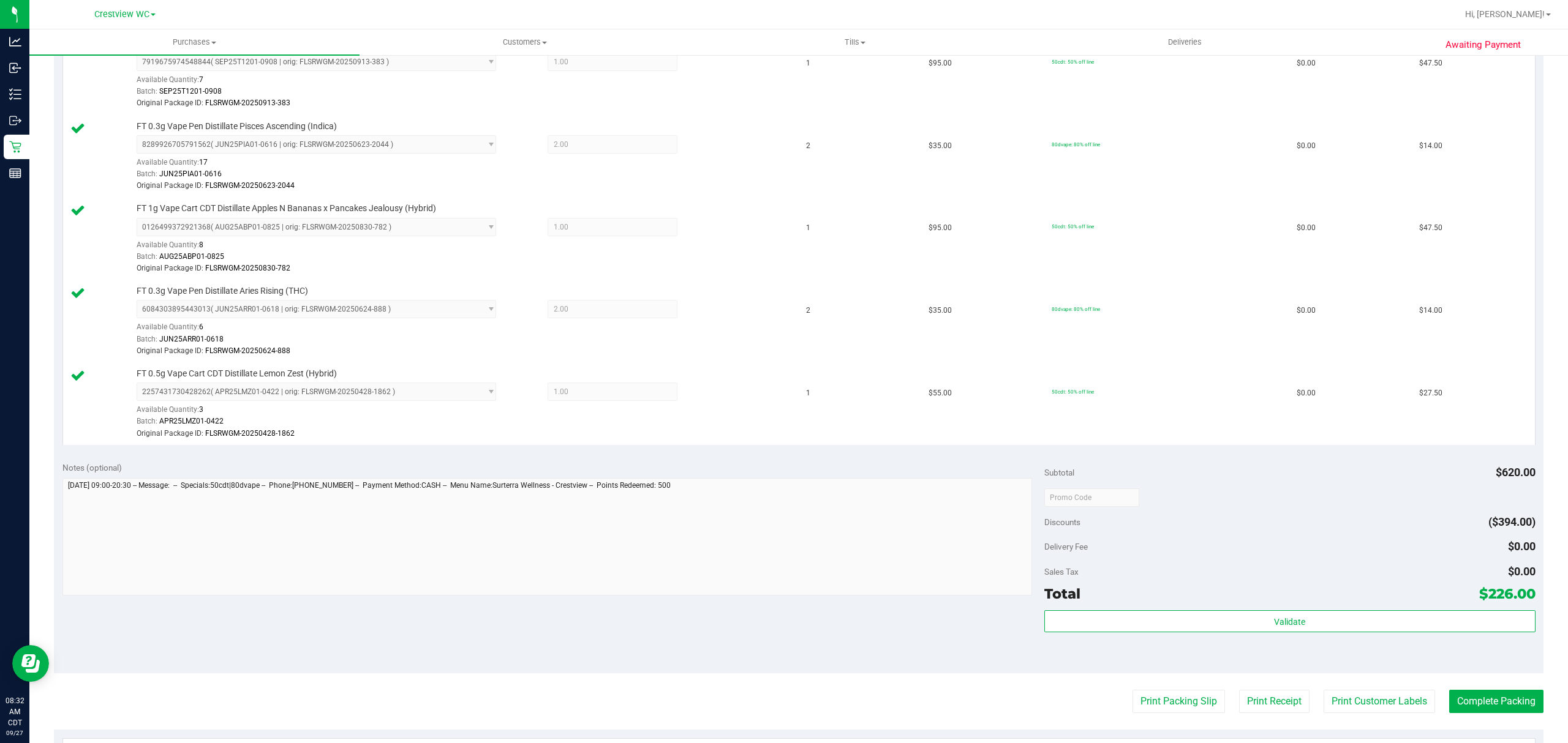
scroll to position [816, 0]
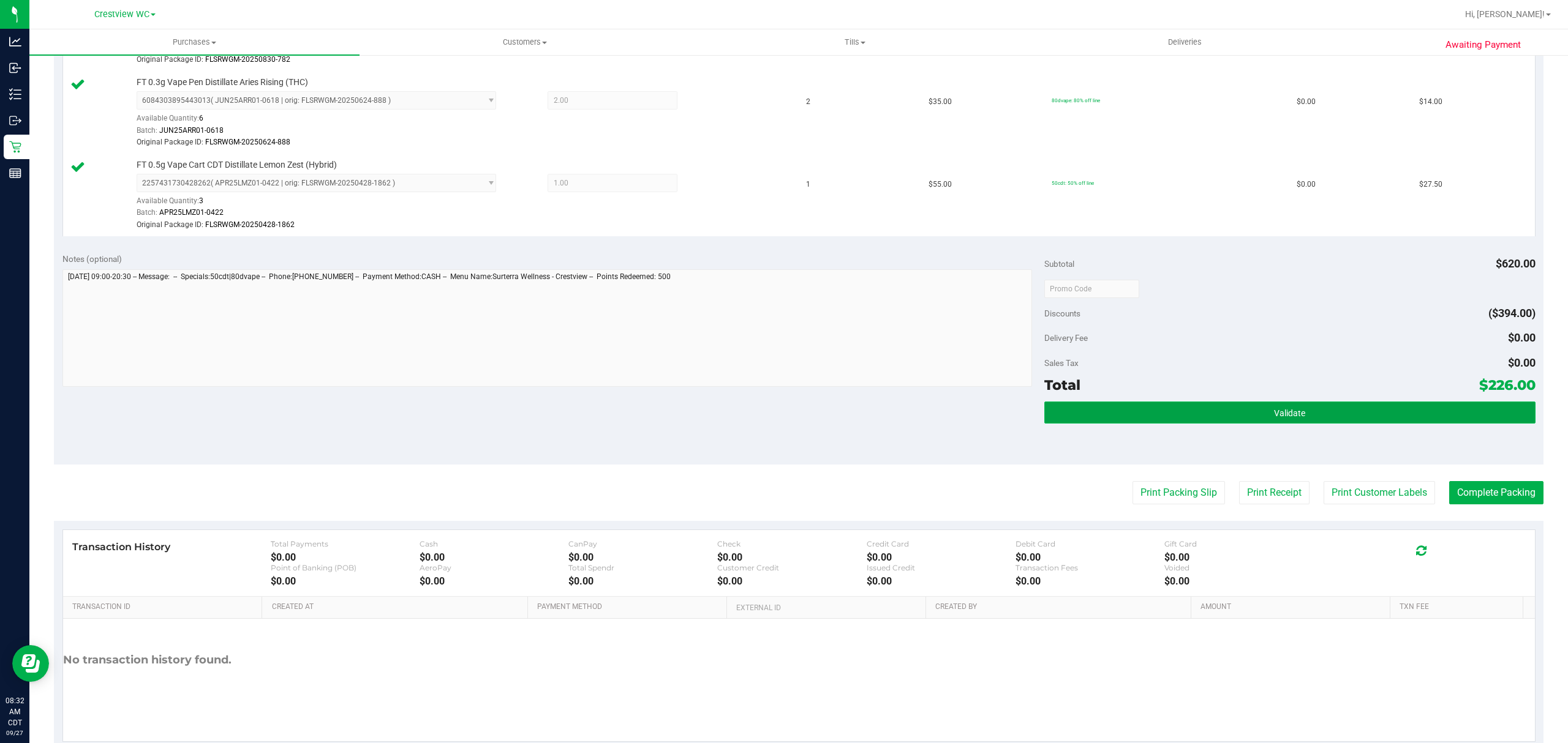
click at [1279, 417] on span "Validate" at bounding box center [1290, 413] width 32 height 9
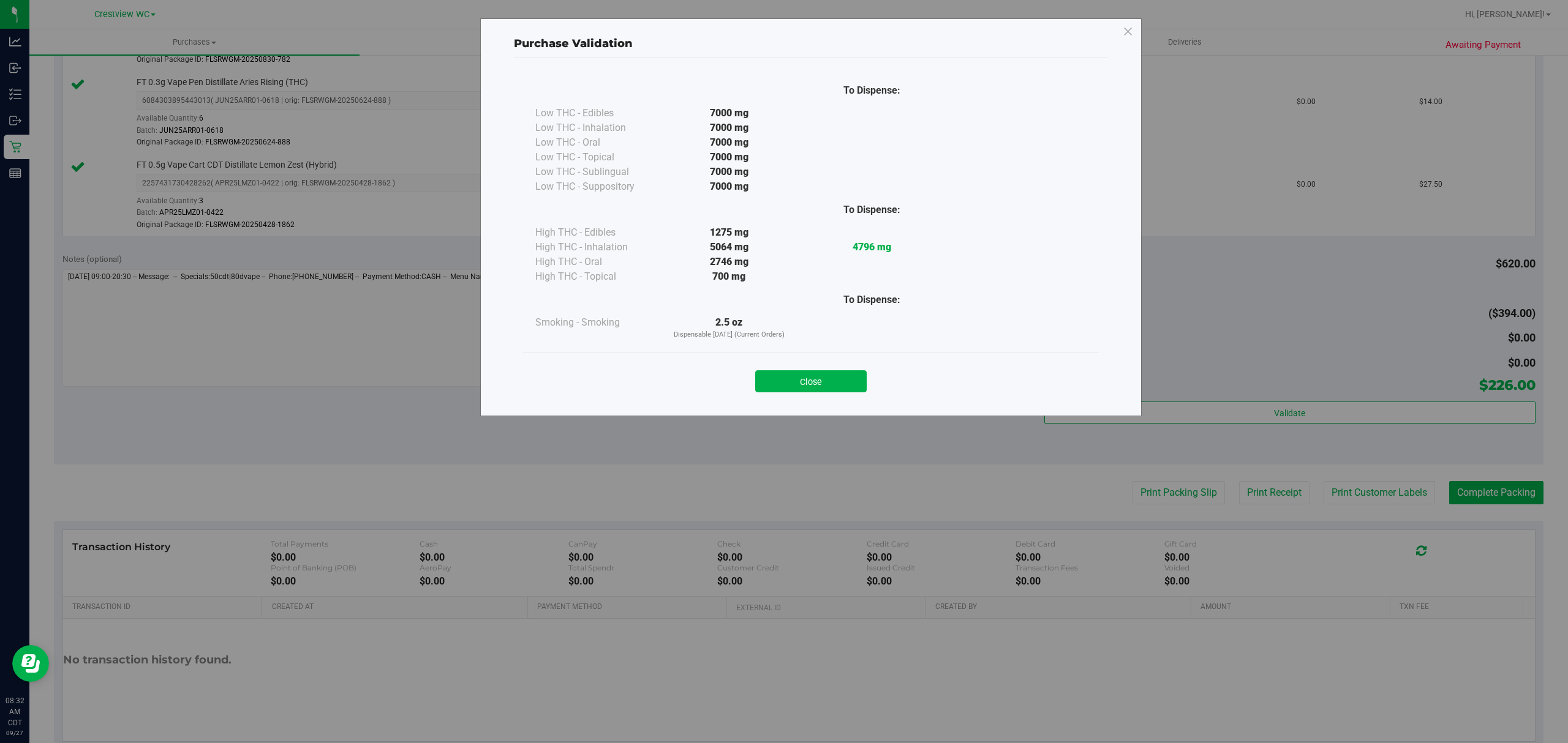
click at [856, 397] on div "Close" at bounding box center [811, 377] width 576 height 49
click at [855, 392] on button "Close" at bounding box center [811, 381] width 112 height 22
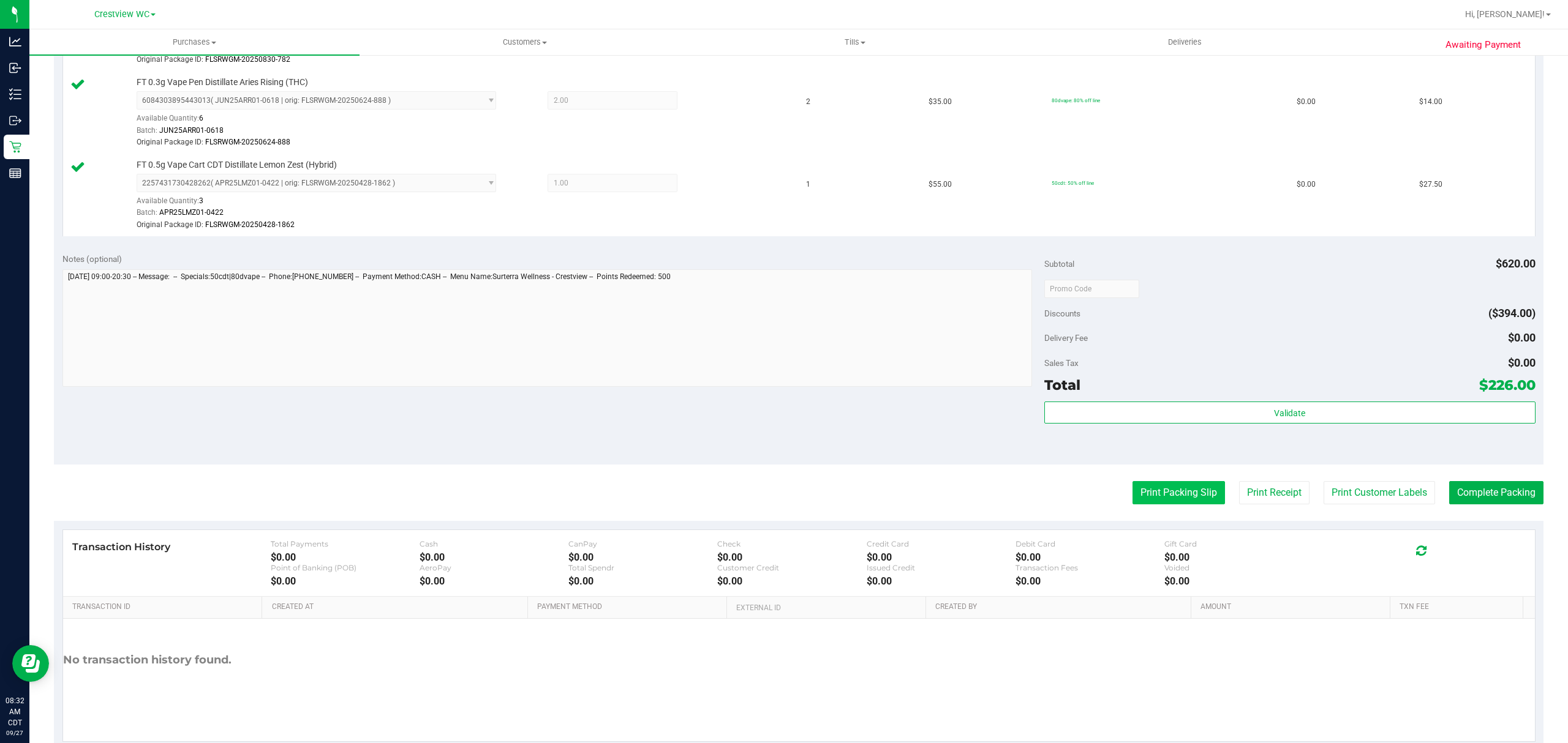
click at [1177, 490] on button "Print Packing Slip" at bounding box center [1179, 492] width 92 height 23
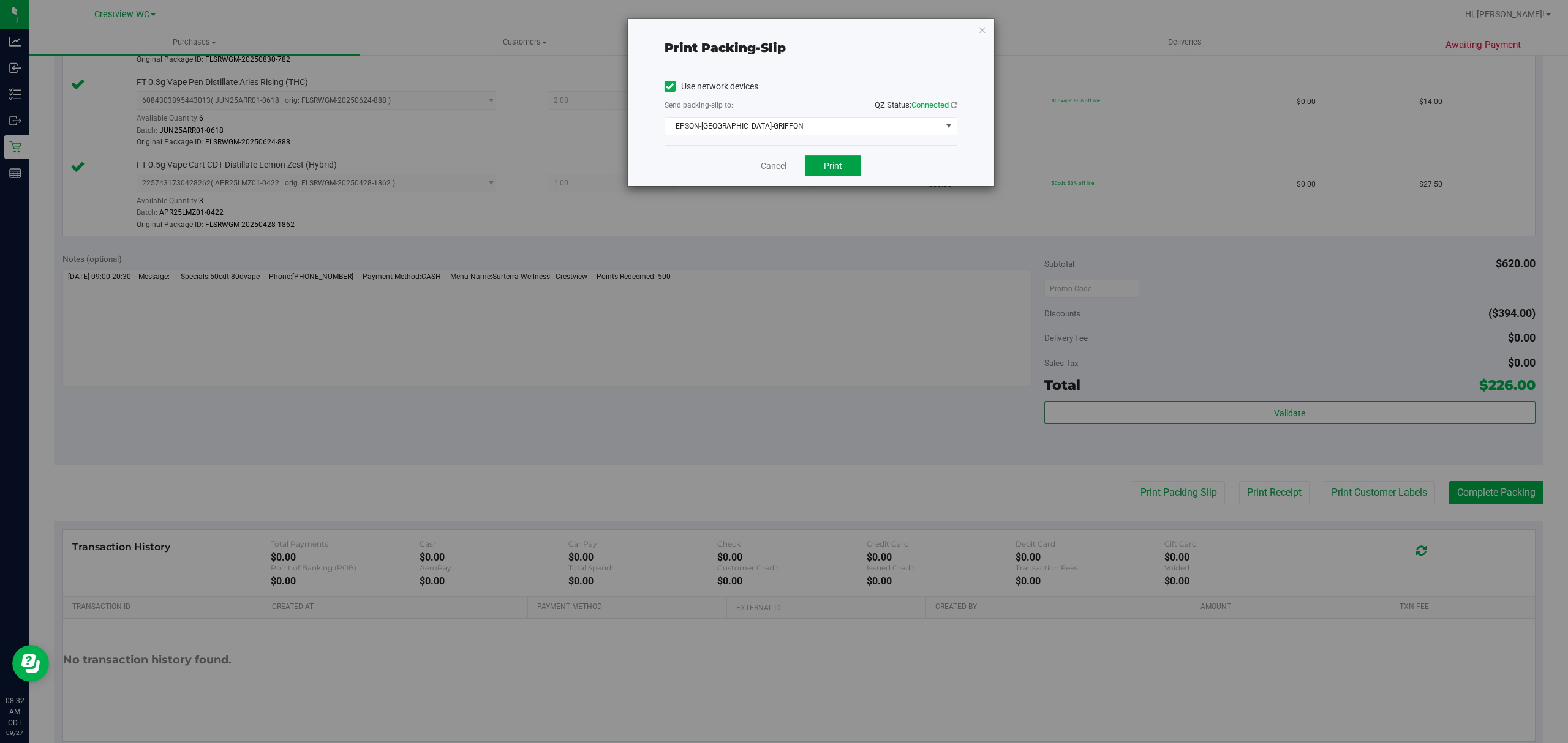
click at [827, 162] on span "Print" at bounding box center [833, 165] width 19 height 9
click at [766, 168] on link "Cancel" at bounding box center [773, 165] width 26 height 13
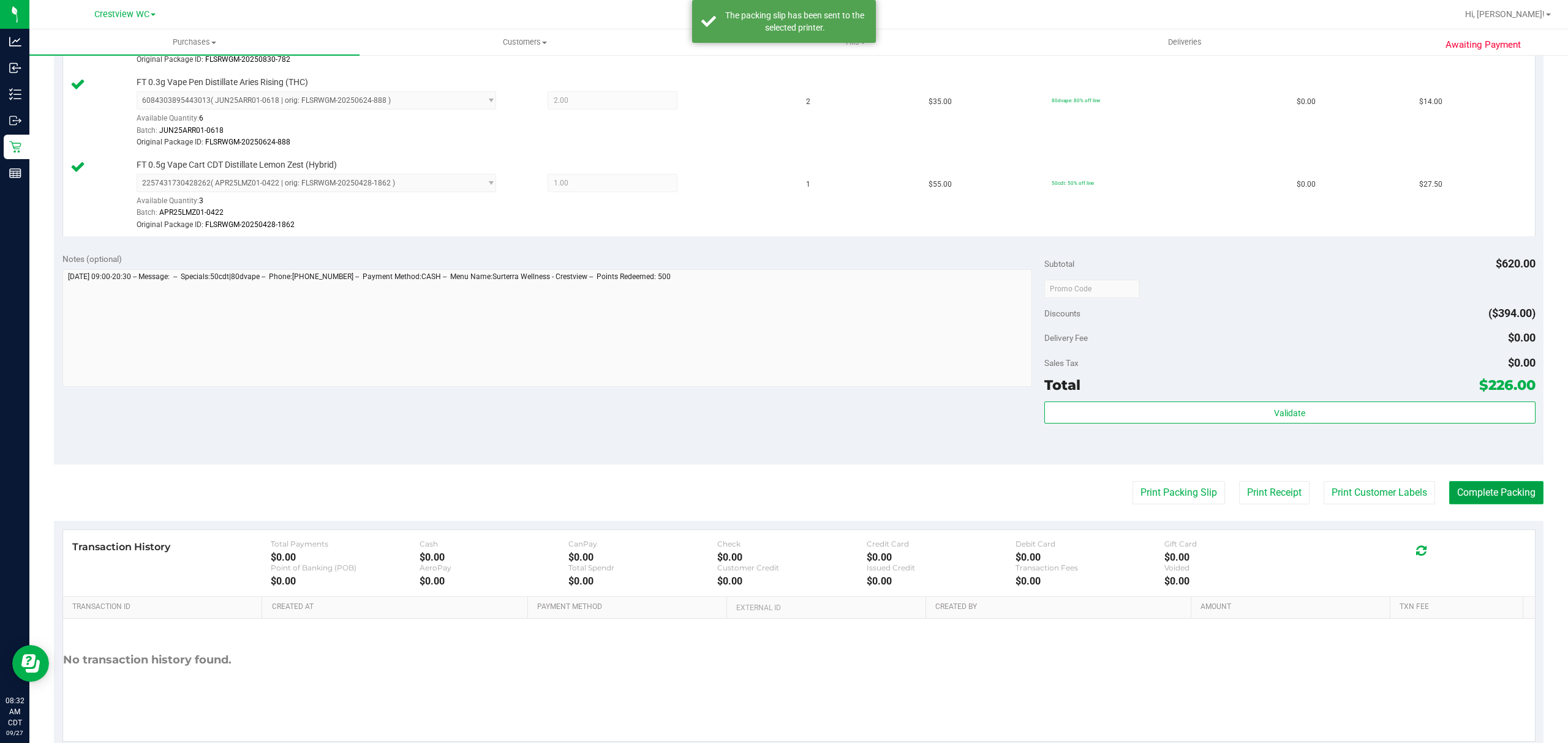
click at [1483, 497] on button "Complete Packing" at bounding box center [1496, 492] width 95 height 23
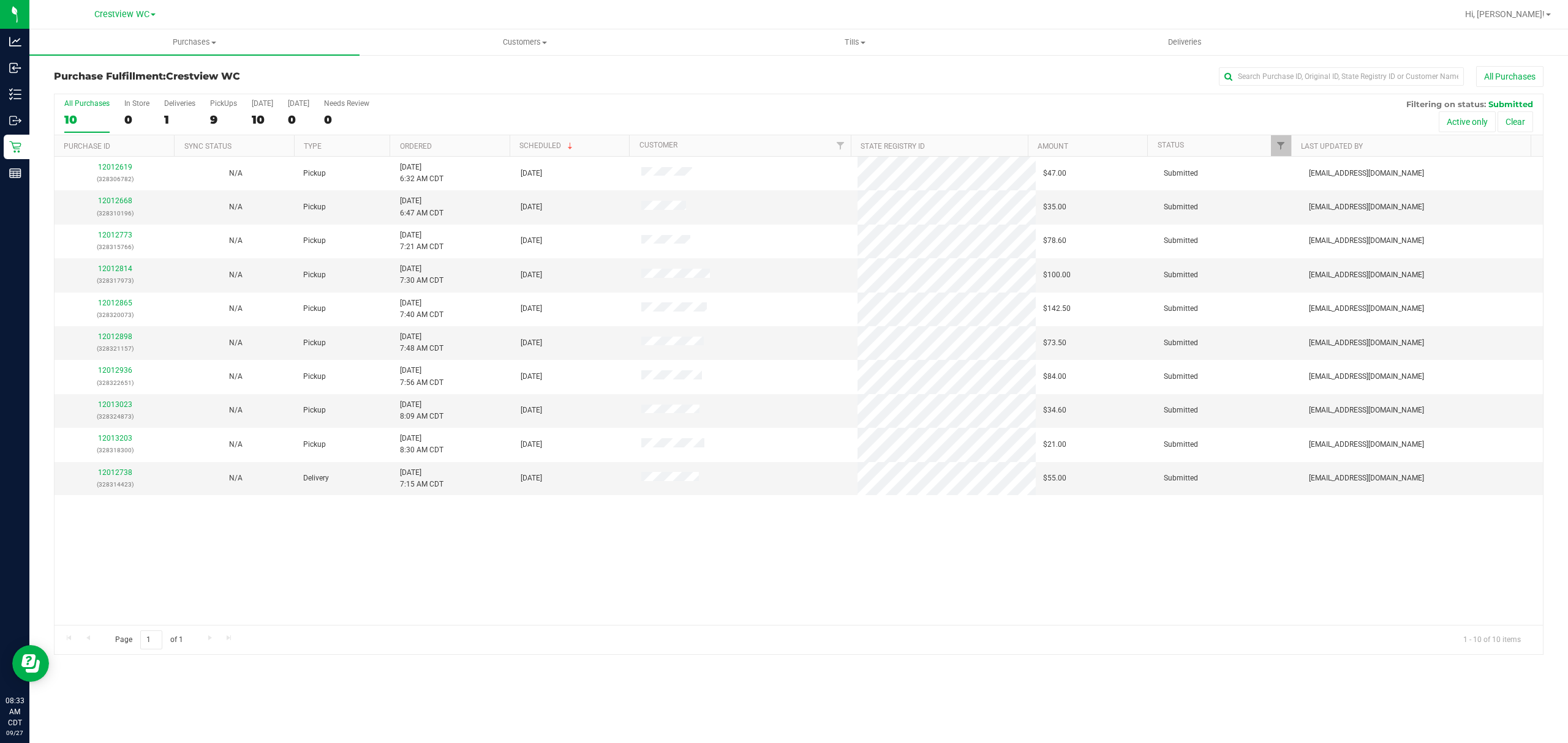
click at [1040, 665] on div "Purchase Fulfillment: Crestview WC All Purchases All Purchases 10 In Store 0 De…" at bounding box center [798, 360] width 1539 height 613
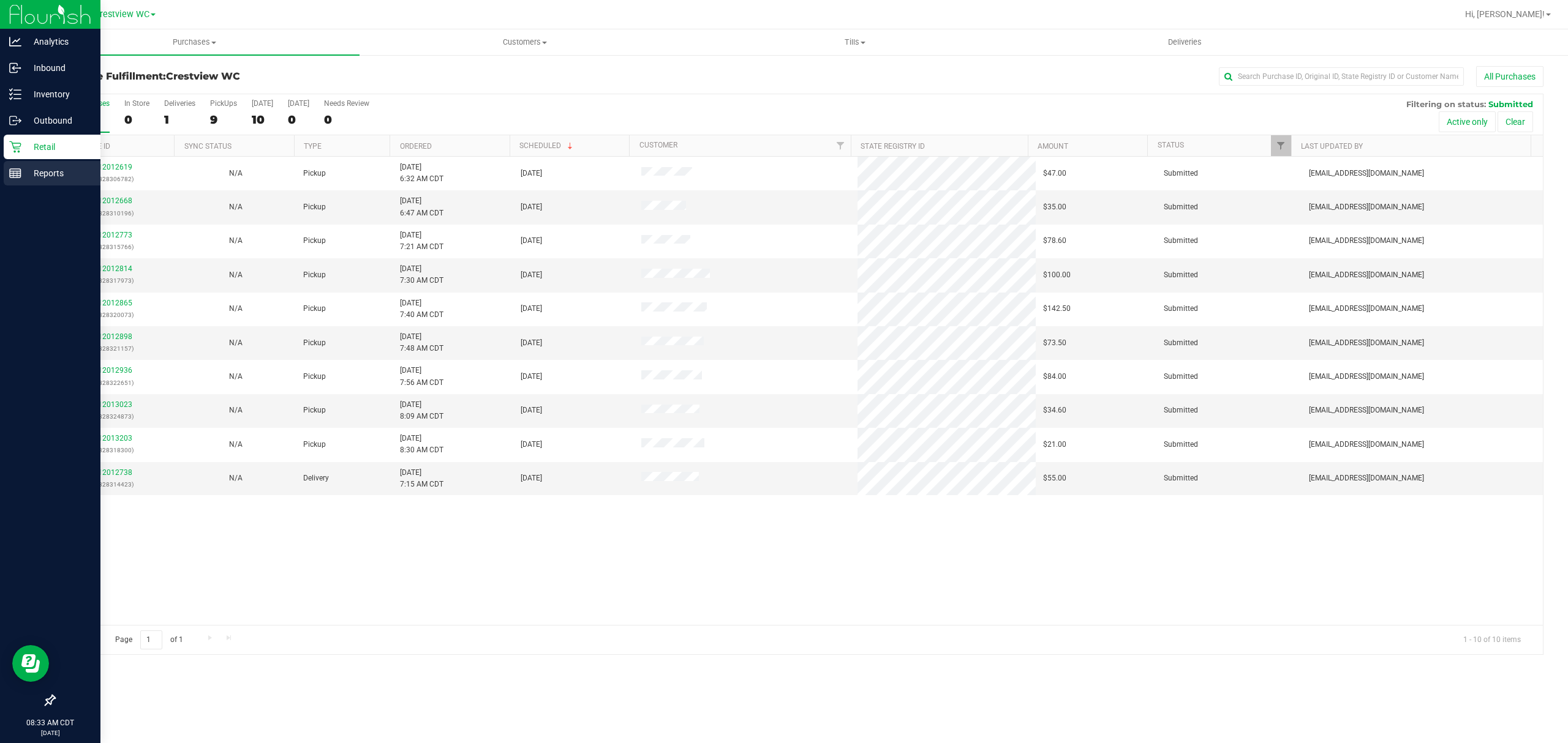
click at [15, 182] on div "Reports" at bounding box center [51, 173] width 96 height 25
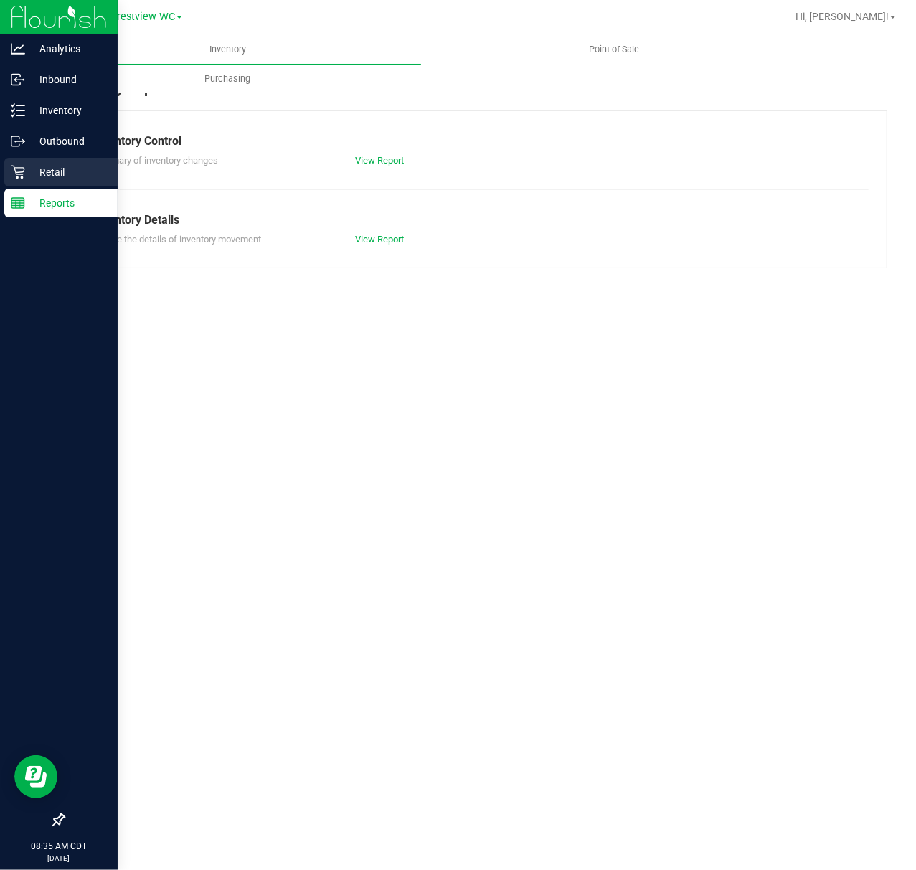
click at [12, 176] on icon at bounding box center [18, 172] width 14 height 14
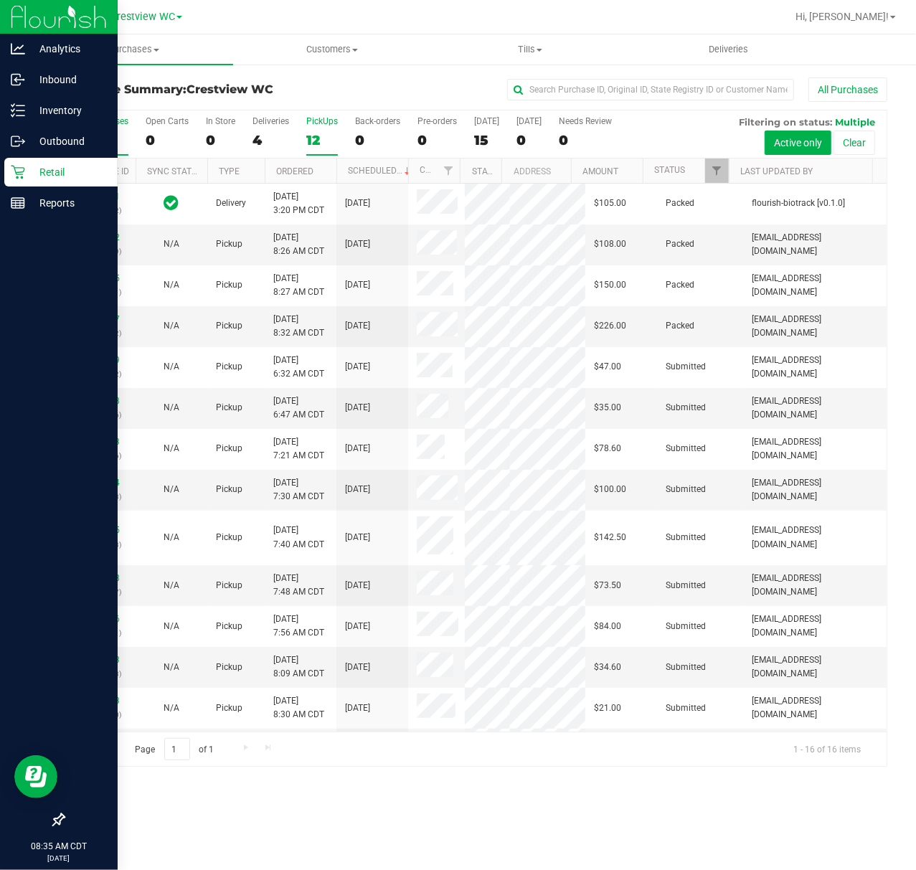
click at [314, 135] on div "12" at bounding box center [322, 140] width 32 height 17
click at [0, 0] on input "PickUps 12" at bounding box center [0, 0] width 0 height 0
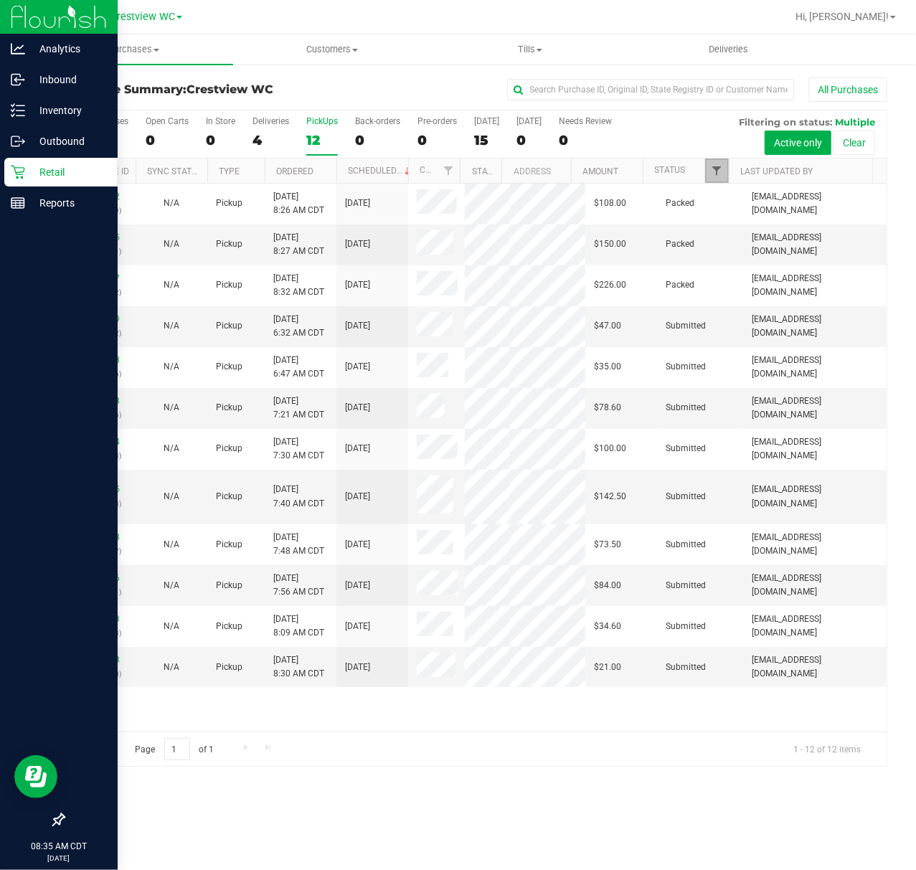
click at [712, 166] on span "Filter" at bounding box center [716, 170] width 11 height 11
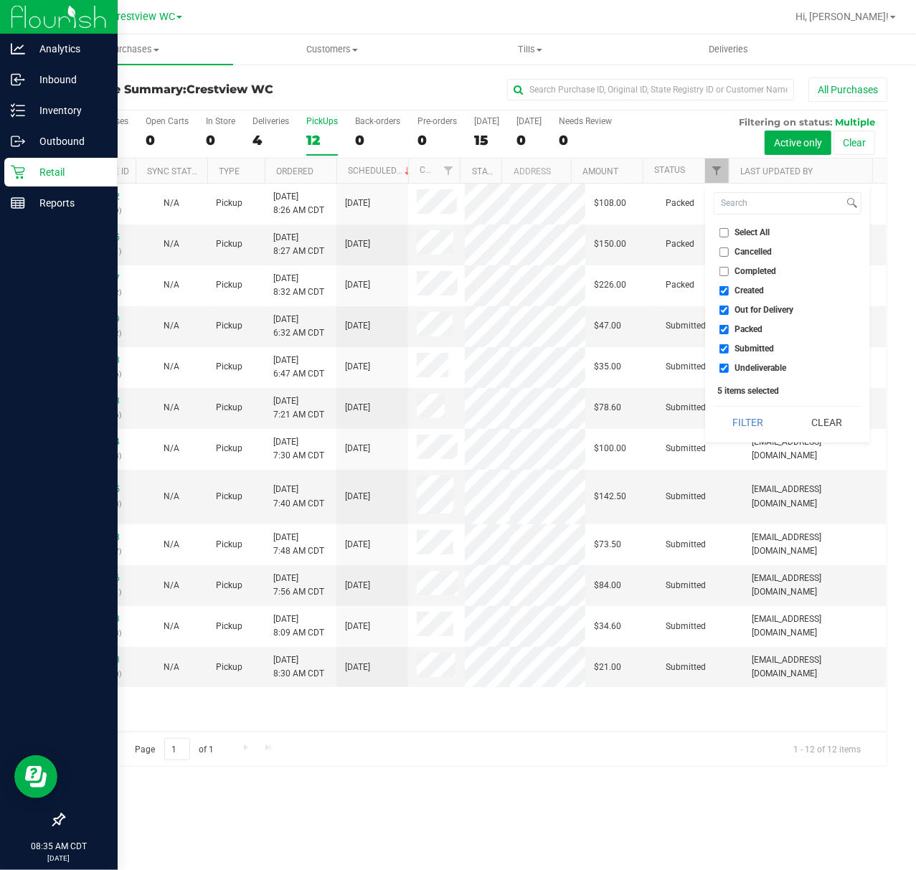
click at [741, 230] on span "Select All" at bounding box center [753, 232] width 35 height 9
click at [729, 230] on input "Select All" at bounding box center [724, 232] width 9 height 9
checkbox input "true"
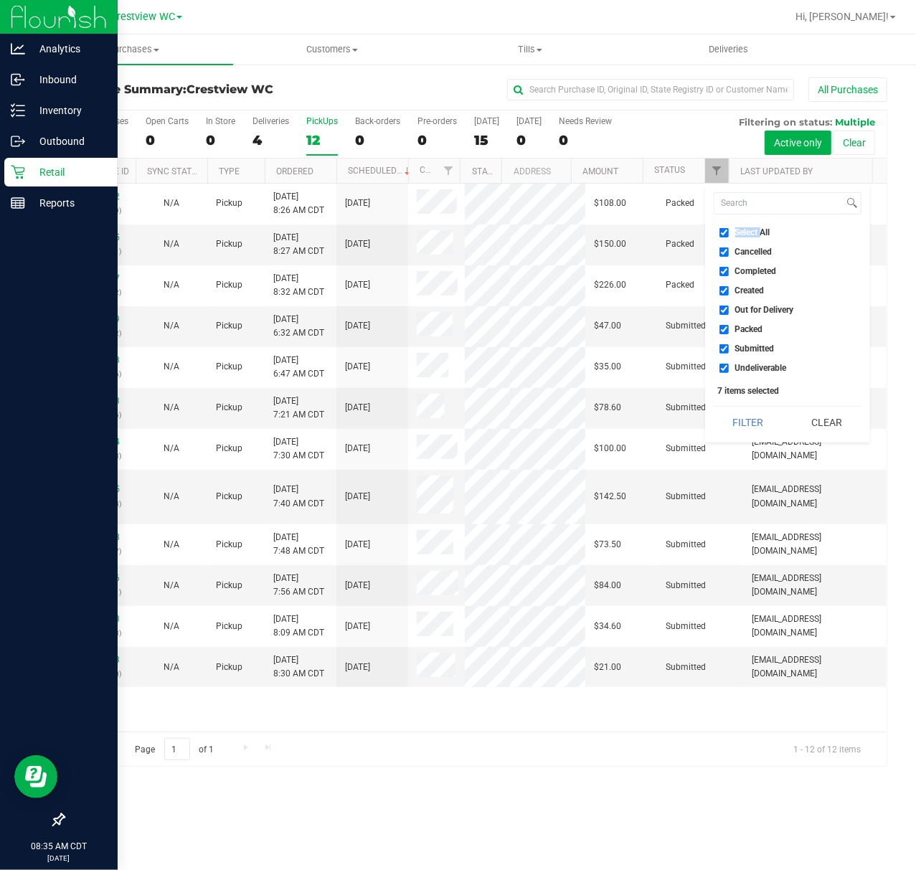
click at [741, 230] on span "Select All" at bounding box center [753, 232] width 35 height 9
click at [729, 230] on input "Select All" at bounding box center [724, 232] width 9 height 9
checkbox input "false"
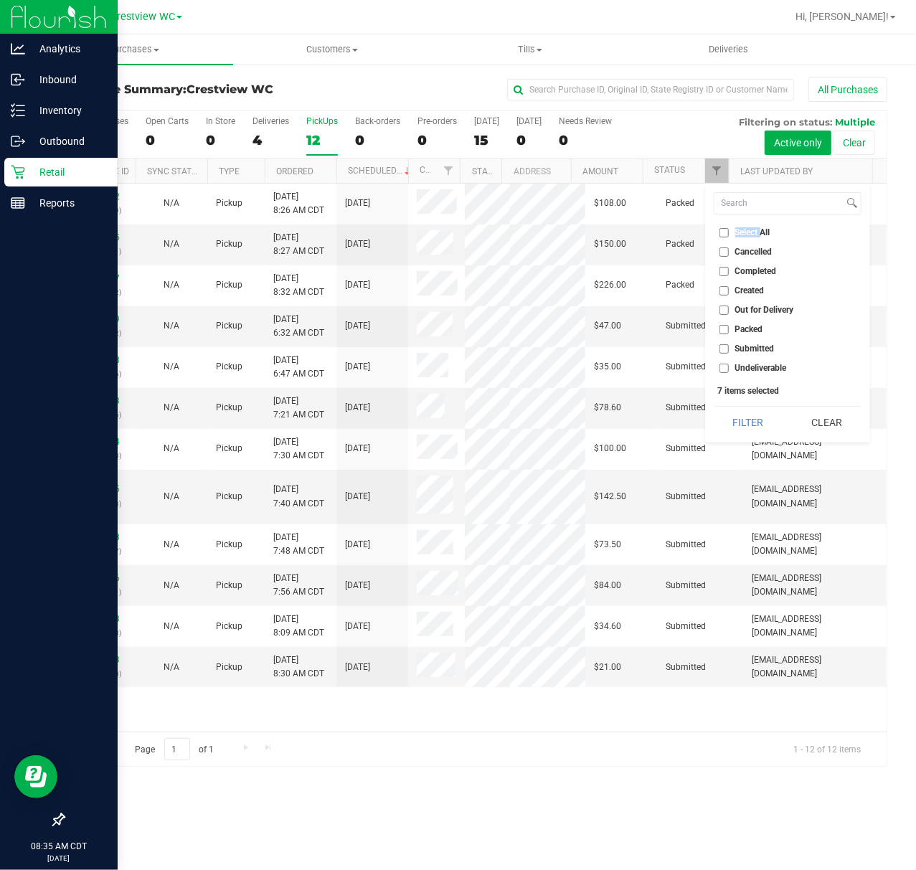
checkbox input "false"
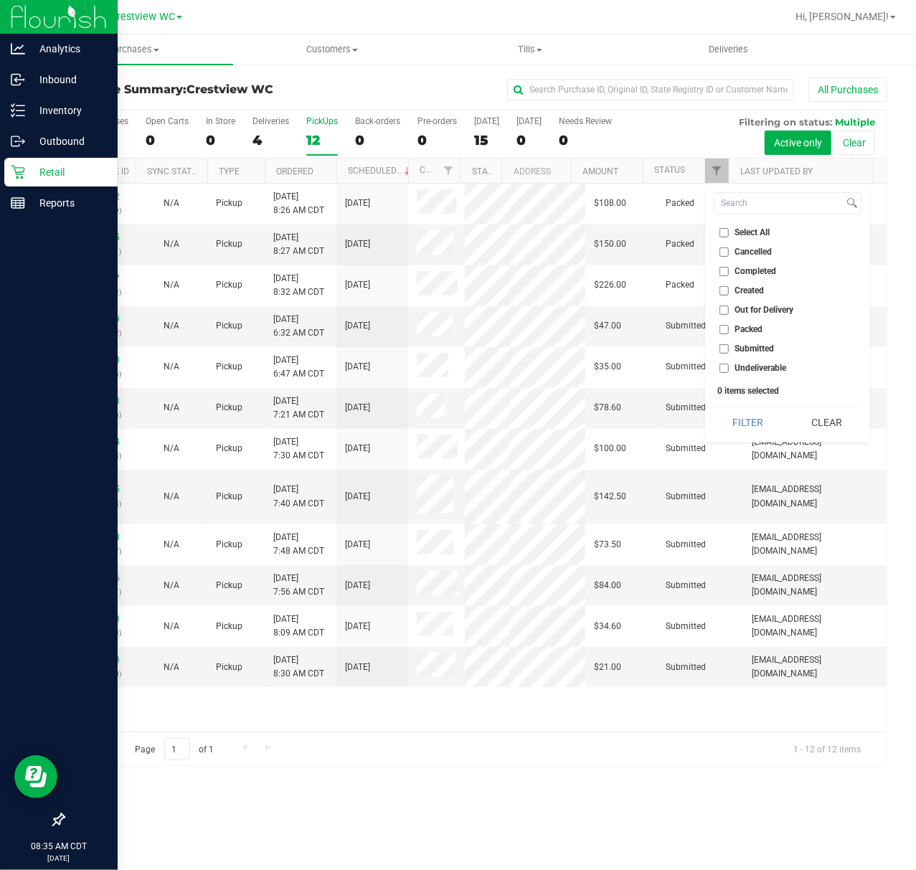
click at [764, 349] on span "Submitted" at bounding box center [755, 348] width 39 height 9
click at [729, 349] on input "Submitted" at bounding box center [724, 348] width 9 height 9
checkbox input "true"
click at [758, 410] on button "Filter" at bounding box center [748, 423] width 69 height 32
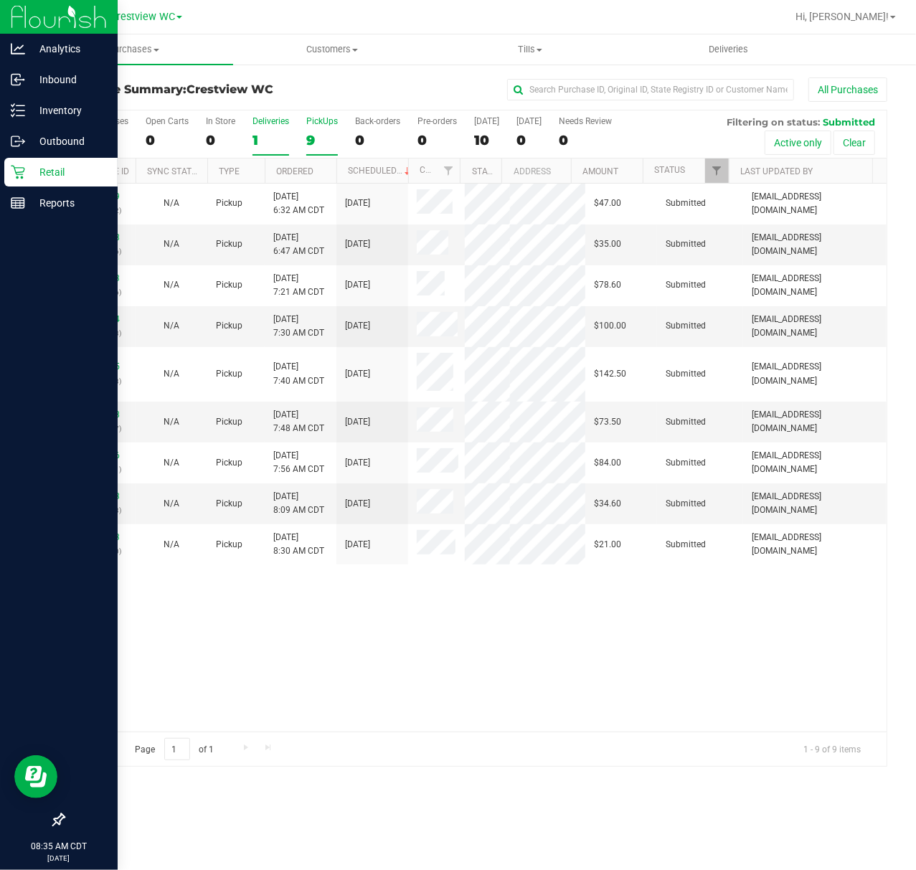
click at [264, 142] on div "1" at bounding box center [271, 140] width 37 height 17
click at [0, 0] on input "Deliveries 1" at bounding box center [0, 0] width 0 height 0
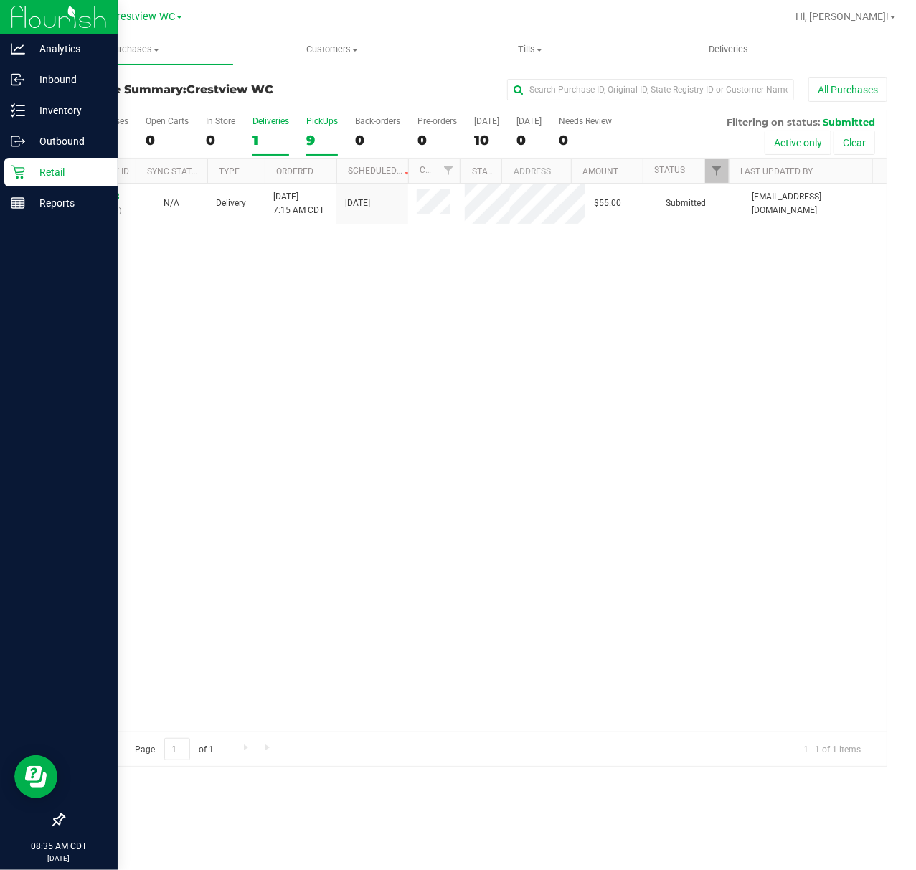
click at [317, 133] on div "9" at bounding box center [322, 140] width 32 height 17
click at [0, 0] on input "PickUps 9" at bounding box center [0, 0] width 0 height 0
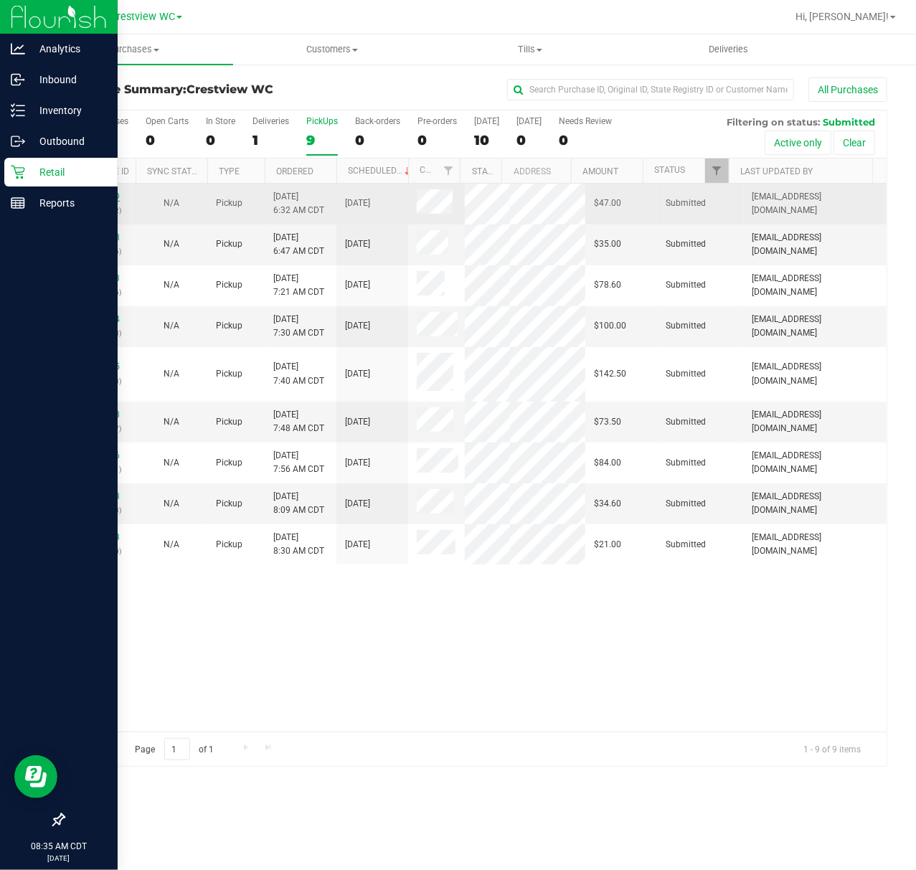
click at [99, 195] on link "12012619" at bounding box center [100, 197] width 40 height 10
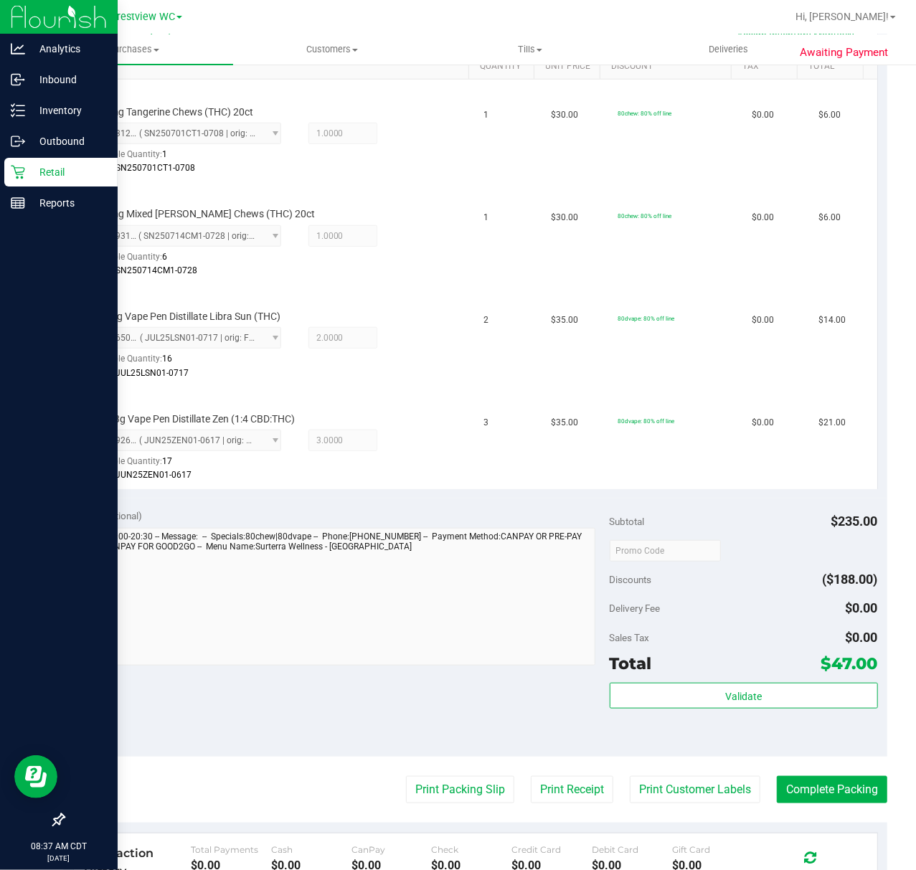
scroll to position [382, 0]
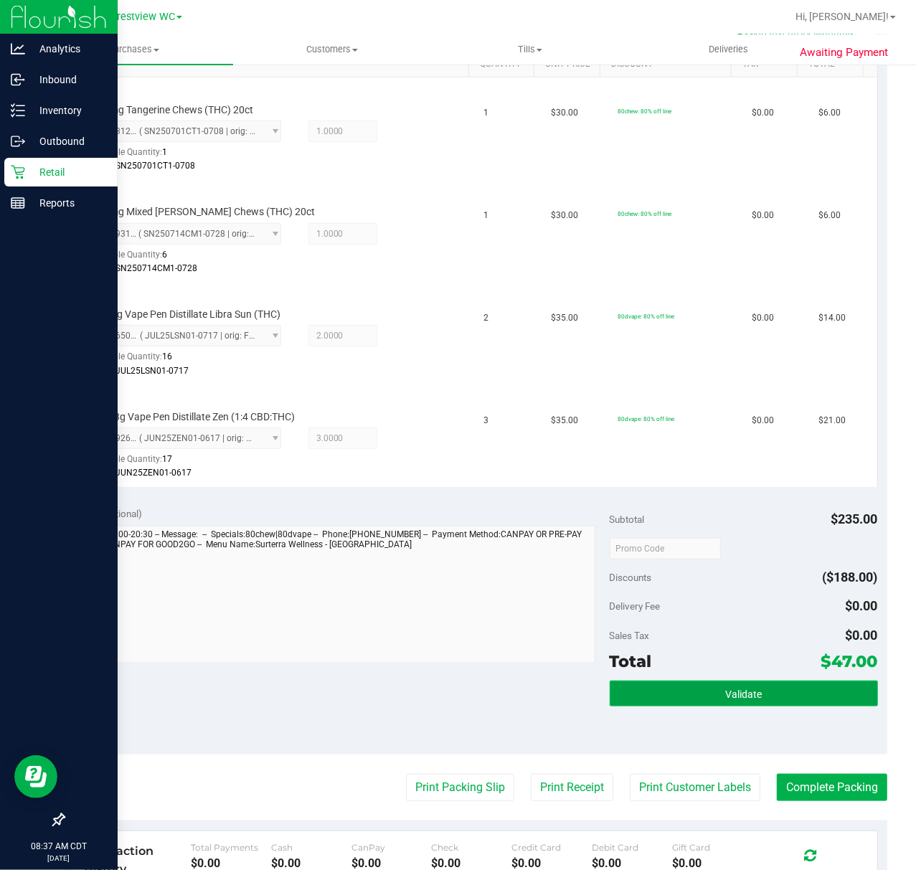
click at [703, 698] on button "Validate" at bounding box center [744, 694] width 268 height 26
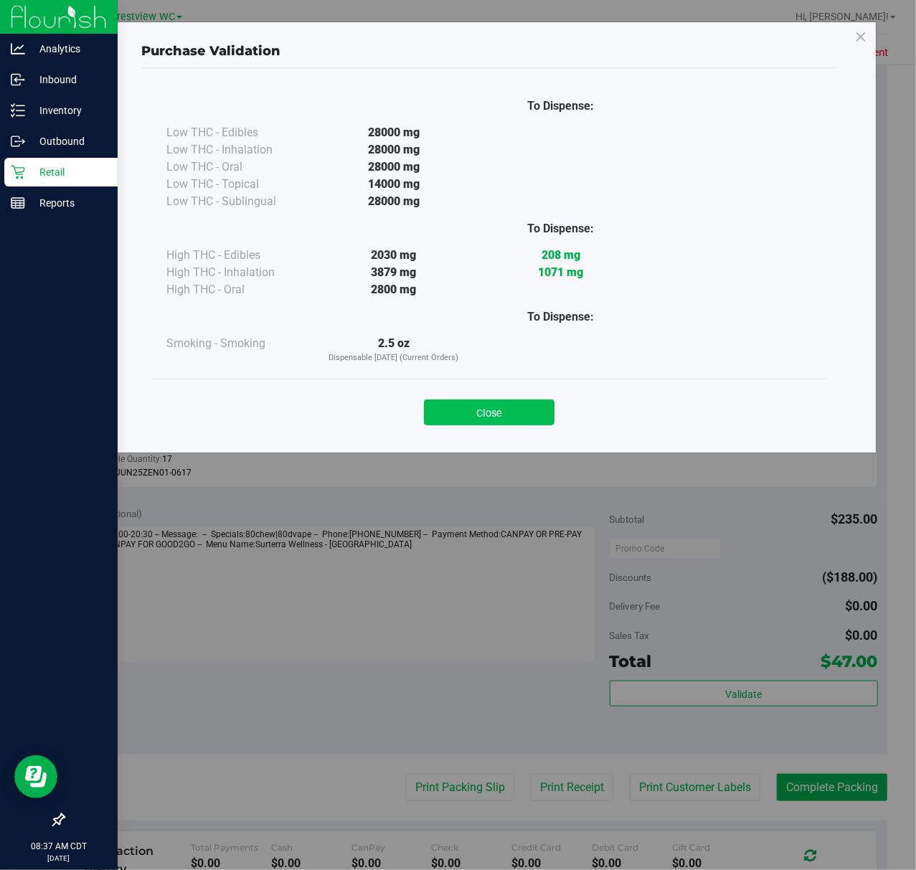
click at [495, 414] on button "Close" at bounding box center [489, 413] width 131 height 26
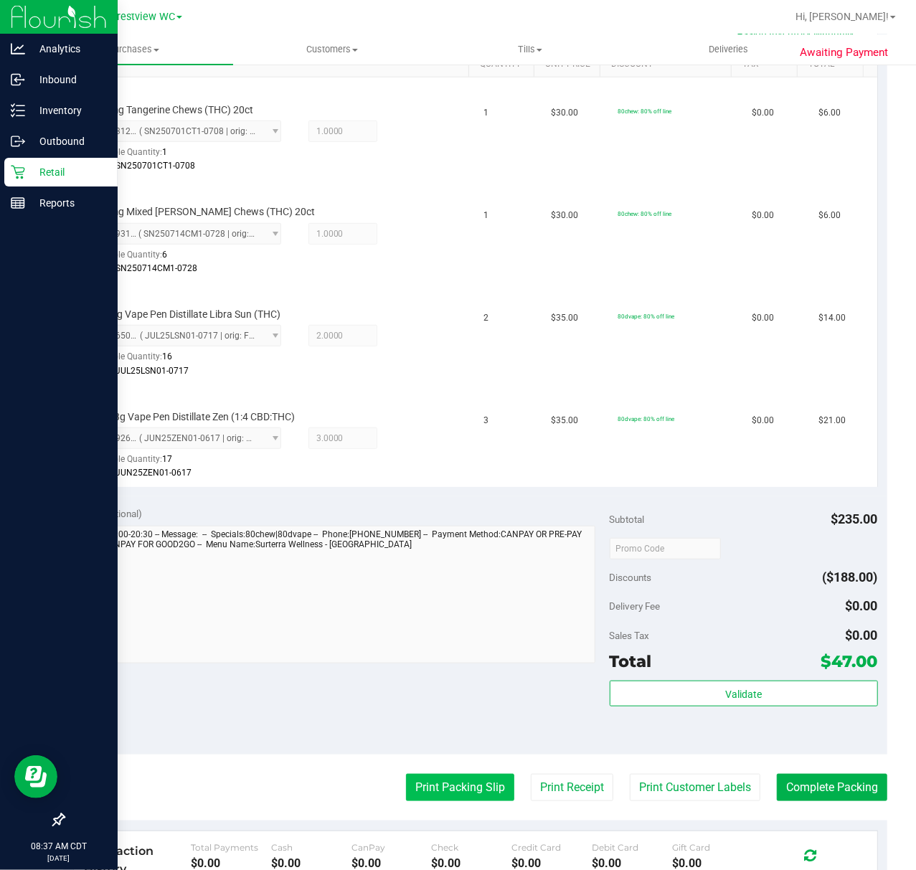
click at [469, 796] on button "Print Packing Slip" at bounding box center [460, 787] width 108 height 27
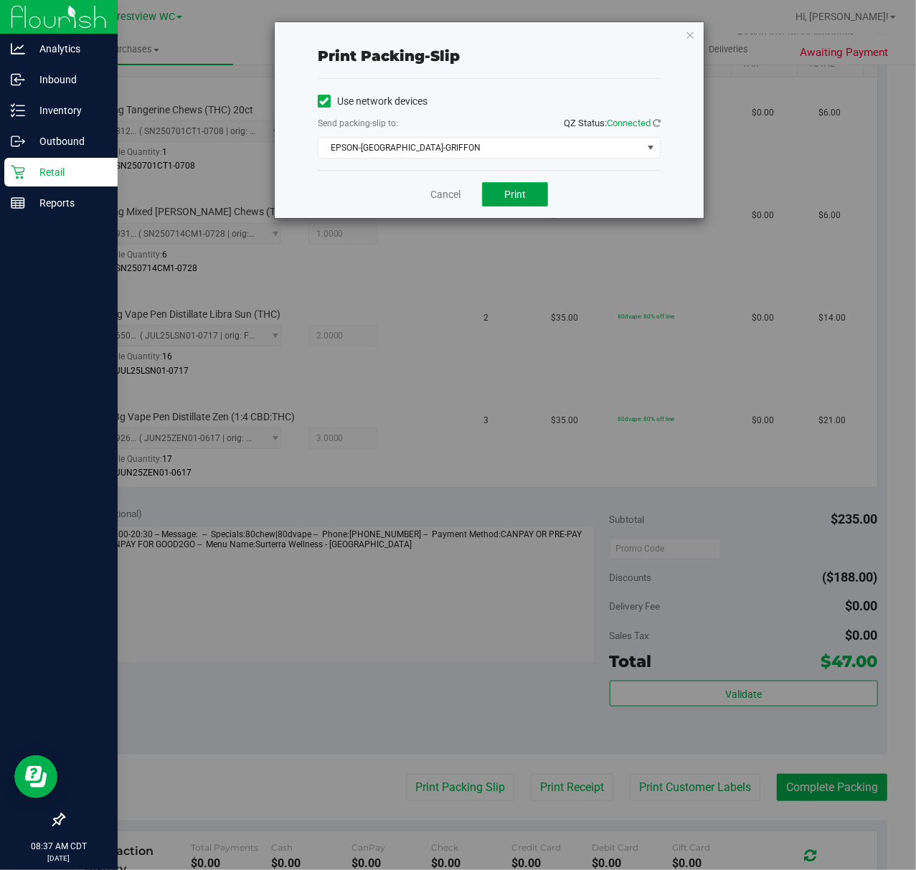
click at [515, 193] on span "Print" at bounding box center [515, 194] width 22 height 11
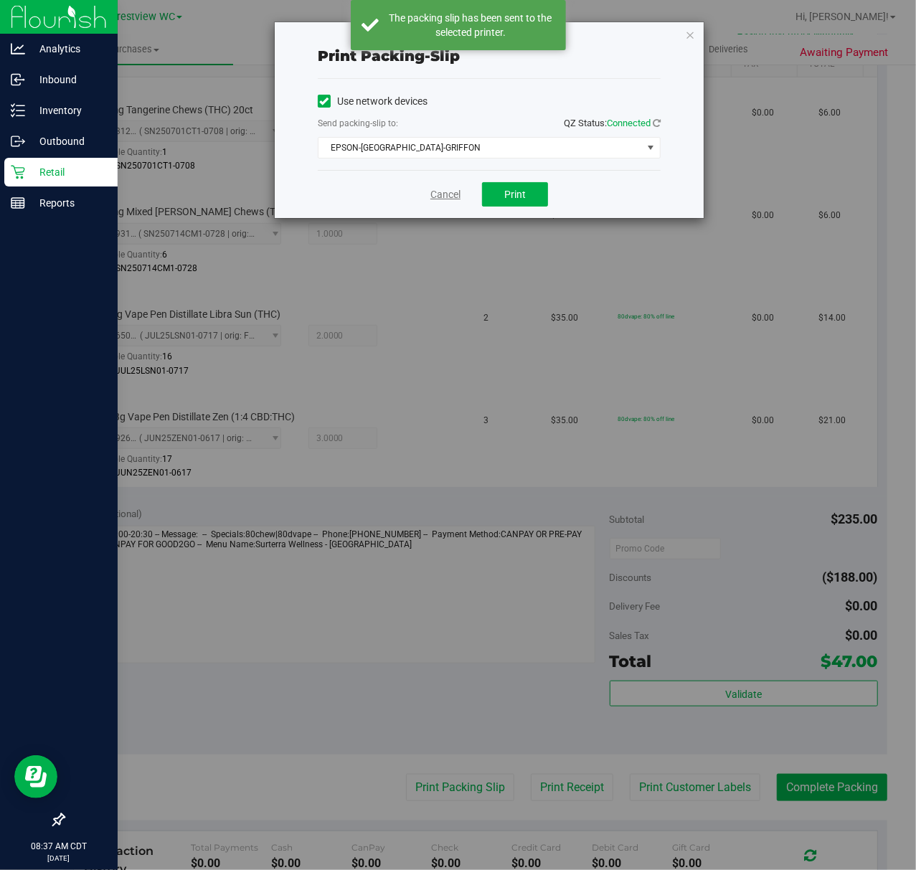
click at [443, 191] on link "Cancel" at bounding box center [446, 194] width 30 height 15
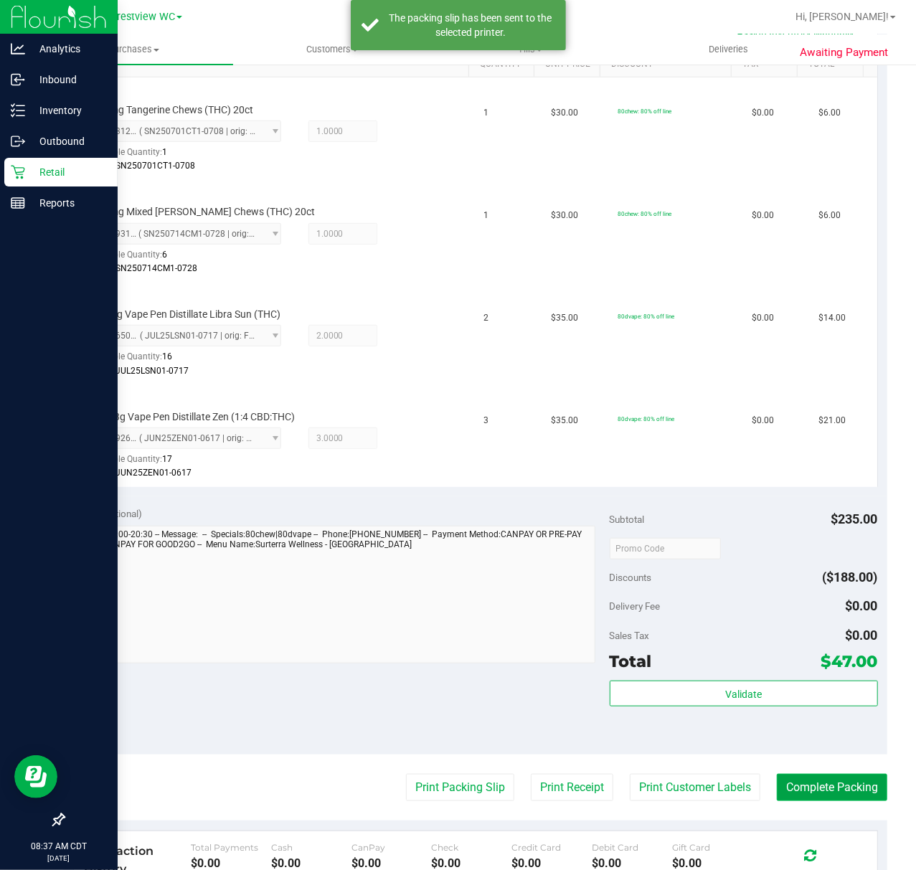
click at [855, 779] on button "Complete Packing" at bounding box center [832, 787] width 111 height 27
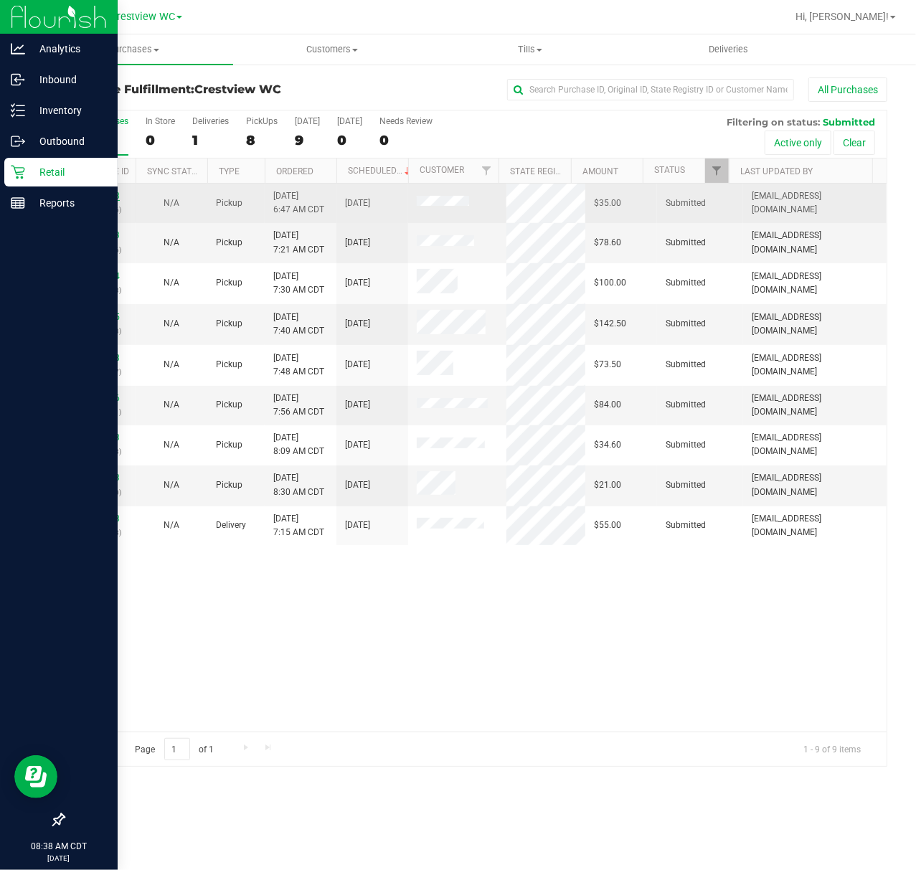
click at [101, 196] on link "12012668" at bounding box center [100, 196] width 40 height 10
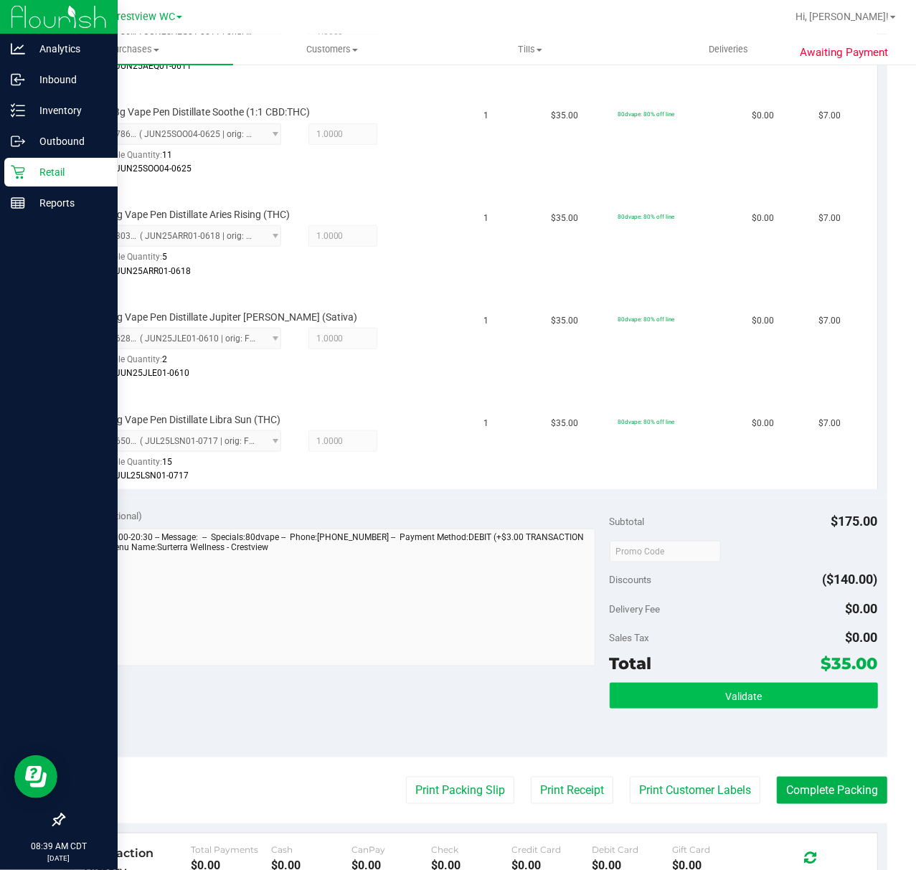
scroll to position [557, 0]
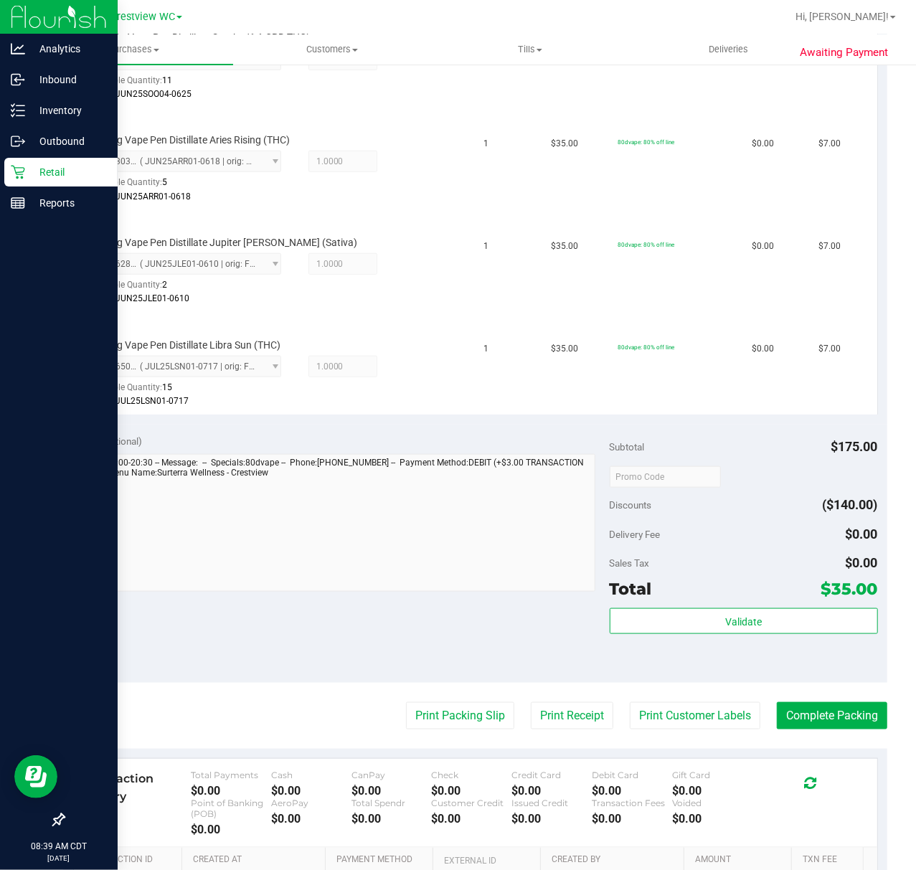
drag, startPoint x: 646, startPoint y: 610, endPoint x: 684, endPoint y: 665, distance: 66.5
click at [693, 633] on button "Validate" at bounding box center [744, 622] width 268 height 26
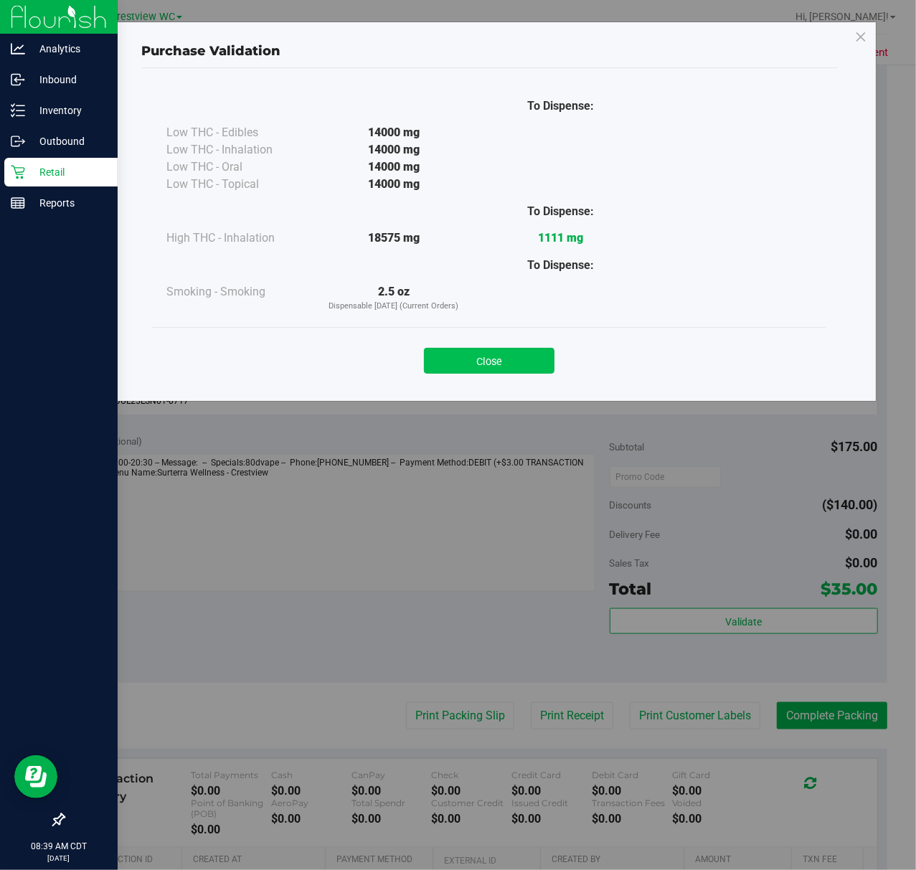
click at [503, 351] on button "Close" at bounding box center [489, 361] width 131 height 26
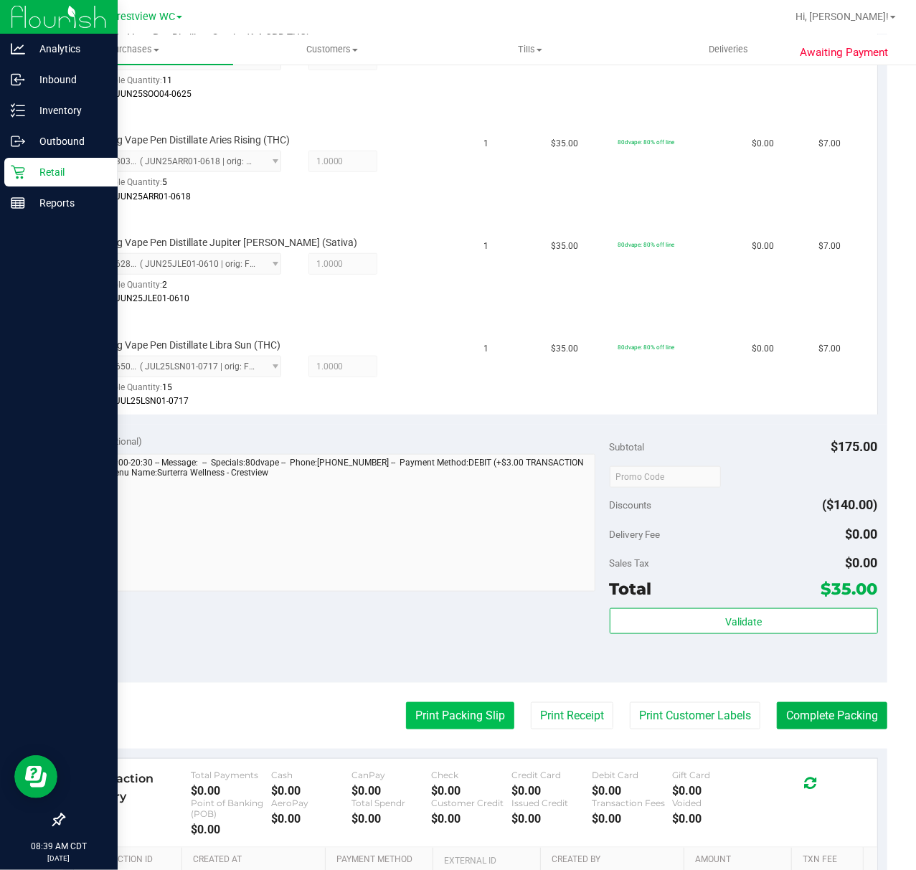
click at [435, 721] on button "Print Packing Slip" at bounding box center [460, 716] width 108 height 27
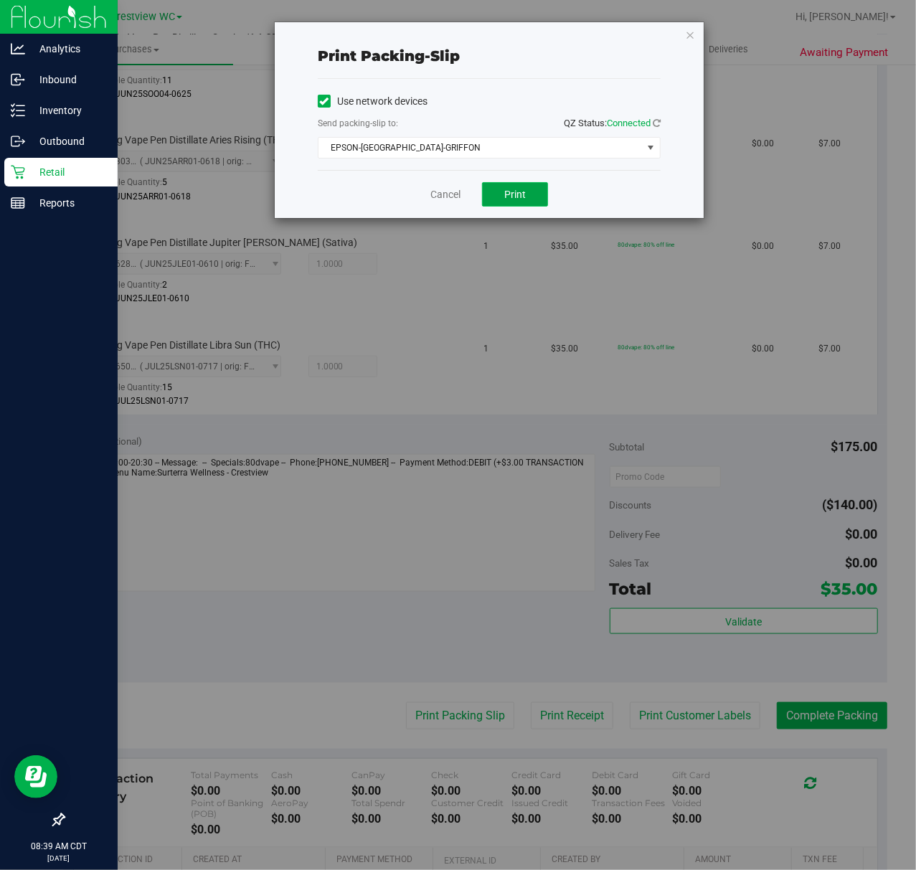
click at [538, 189] on button "Print" at bounding box center [515, 194] width 66 height 24
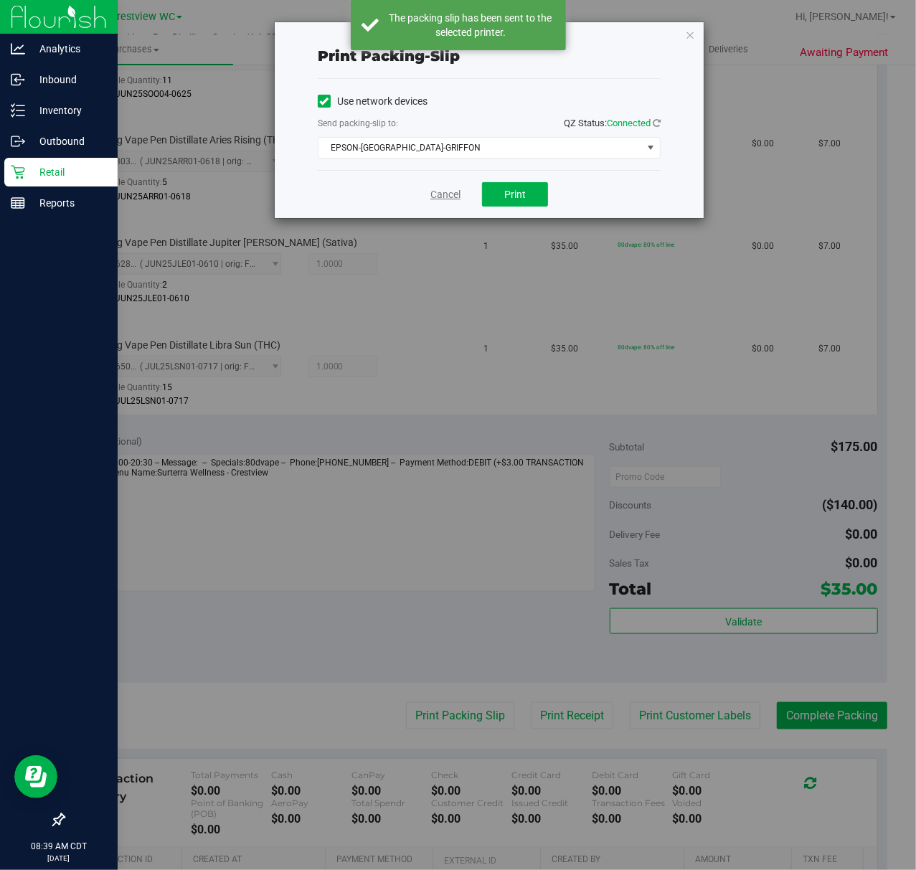
click at [440, 199] on link "Cancel" at bounding box center [446, 194] width 30 height 15
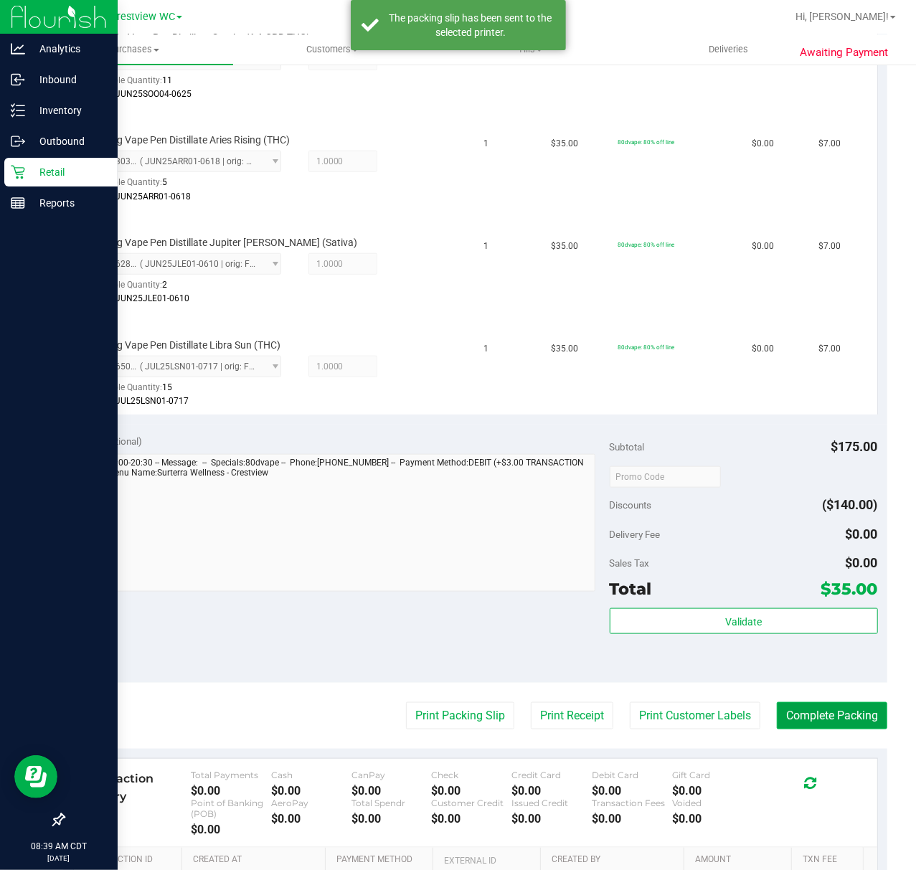
click at [796, 715] on button "Complete Packing" at bounding box center [832, 716] width 111 height 27
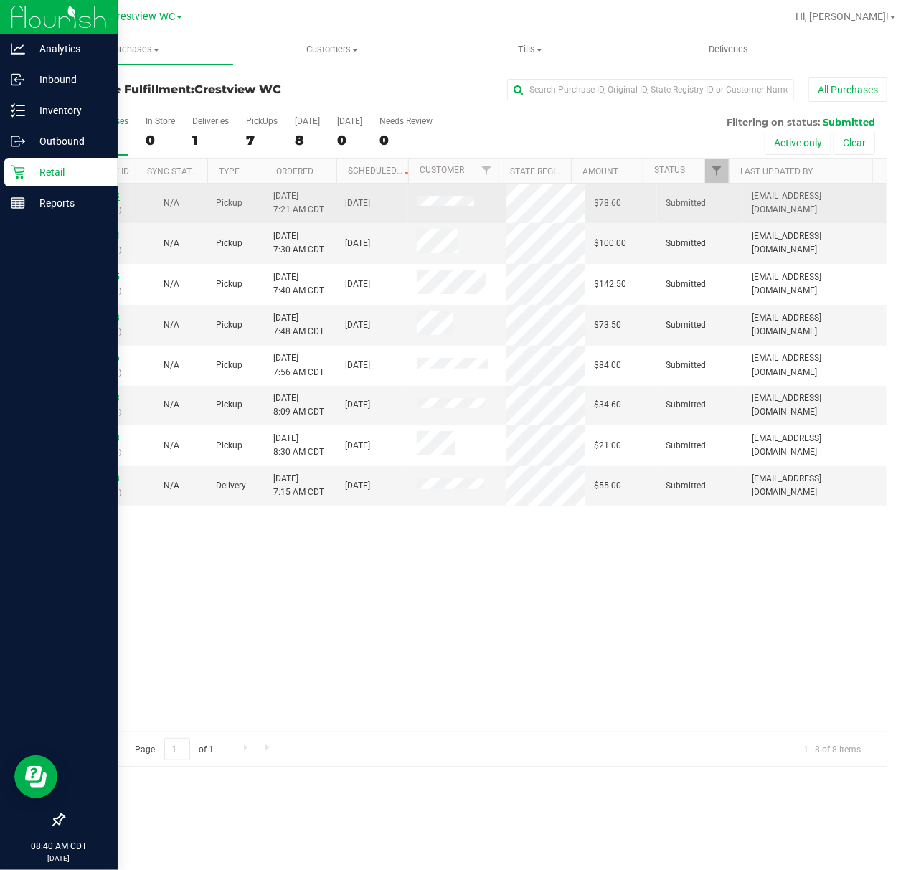
click at [98, 194] on link "12012773" at bounding box center [100, 196] width 40 height 10
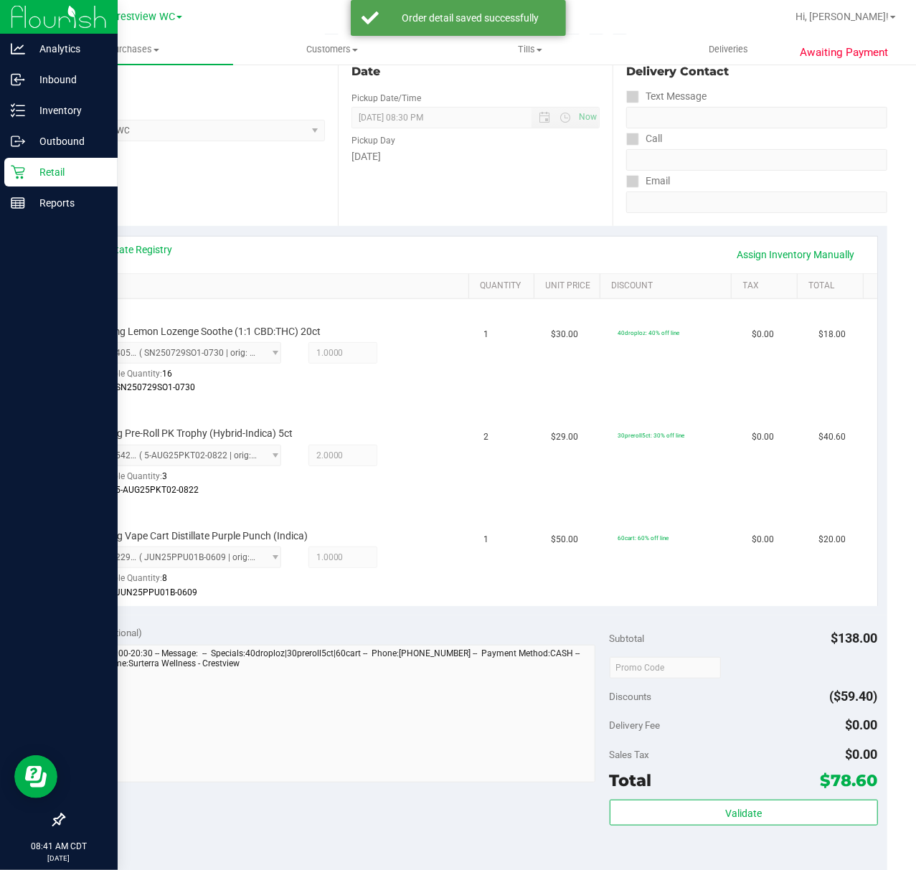
scroll to position [478, 0]
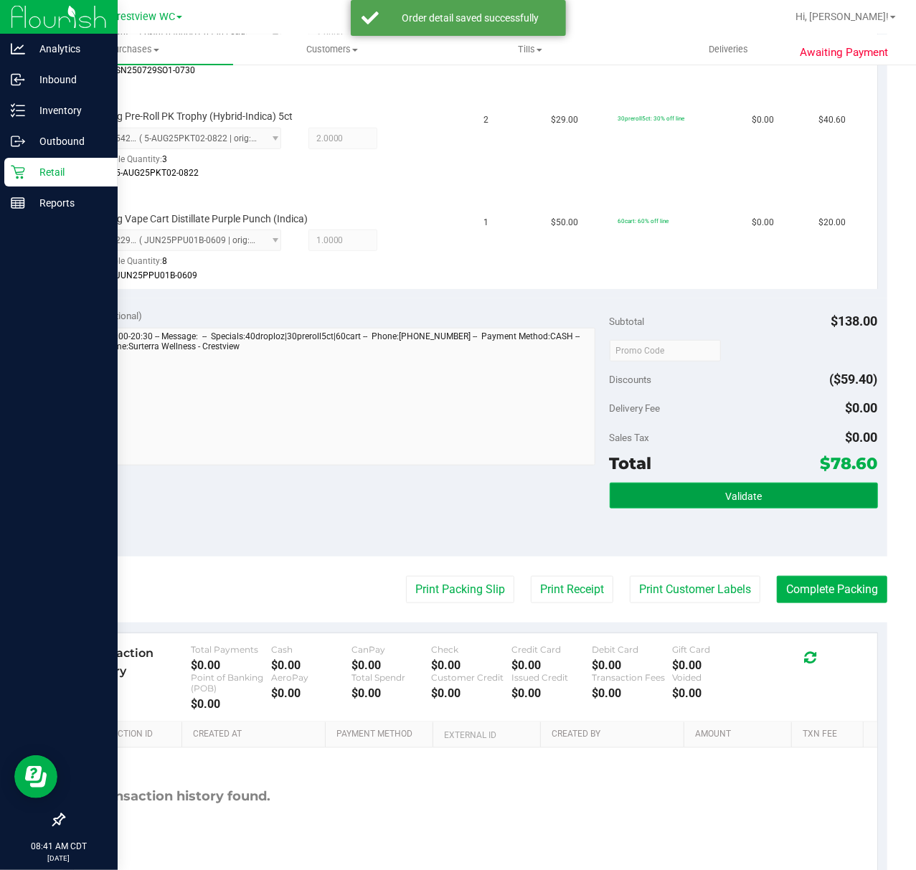
click at [804, 491] on button "Validate" at bounding box center [744, 496] width 268 height 26
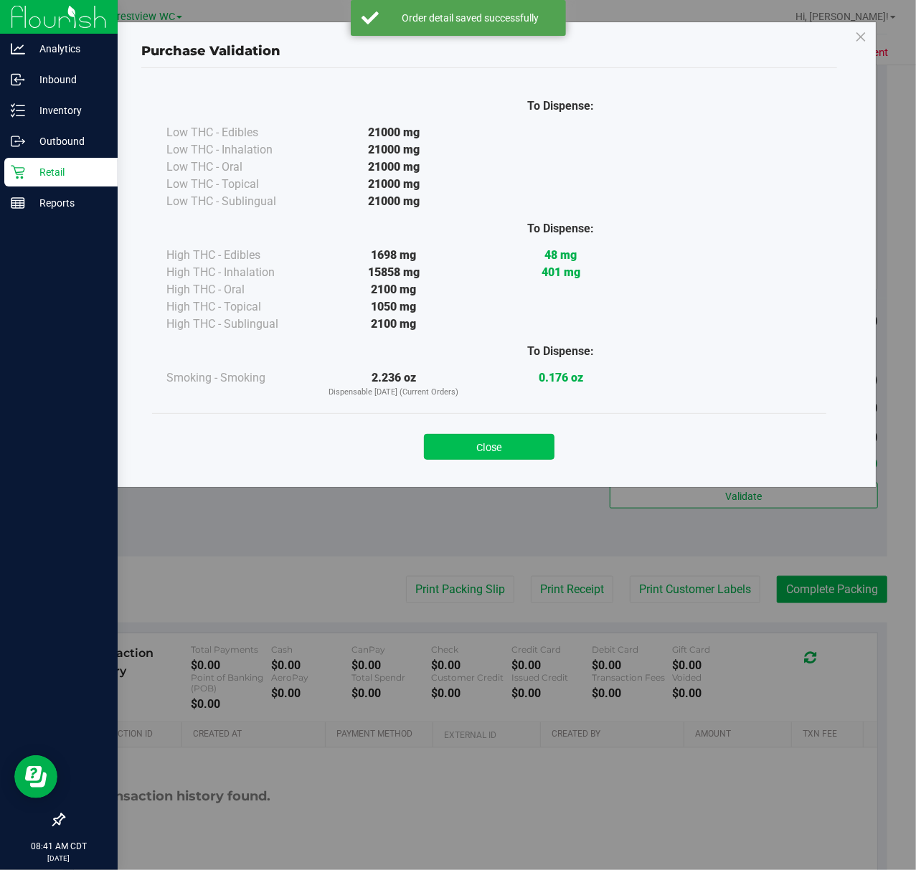
click at [507, 456] on button "Close" at bounding box center [489, 447] width 131 height 26
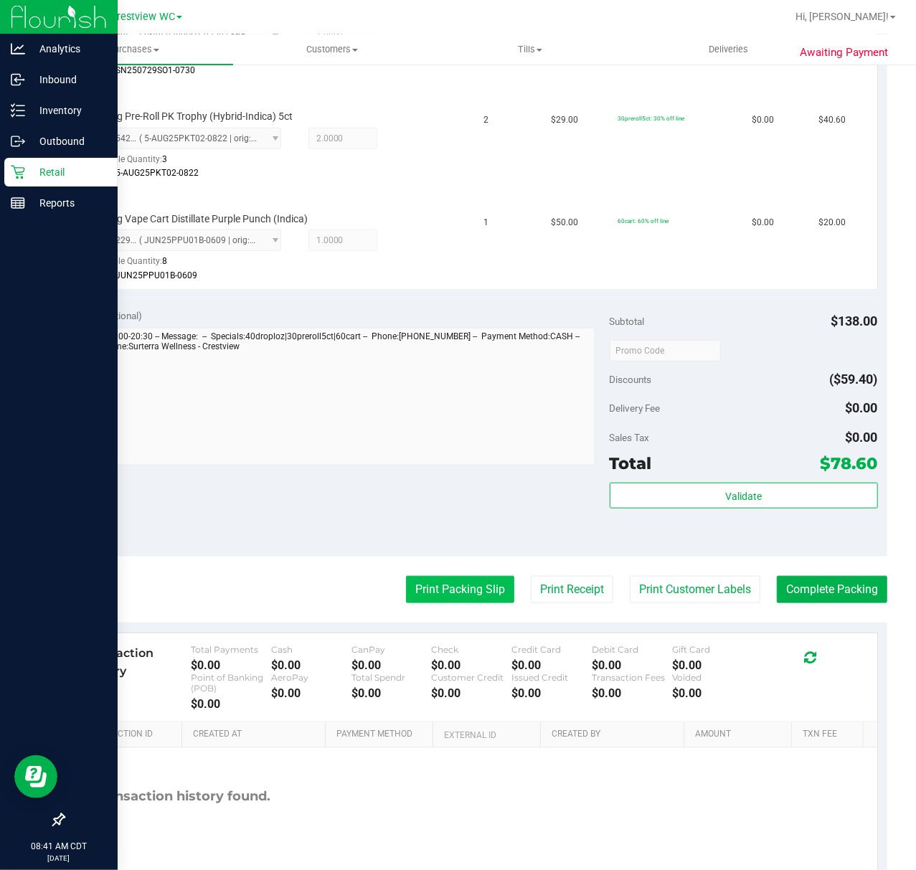
click at [464, 588] on button "Print Packing Slip" at bounding box center [460, 589] width 108 height 27
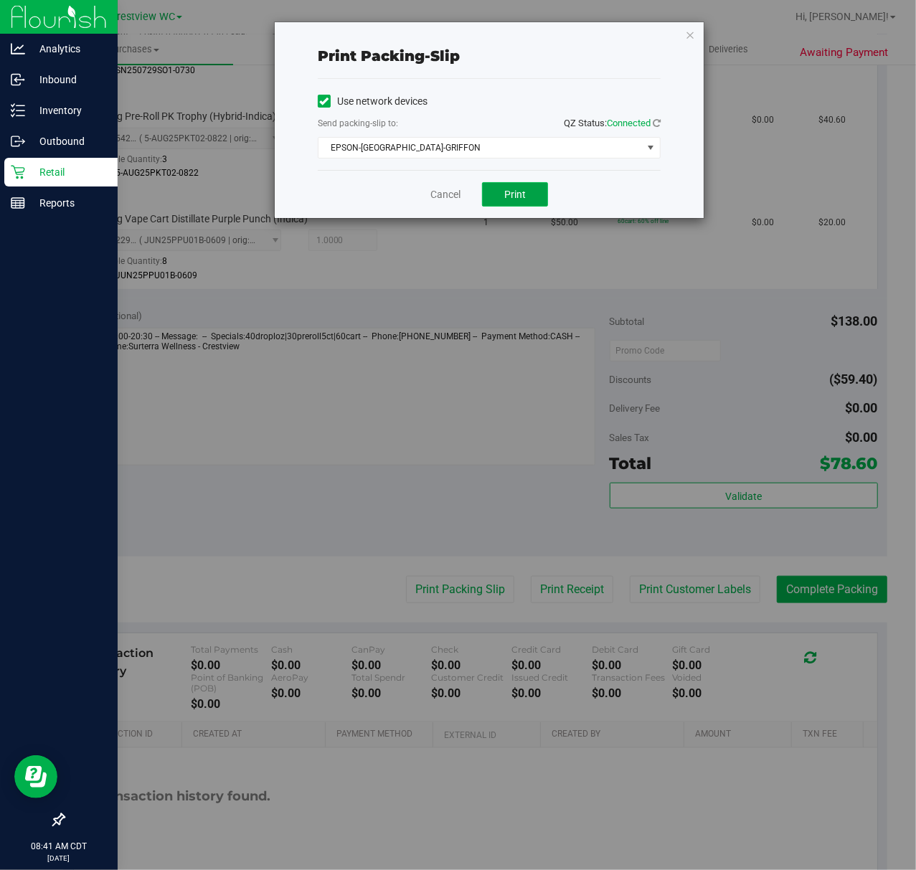
click at [524, 200] on span "Print" at bounding box center [515, 194] width 22 height 11
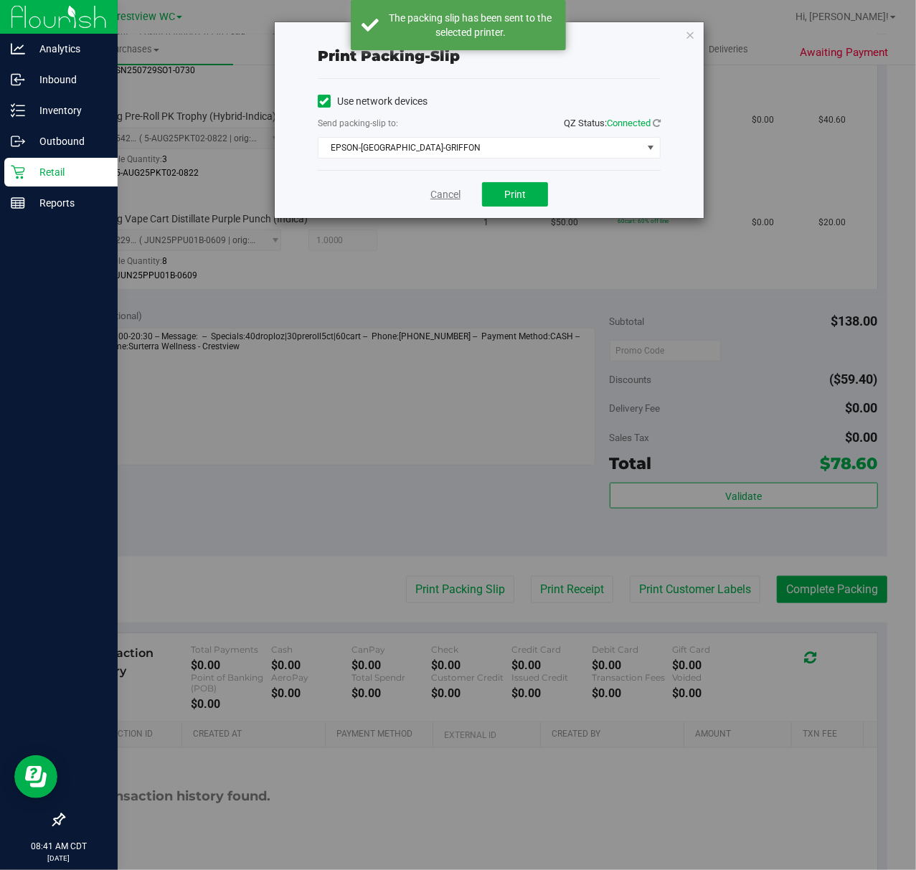
click at [442, 193] on link "Cancel" at bounding box center [446, 194] width 30 height 15
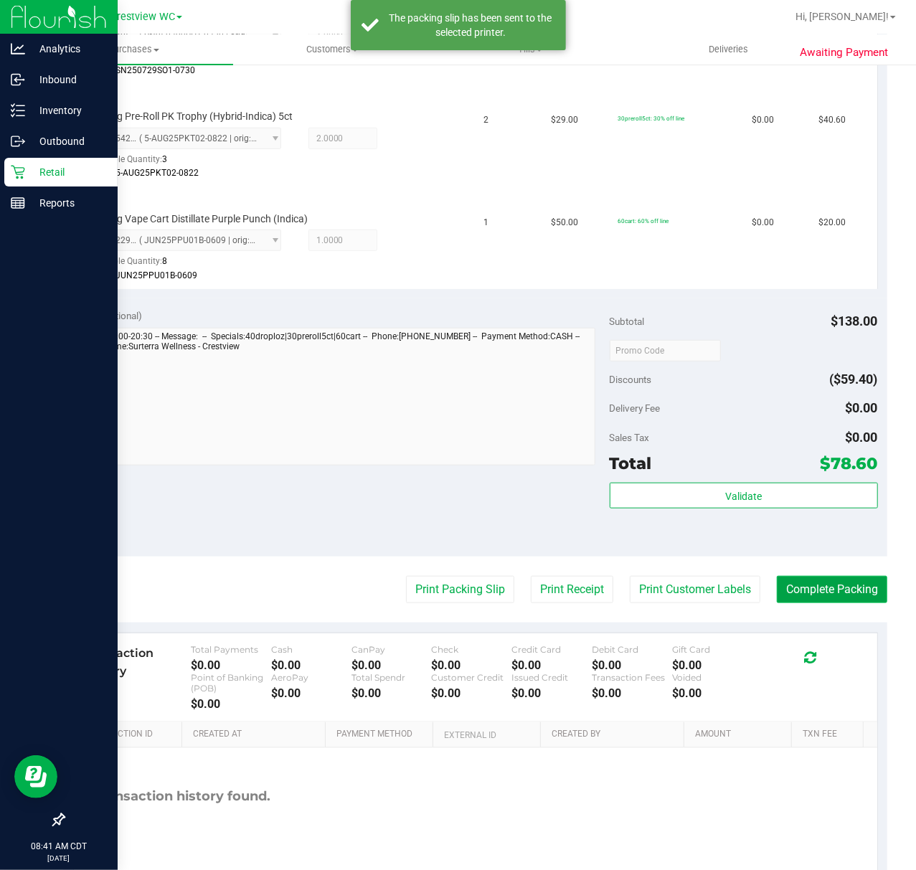
click at [858, 589] on button "Complete Packing" at bounding box center [832, 589] width 111 height 27
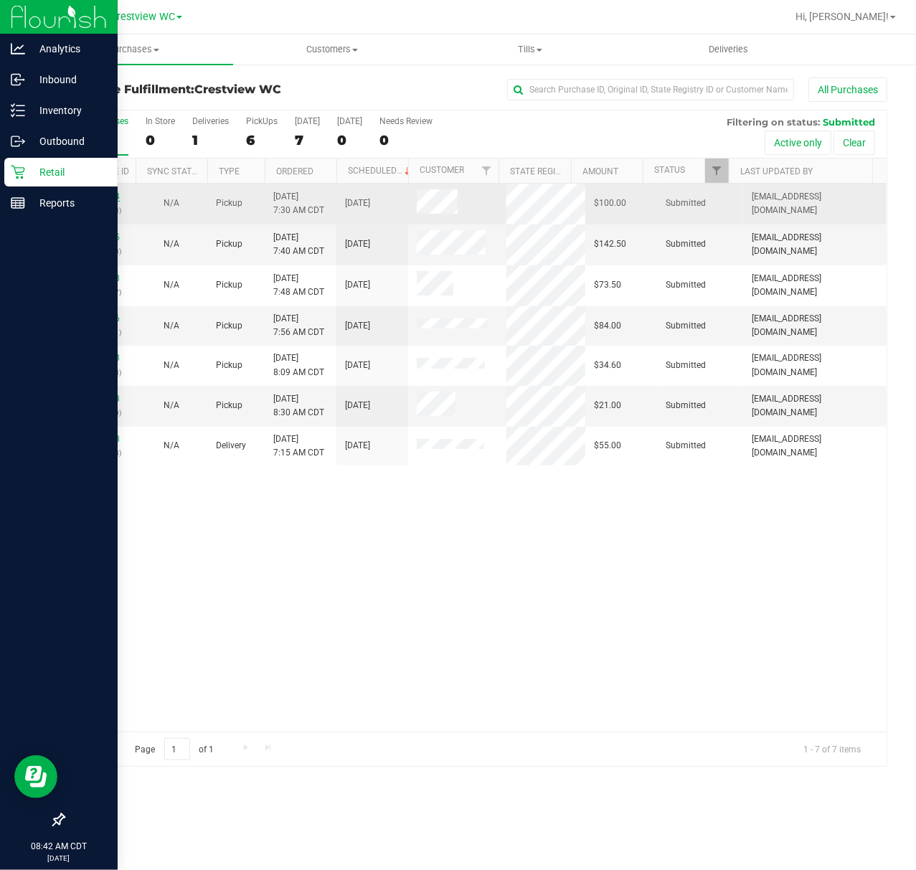
click at [104, 198] on link "12012814" at bounding box center [100, 197] width 40 height 10
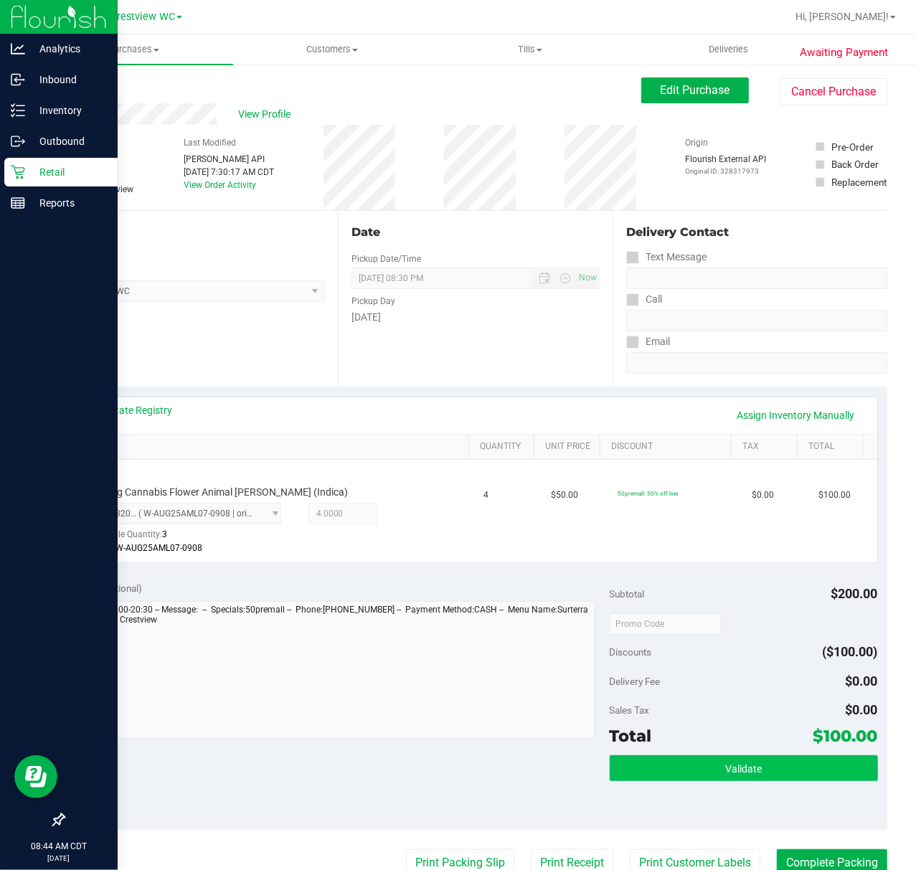
scroll to position [287, 0]
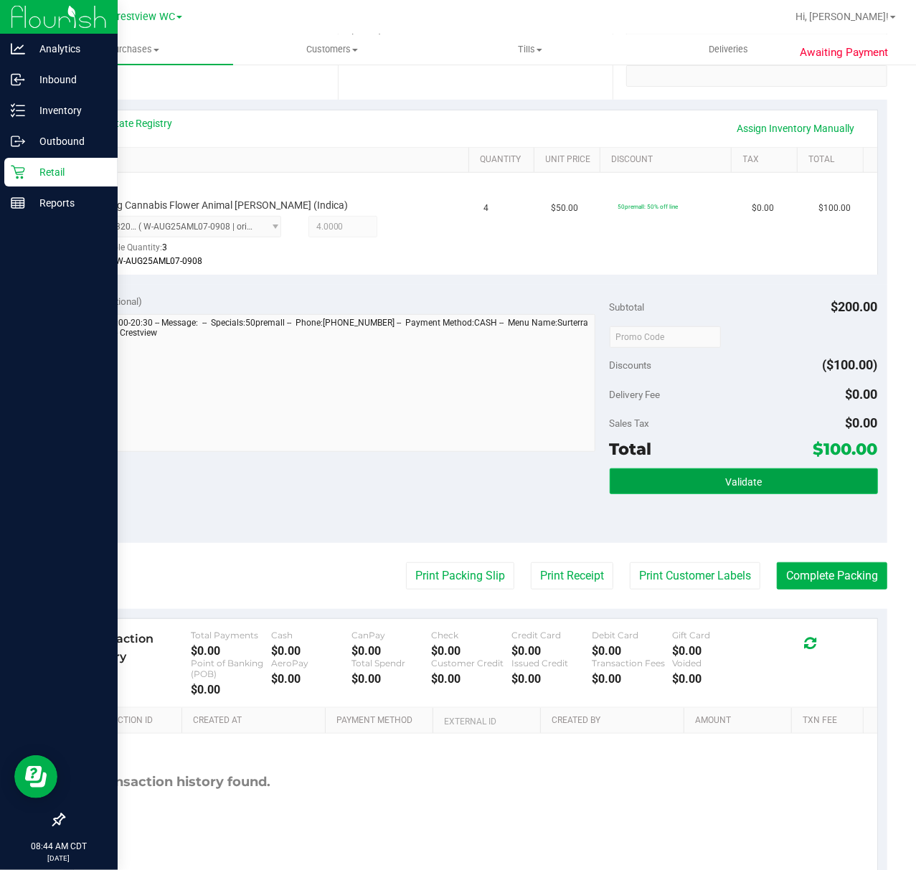
click at [698, 480] on button "Validate" at bounding box center [744, 482] width 268 height 26
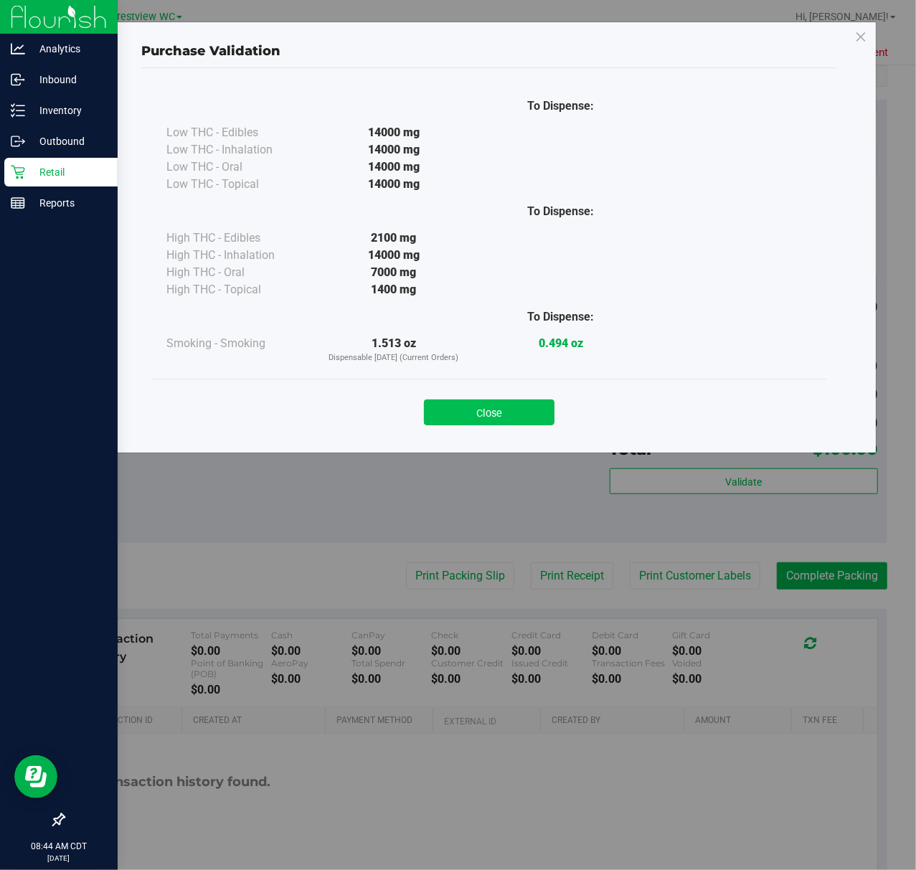
click at [492, 409] on button "Close" at bounding box center [489, 413] width 131 height 26
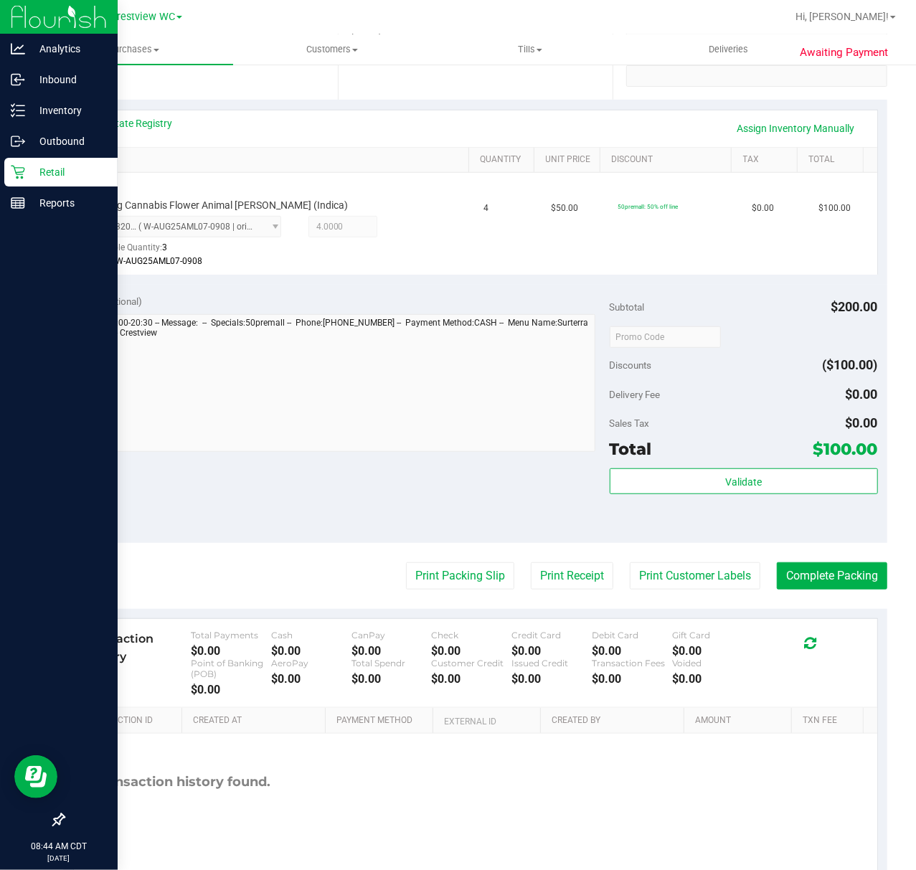
click at [431, 557] on purchase-details "Back Edit Purchase Cancel Purchase View Profile # 12012814 BioTrack ID: - Submi…" at bounding box center [475, 339] width 825 height 1098
click at [429, 563] on purchase-details "Back Edit Purchase Cancel Purchase View Profile # 12012814 BioTrack ID: - Submi…" at bounding box center [475, 339] width 825 height 1098
click at [431, 572] on button "Print Packing Slip" at bounding box center [460, 576] width 108 height 27
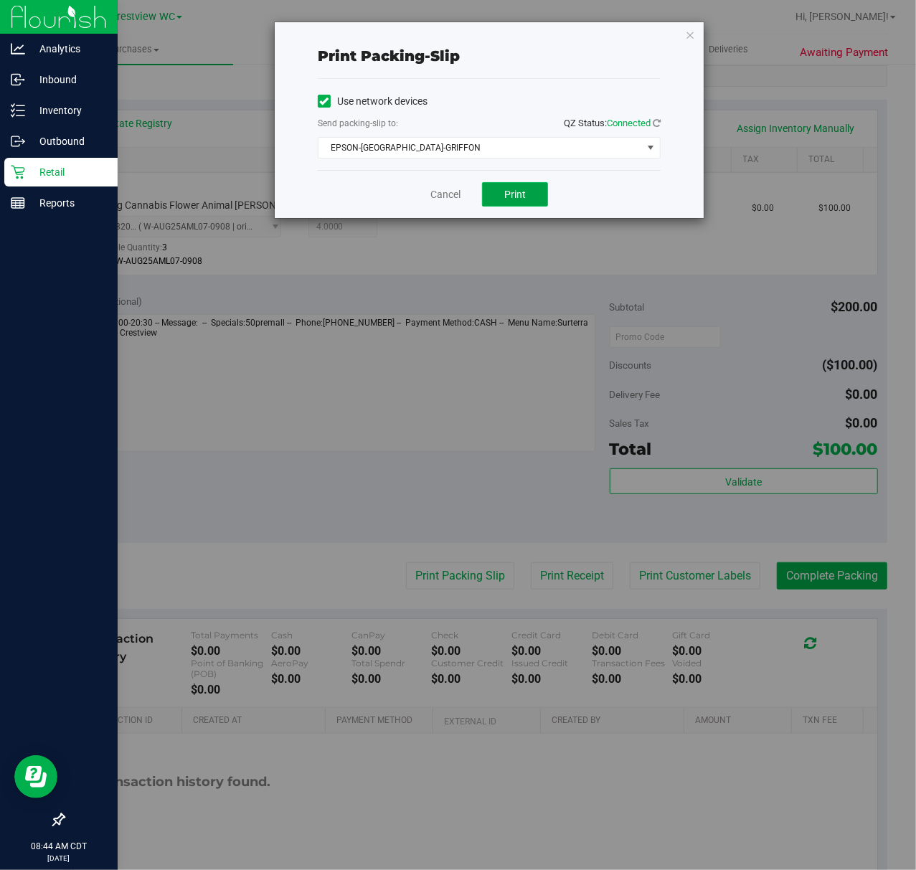
click at [492, 194] on button "Print" at bounding box center [515, 194] width 66 height 24
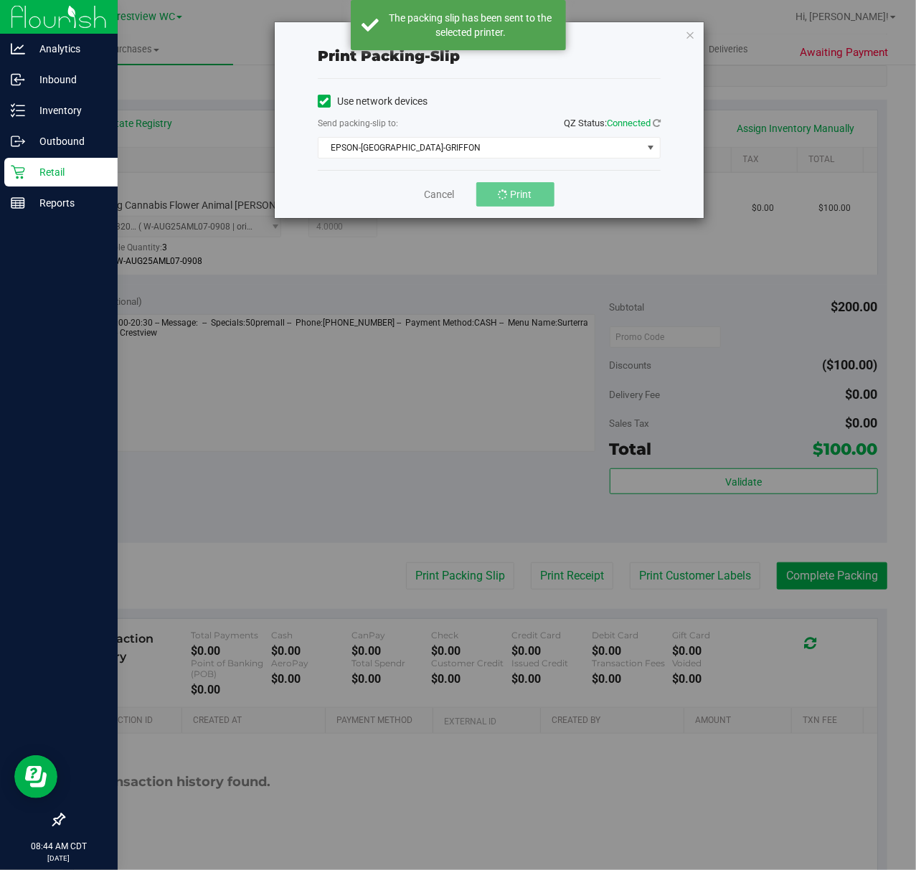
click at [368, 190] on div "Cancel Print" at bounding box center [489, 194] width 343 height 48
click at [448, 187] on div "Cancel Print" at bounding box center [489, 194] width 343 height 48
click at [825, 574] on div "Print packing-slip Use network devices Send packing-slip to: QZ Status: Connect…" at bounding box center [463, 435] width 927 height 870
drag, startPoint x: 459, startPoint y: 205, endPoint x: 457, endPoint y: 197, distance: 8.9
click at [458, 202] on div "Cancel Print" at bounding box center [489, 194] width 343 height 48
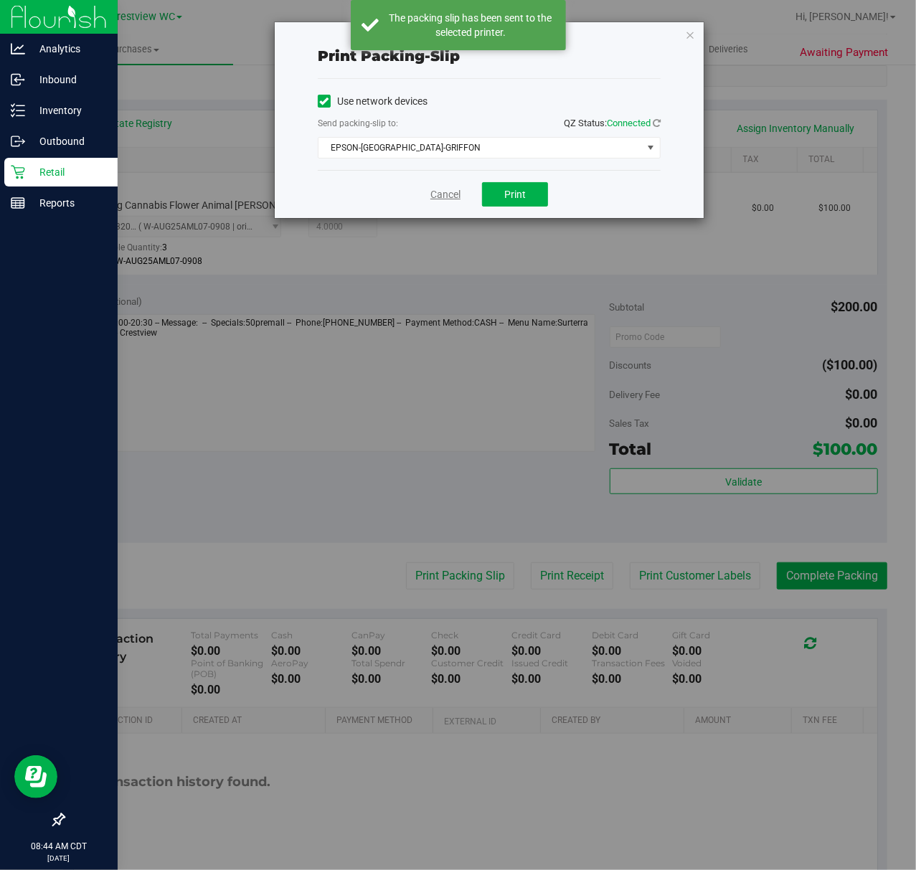
click at [457, 197] on link "Cancel" at bounding box center [446, 194] width 30 height 15
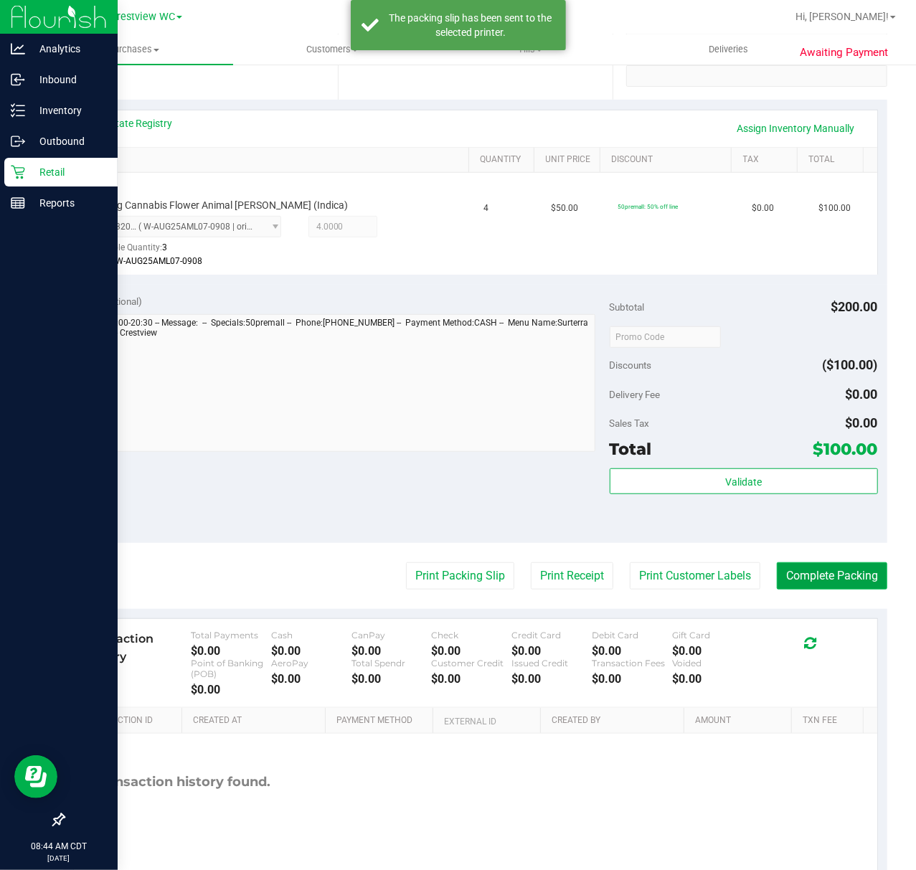
click at [844, 574] on button "Complete Packing" at bounding box center [832, 576] width 111 height 27
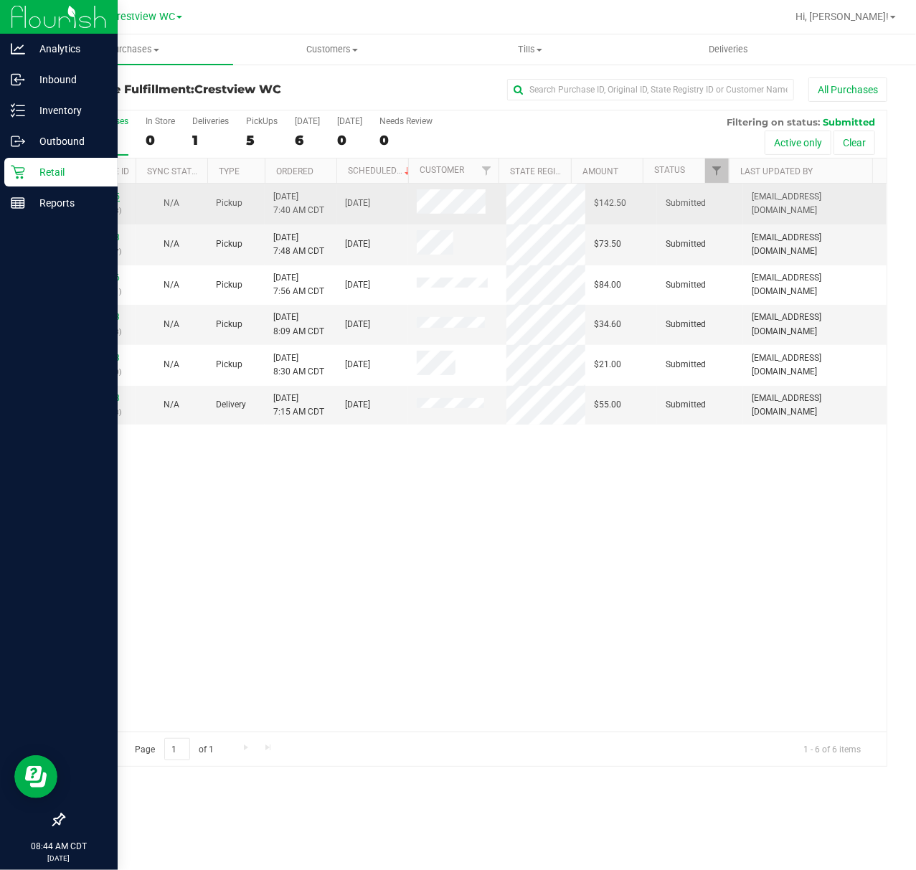
click at [102, 198] on link "12012865" at bounding box center [100, 197] width 40 height 10
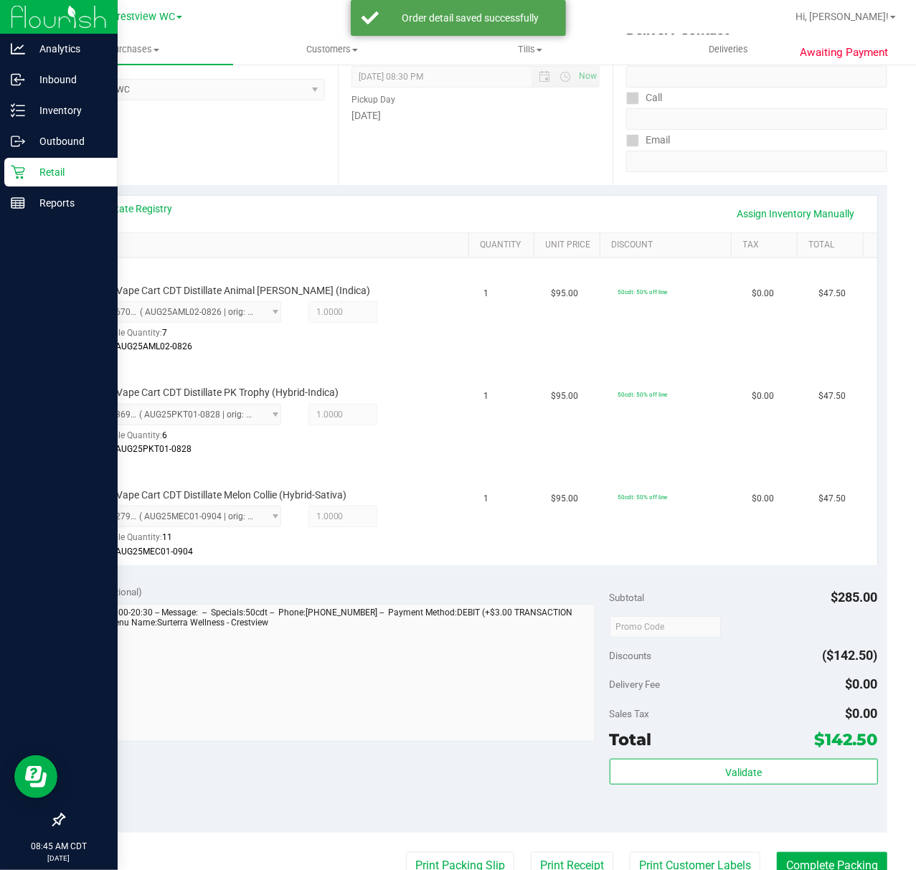
scroll to position [478, 0]
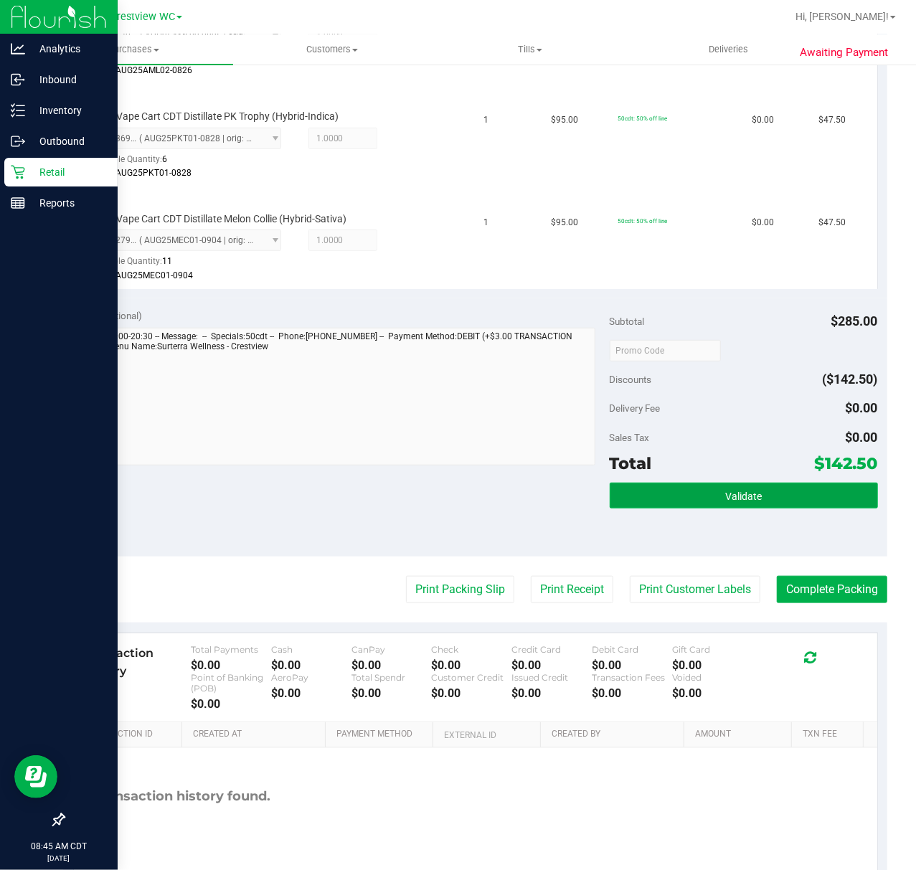
click at [781, 504] on button "Validate" at bounding box center [744, 496] width 268 height 26
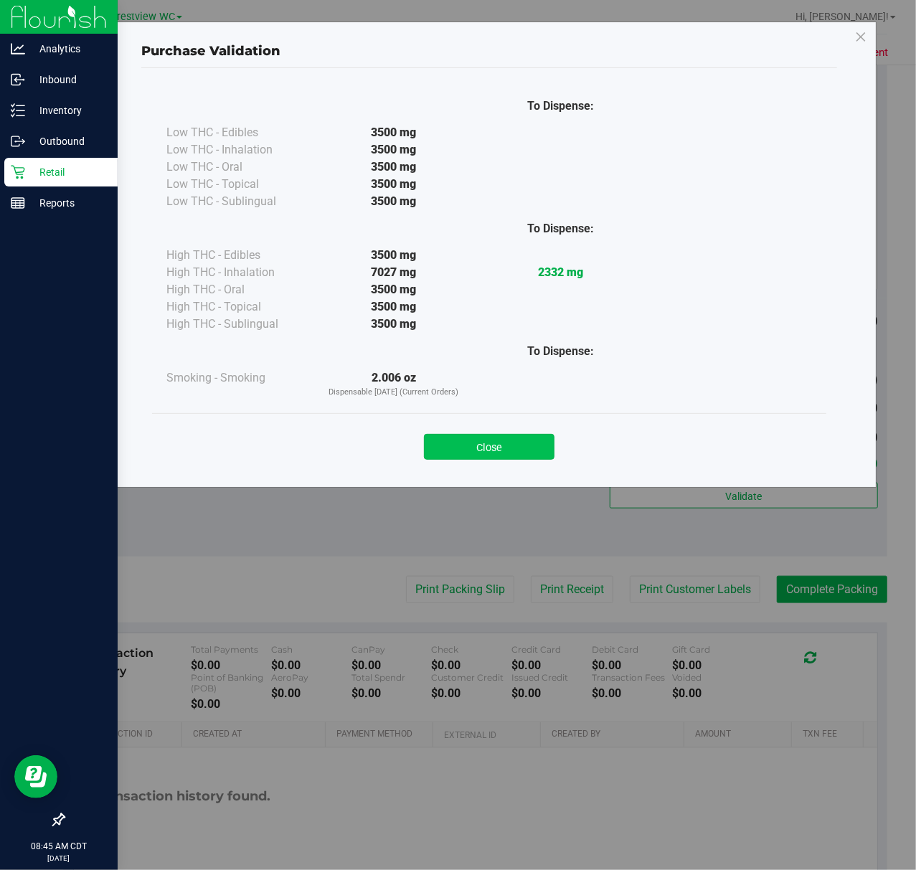
click at [544, 445] on button "Close" at bounding box center [489, 447] width 131 height 26
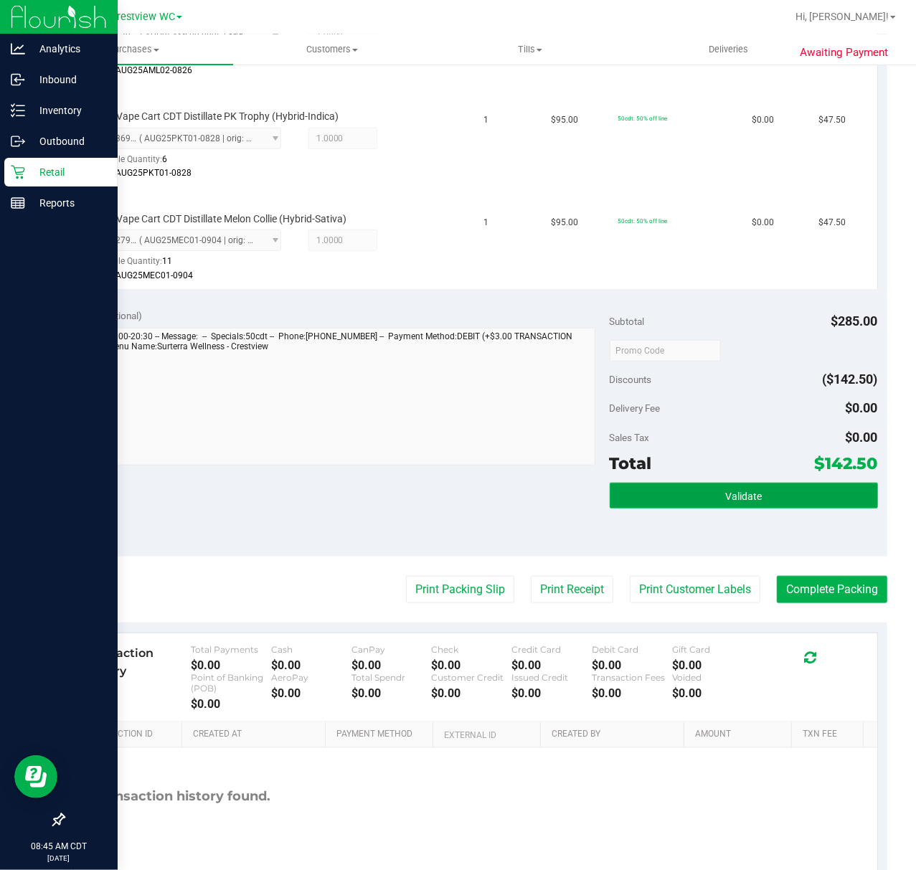
click at [769, 508] on button "Validate" at bounding box center [744, 496] width 268 height 26
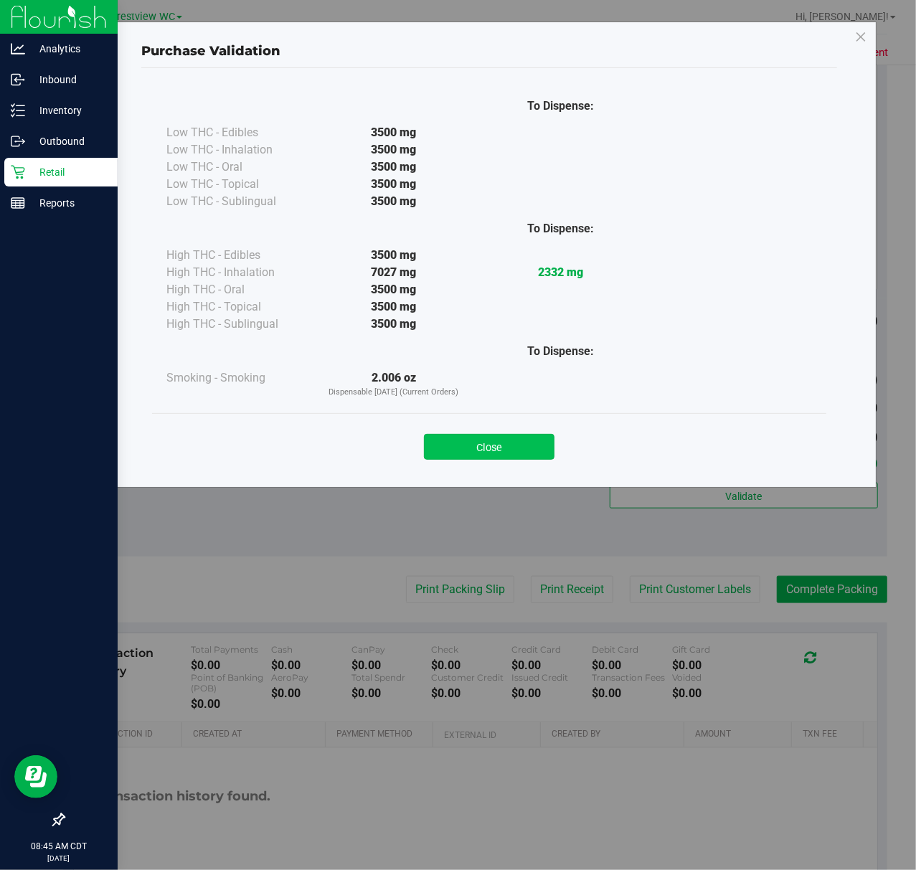
drag, startPoint x: 474, startPoint y: 432, endPoint x: 475, endPoint y: 449, distance: 16.5
click at [475, 433] on div "Close" at bounding box center [489, 443] width 653 height 36
click at [475, 449] on button "Close" at bounding box center [489, 447] width 131 height 26
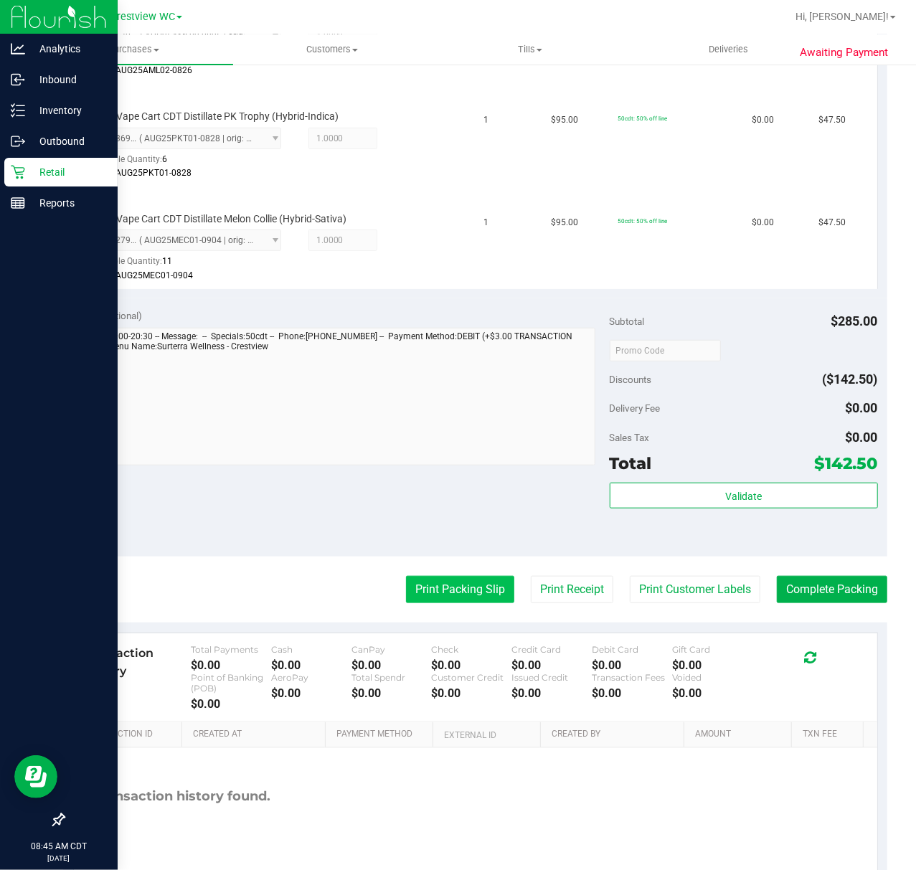
click at [452, 576] on button "Print Packing Slip" at bounding box center [460, 589] width 108 height 27
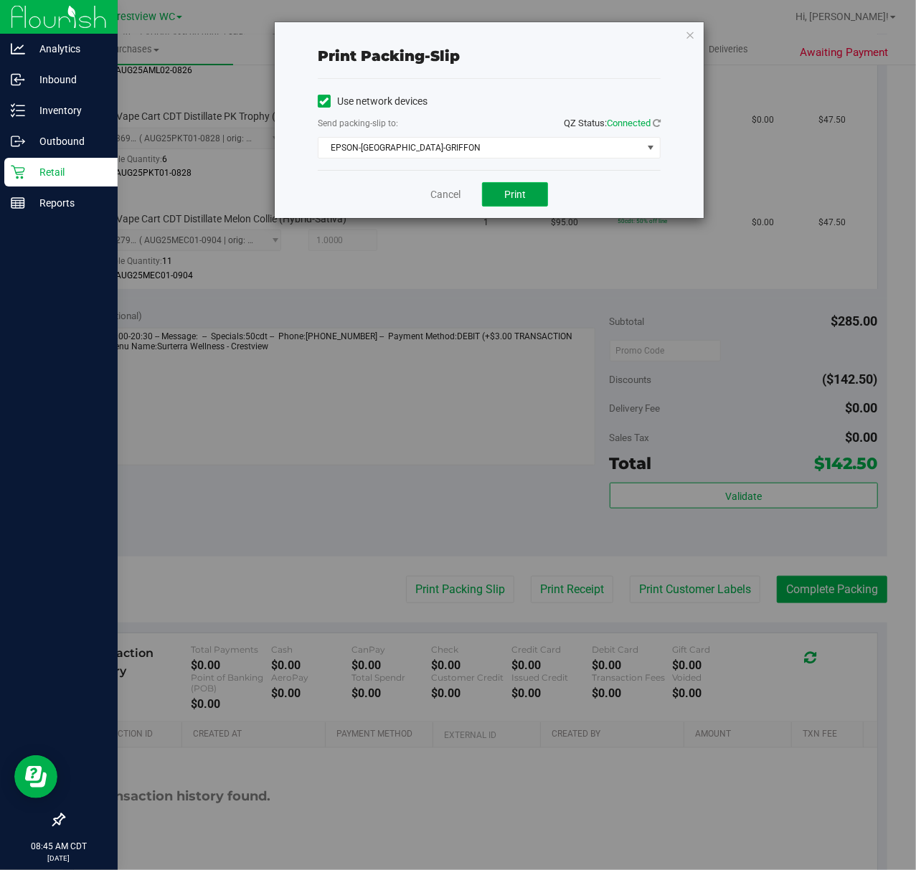
click at [535, 201] on button "Print" at bounding box center [515, 194] width 66 height 24
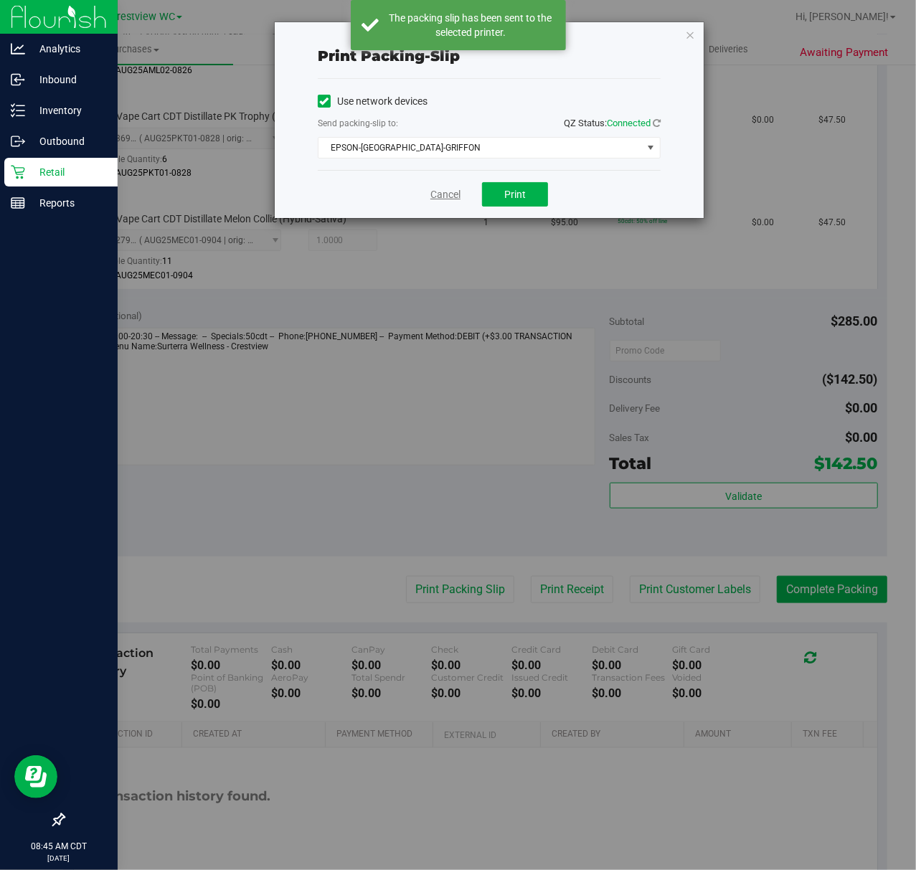
click at [438, 200] on link "Cancel" at bounding box center [446, 194] width 30 height 15
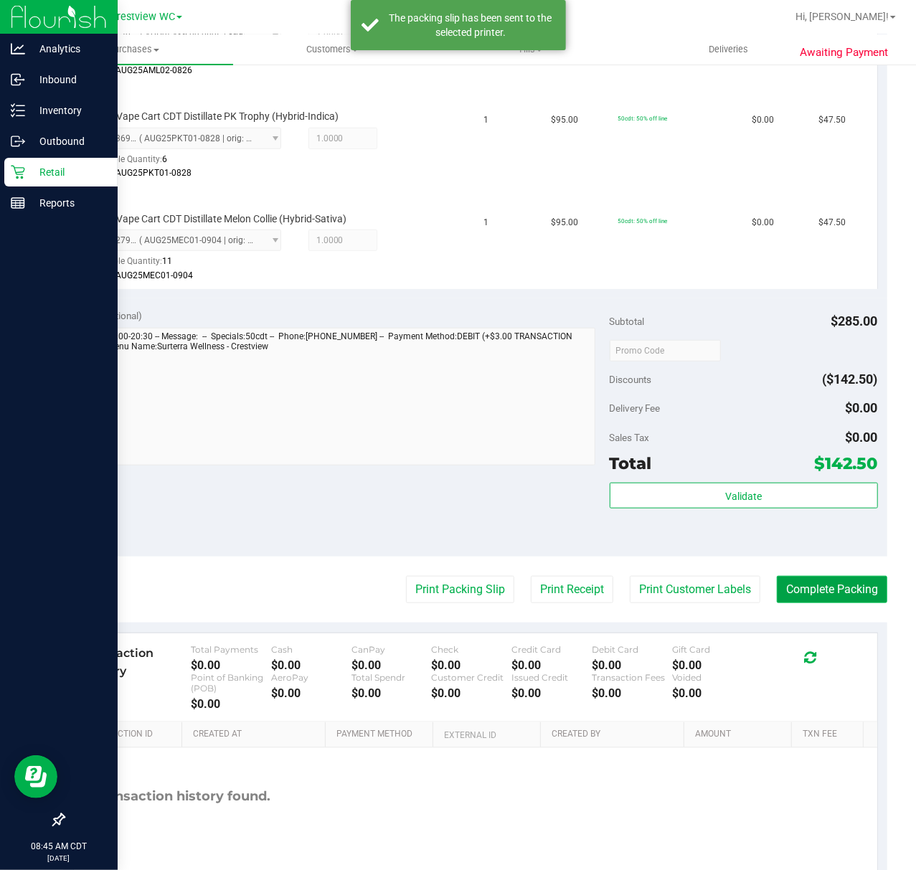
click at [802, 592] on button "Complete Packing" at bounding box center [832, 589] width 111 height 27
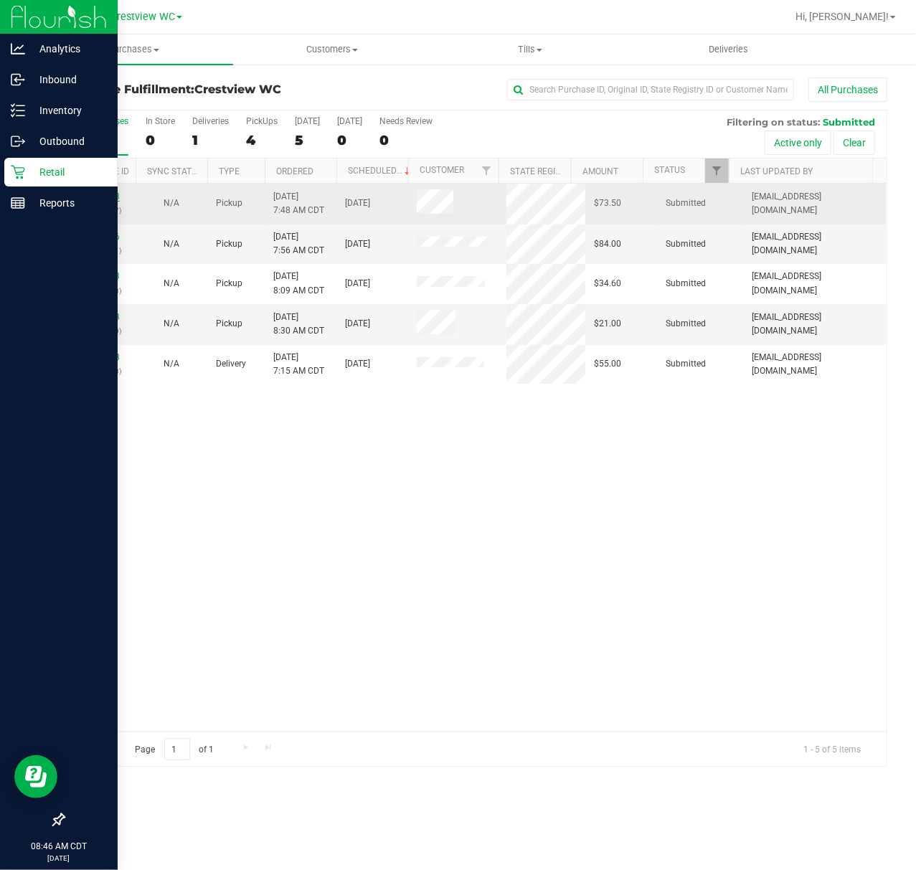
click at [115, 196] on link "12012898" at bounding box center [100, 197] width 40 height 10
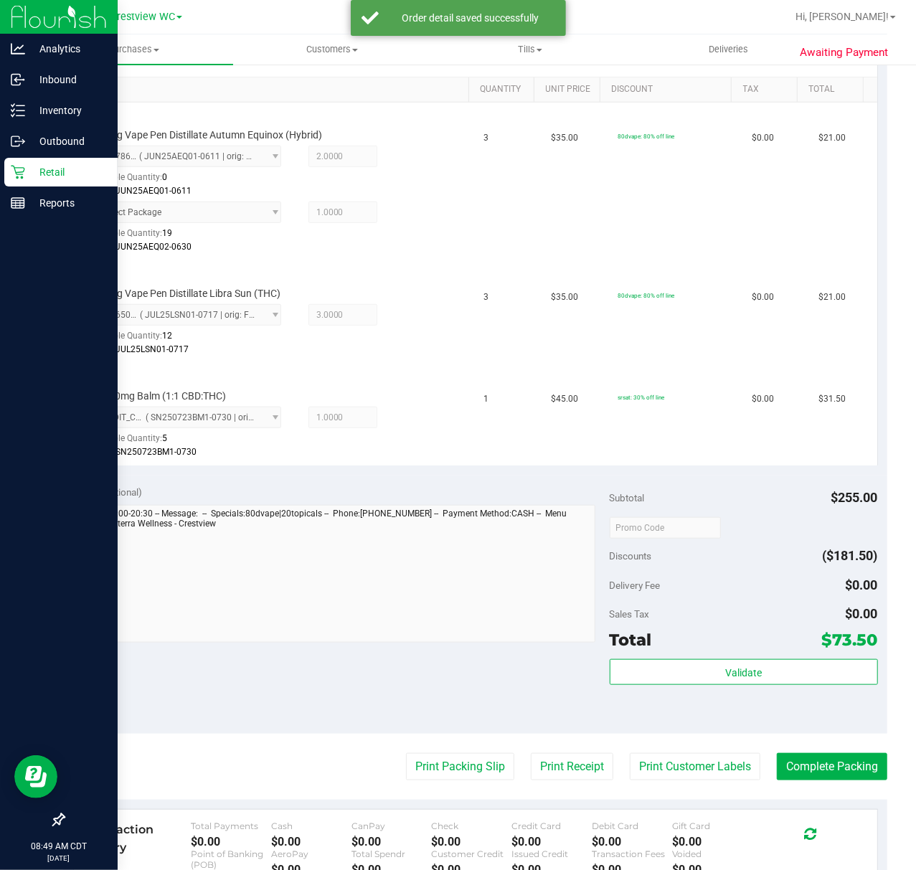
scroll to position [574, 0]
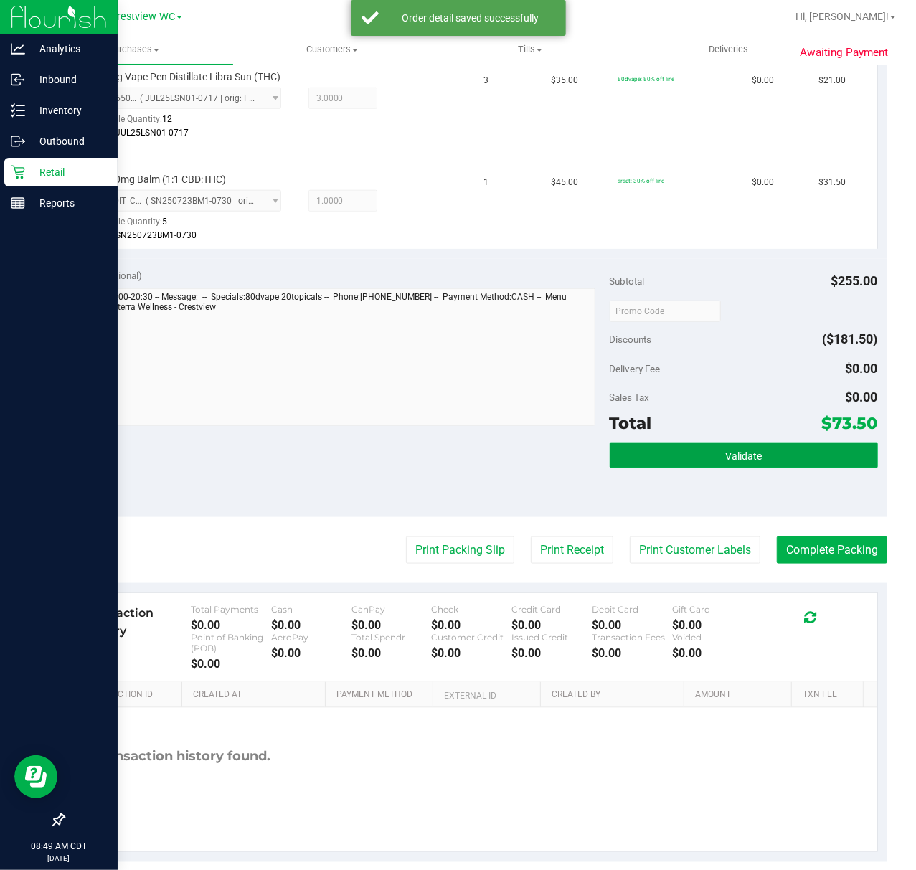
click at [700, 449] on button "Validate" at bounding box center [744, 456] width 268 height 26
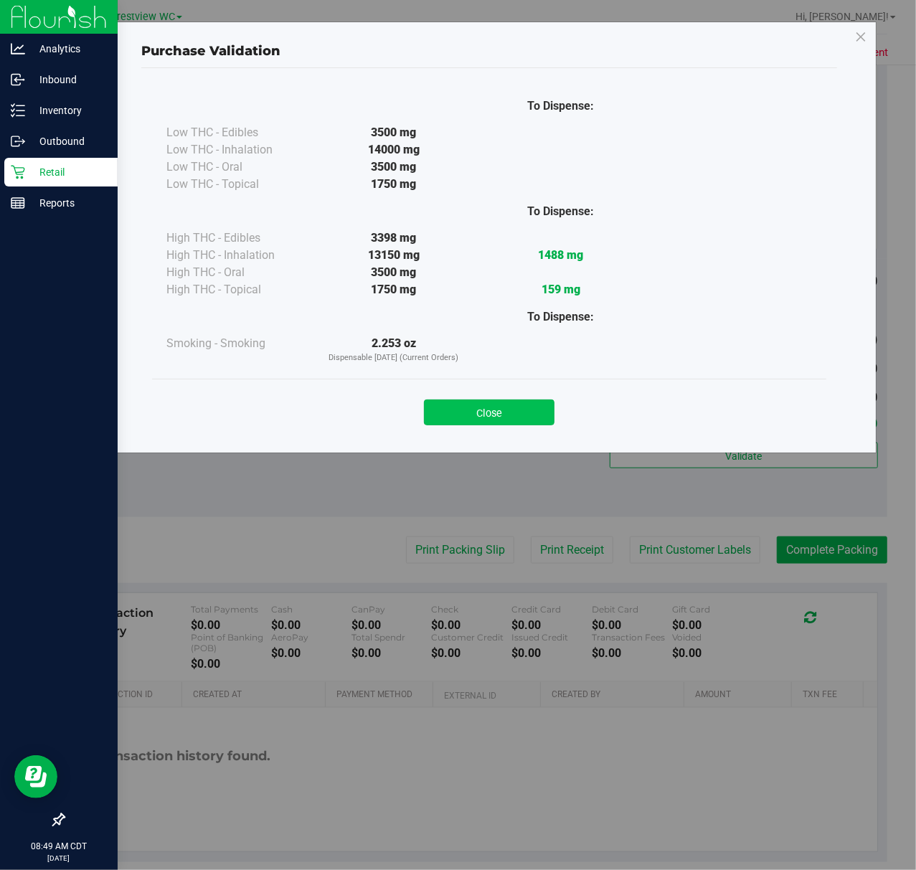
click at [454, 422] on div "Close" at bounding box center [489, 408] width 675 height 58
click at [461, 420] on button "Close" at bounding box center [489, 413] width 131 height 26
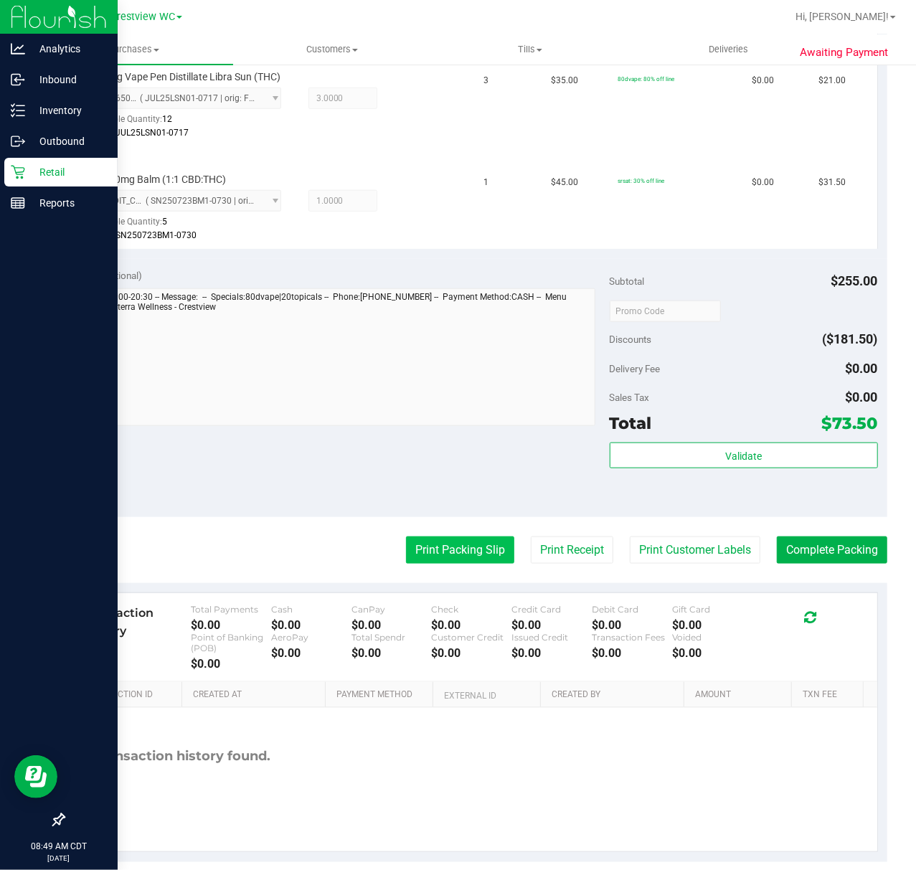
click at [474, 555] on button "Print Packing Slip" at bounding box center [460, 550] width 108 height 27
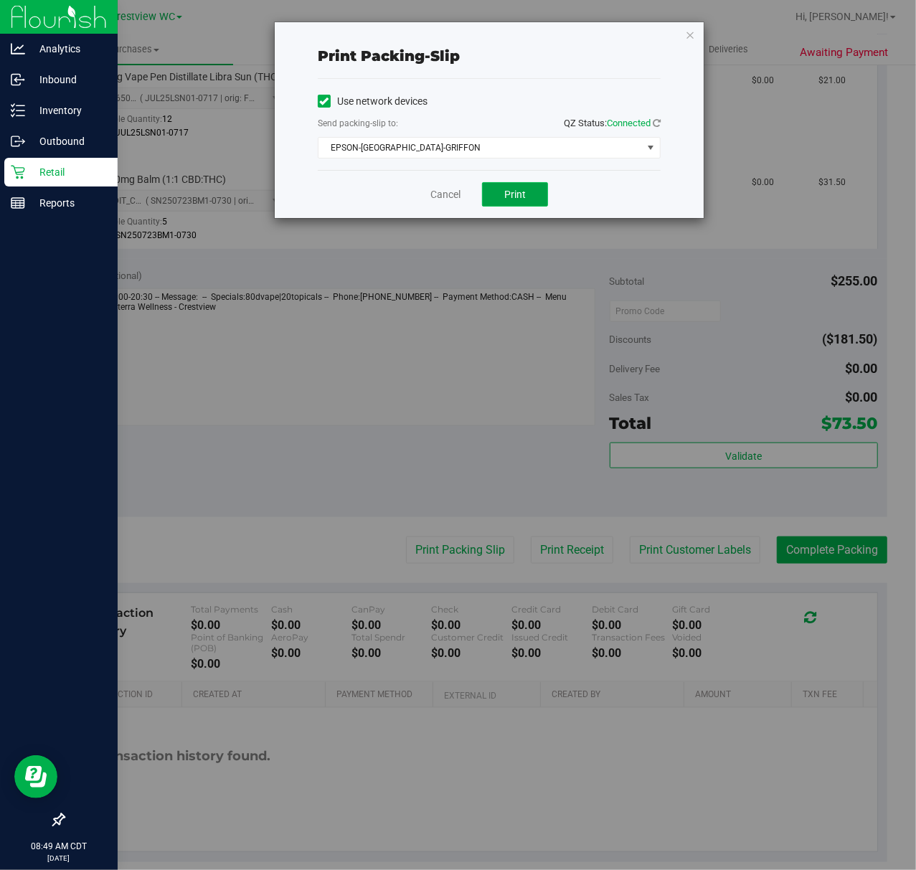
click at [511, 191] on span "Print" at bounding box center [515, 194] width 22 height 11
click at [441, 202] on link "Cancel" at bounding box center [446, 194] width 30 height 15
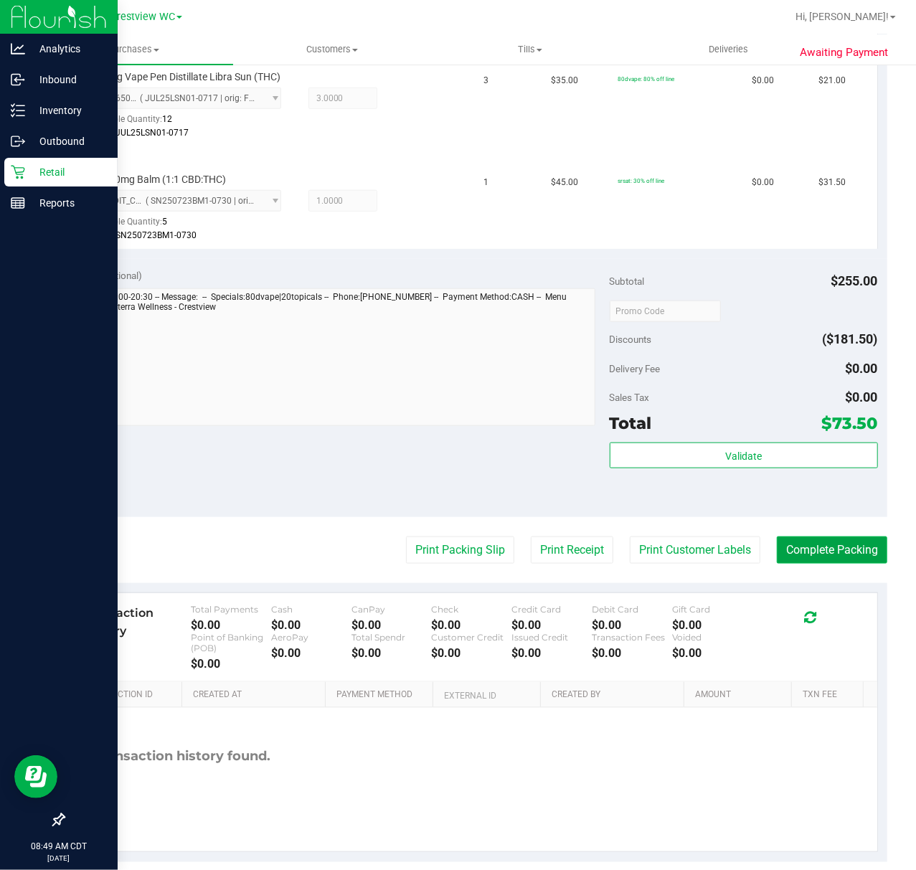
click at [830, 560] on button "Complete Packing" at bounding box center [832, 550] width 111 height 27
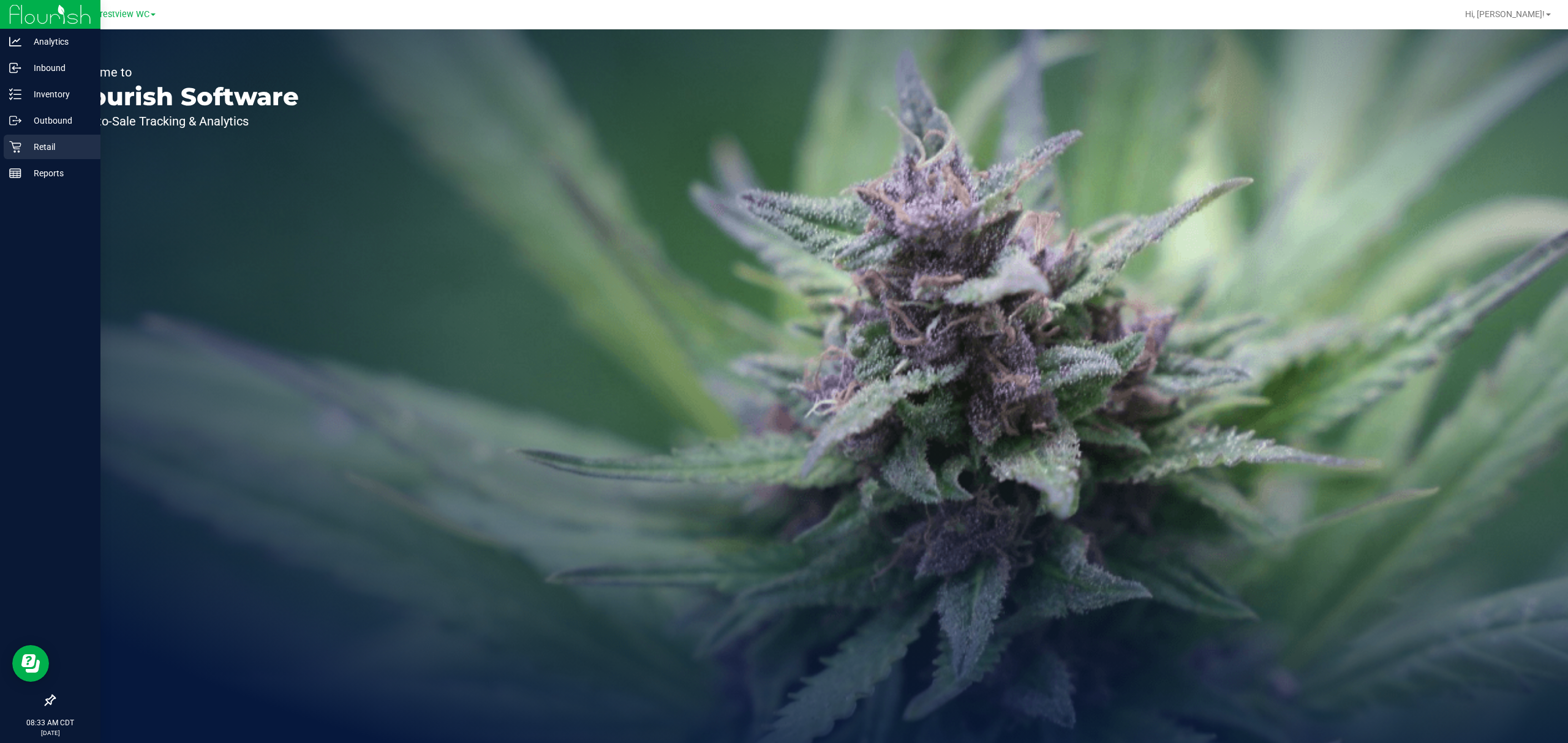
click at [60, 137] on div "Retail" at bounding box center [51, 147] width 96 height 25
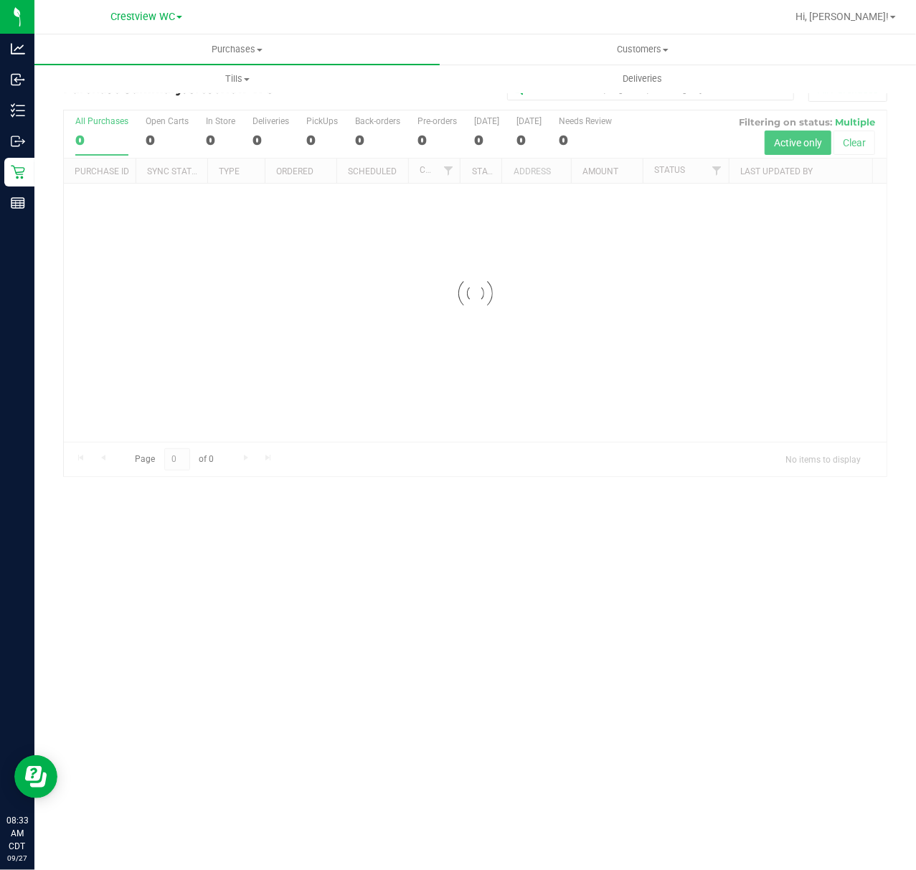
drag, startPoint x: 129, startPoint y: 569, endPoint x: 129, endPoint y: 558, distance: 11.5
click at [129, 569] on div "Purchases Summary of purchases Fulfillment All purchases Customers All customer…" at bounding box center [475, 452] width 882 height 836
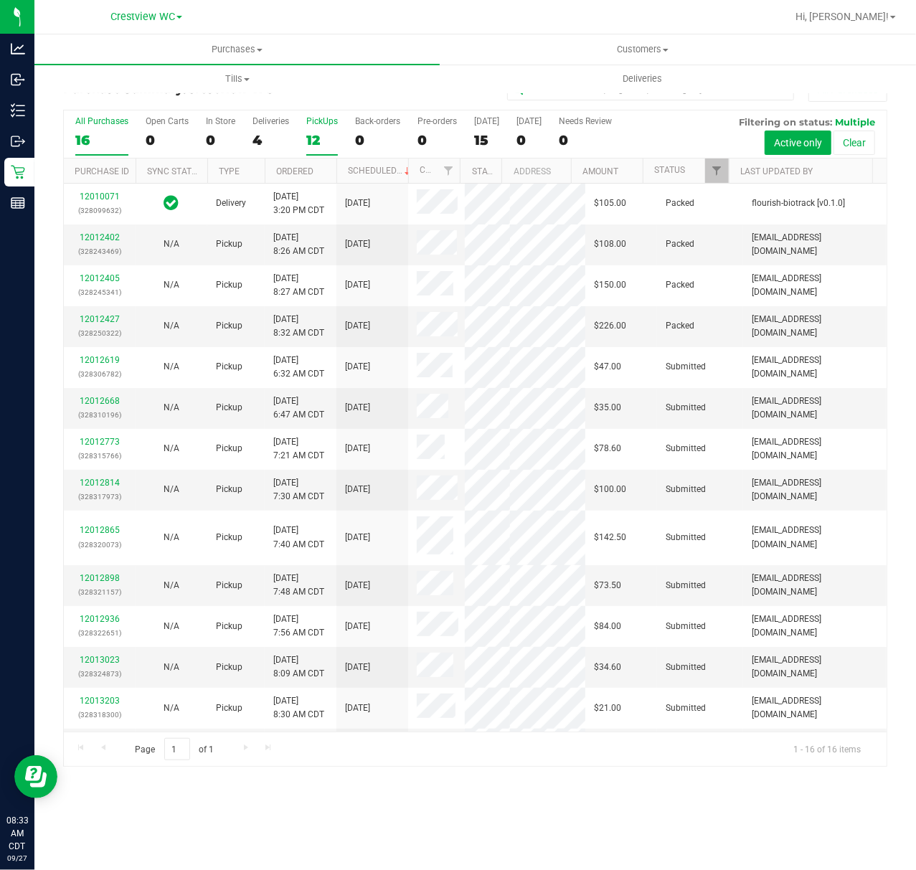
click at [334, 144] on div "12" at bounding box center [322, 140] width 32 height 17
click at [0, 0] on input "PickUps 12" at bounding box center [0, 0] width 0 height 0
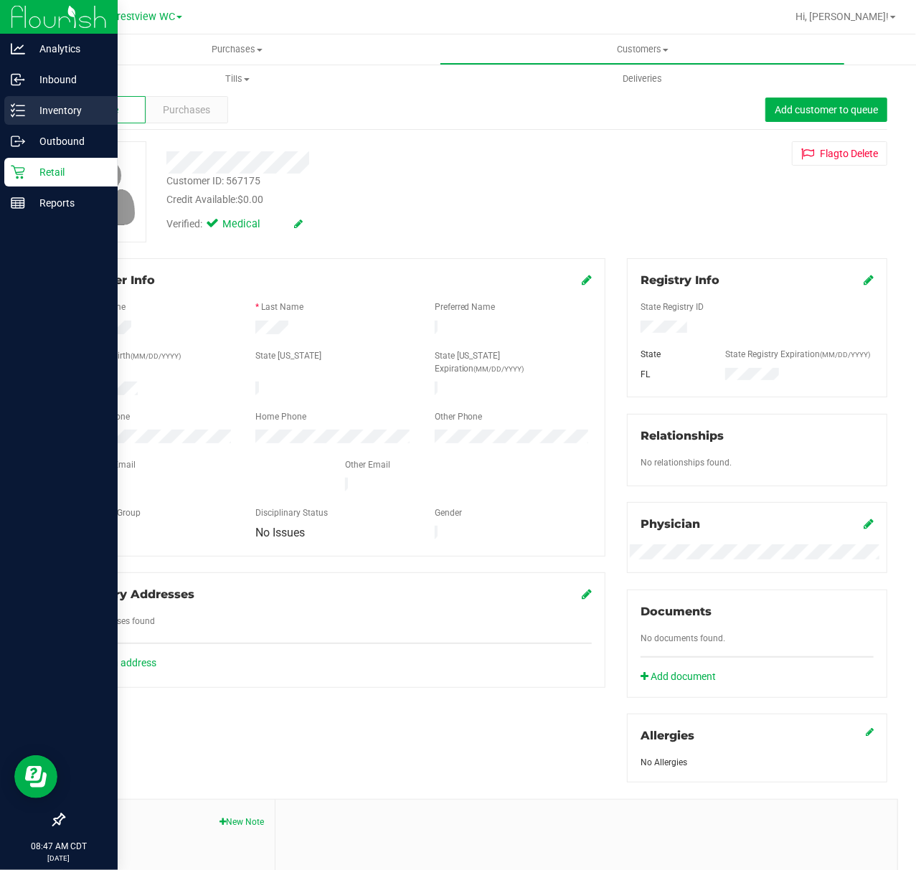
click at [24, 115] on icon at bounding box center [18, 110] width 14 height 14
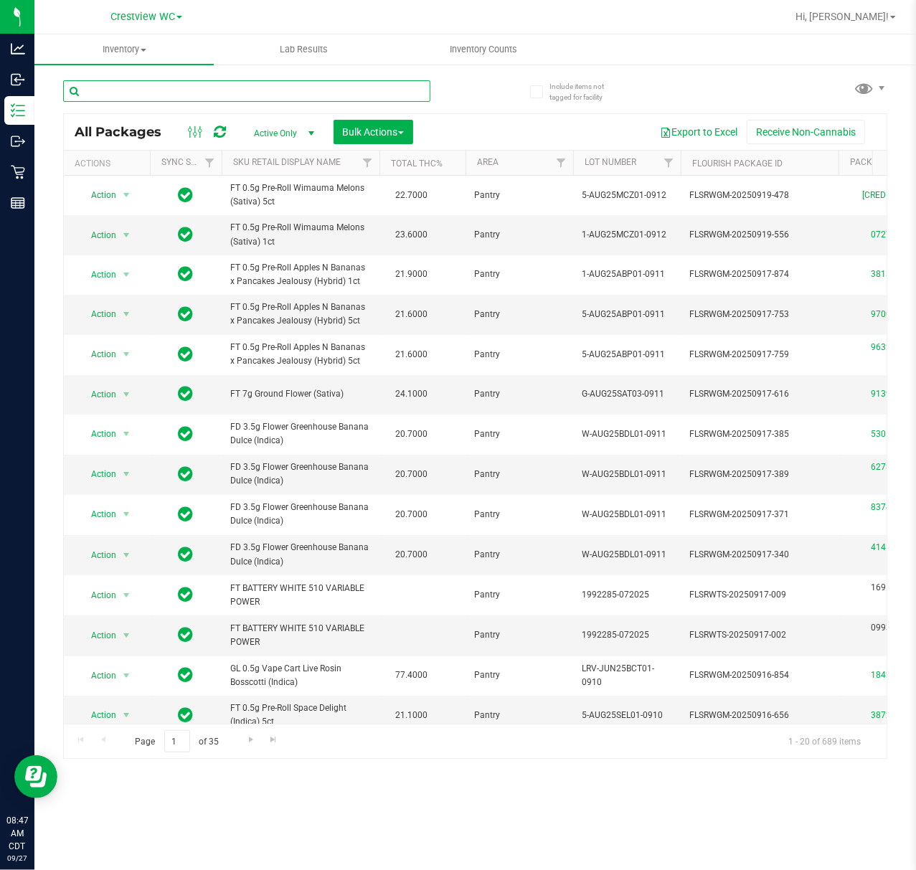
click at [178, 92] on input "text" at bounding box center [246, 91] width 367 height 22
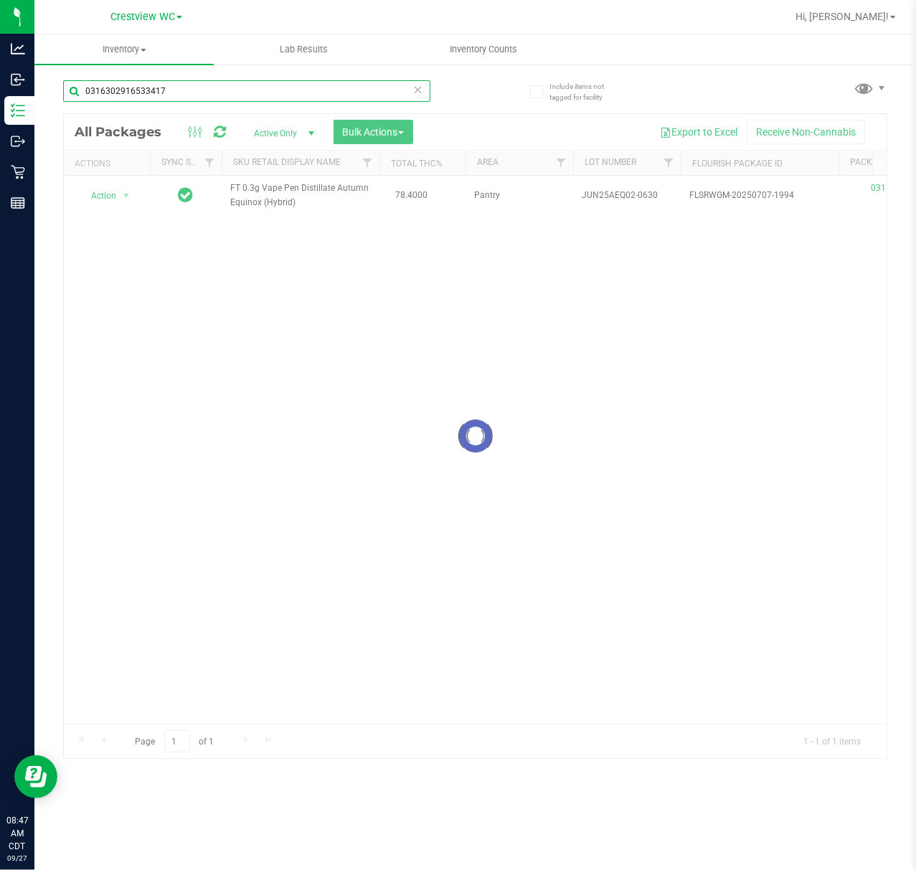
type input "0316302916533417"
click at [123, 204] on div at bounding box center [475, 436] width 823 height 644
click at [105, 198] on div at bounding box center [475, 436] width 823 height 644
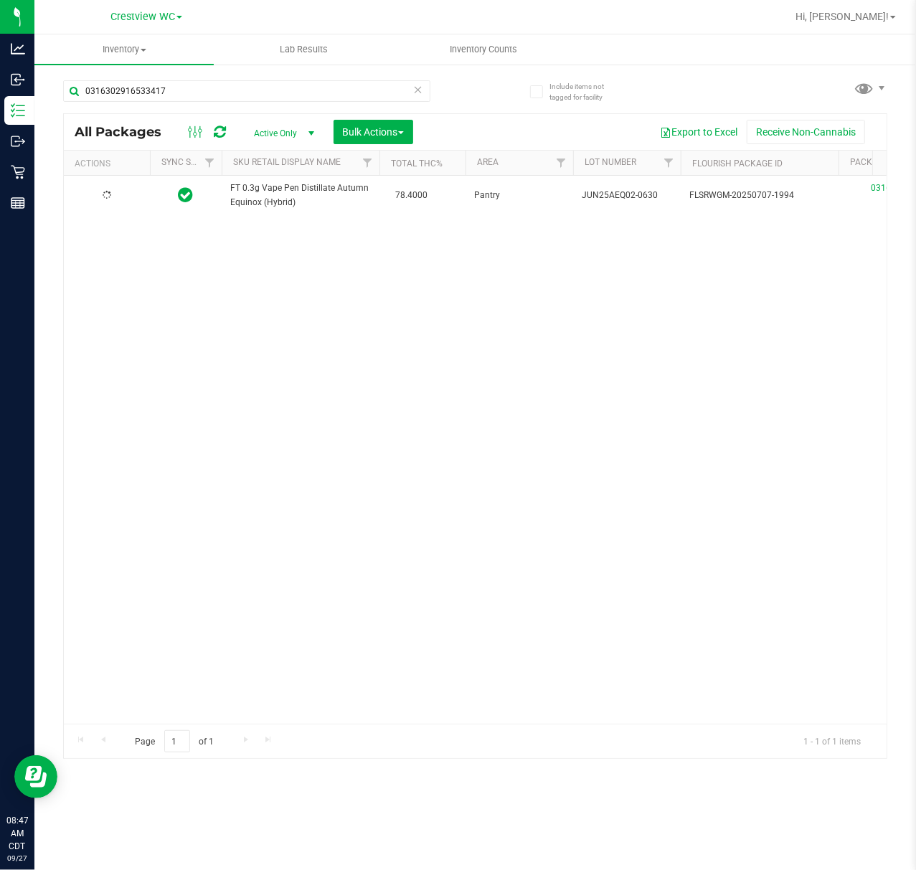
click at [106, 198] on icon at bounding box center [107, 195] width 11 height 11
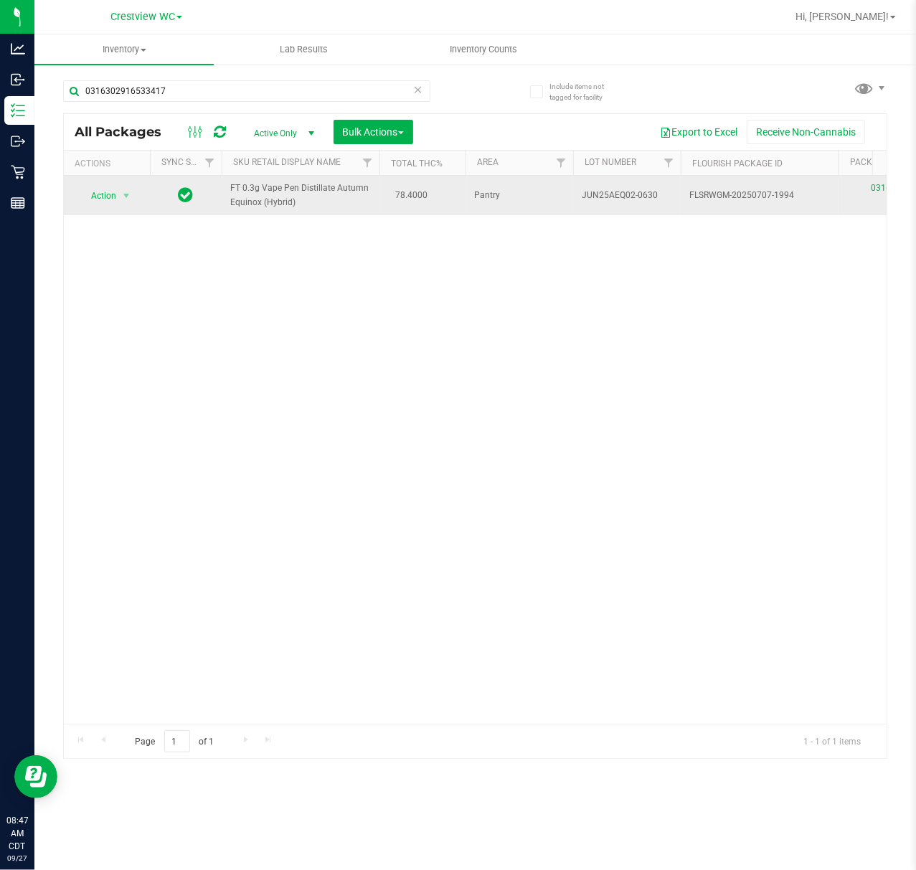
click at [101, 210] on td "Action Action Edit attributes Global inventory Locate package Package audit log…" at bounding box center [107, 195] width 86 height 39
click at [108, 205] on span "Action" at bounding box center [97, 196] width 39 height 20
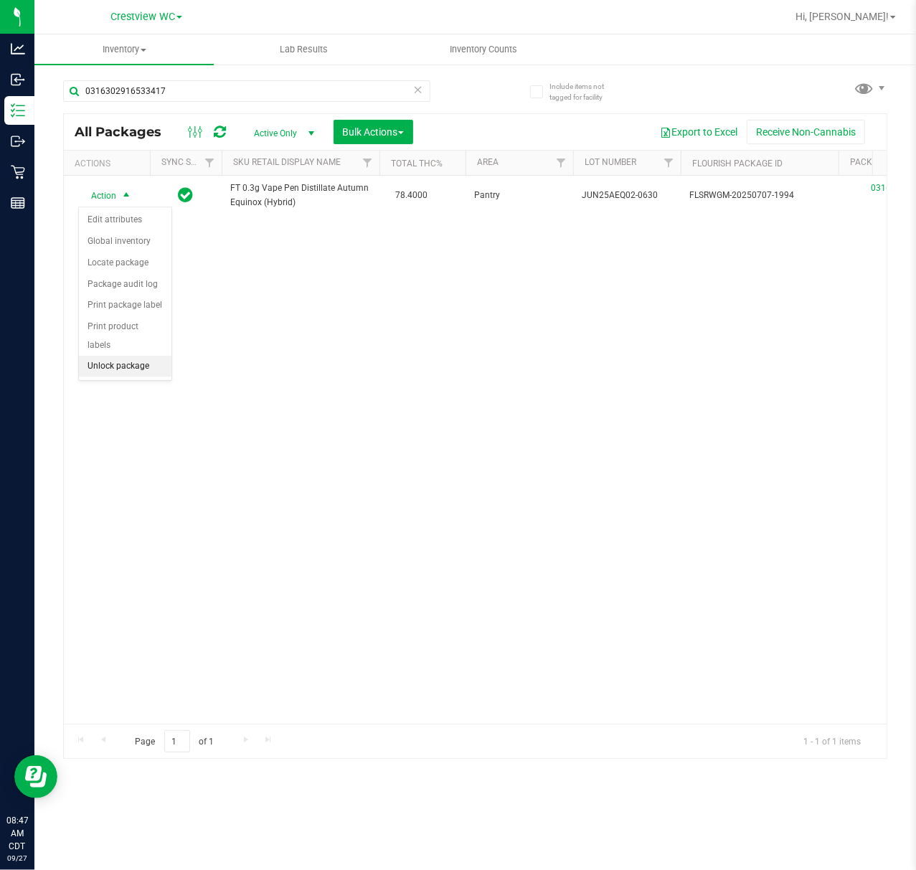
click at [136, 370] on li "Unlock package" at bounding box center [125, 367] width 93 height 22
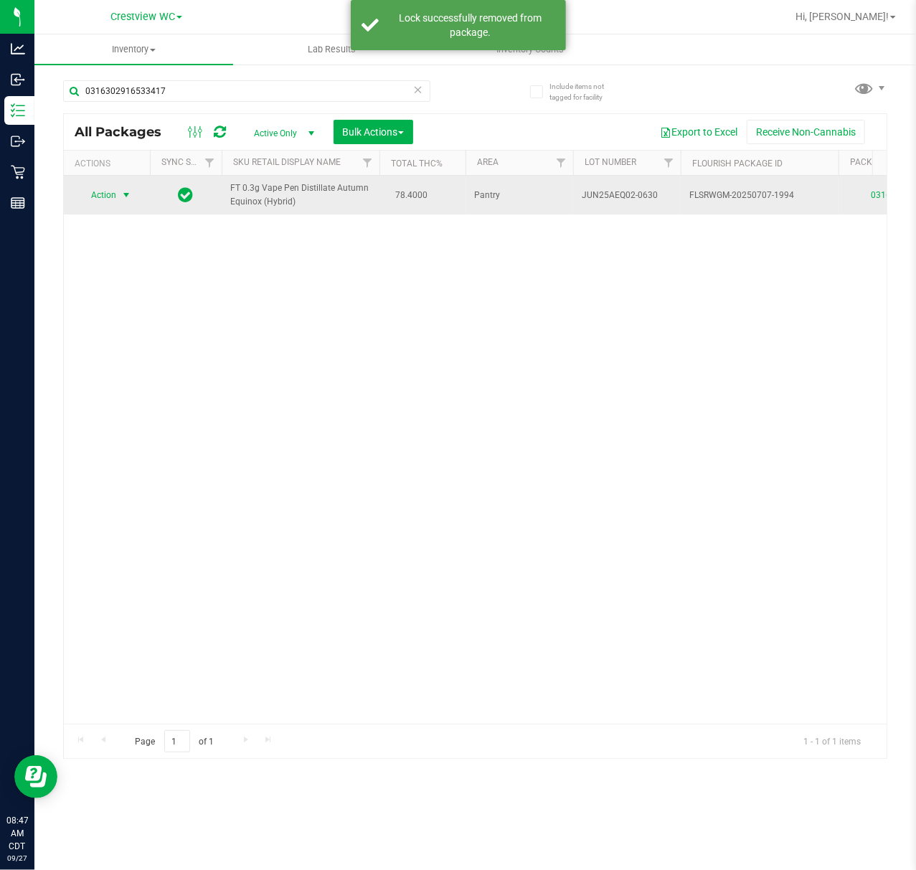
click at [113, 194] on span "Action" at bounding box center [97, 195] width 39 height 20
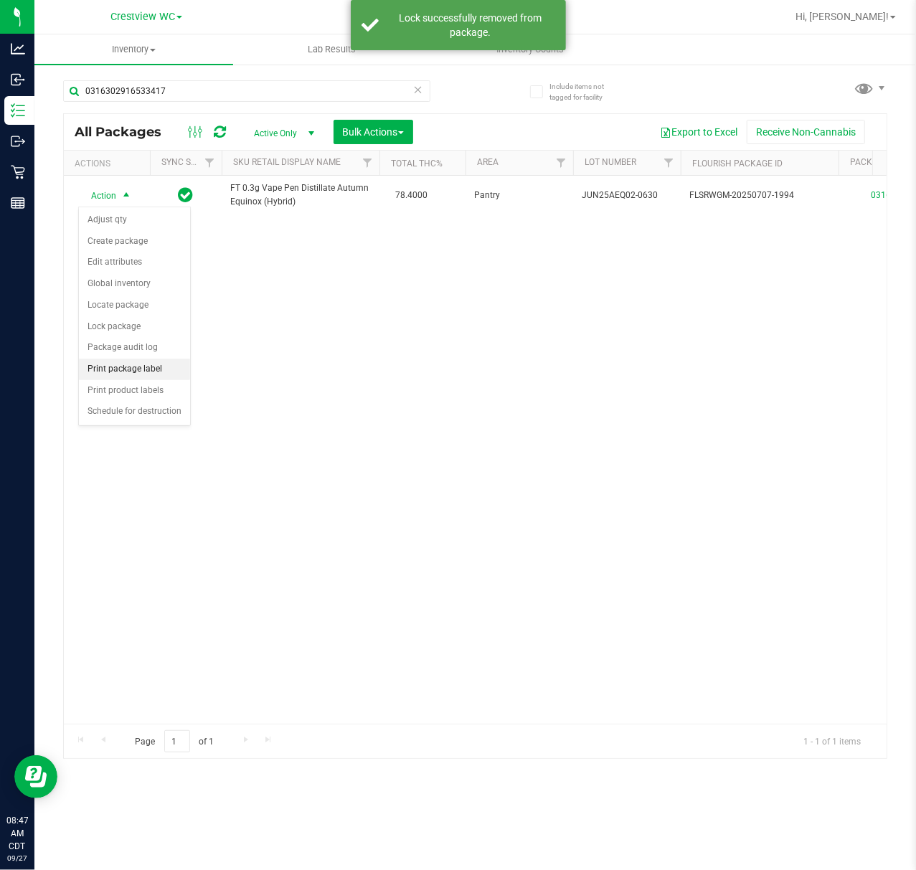
click at [125, 380] on li "Print package label" at bounding box center [134, 370] width 111 height 22
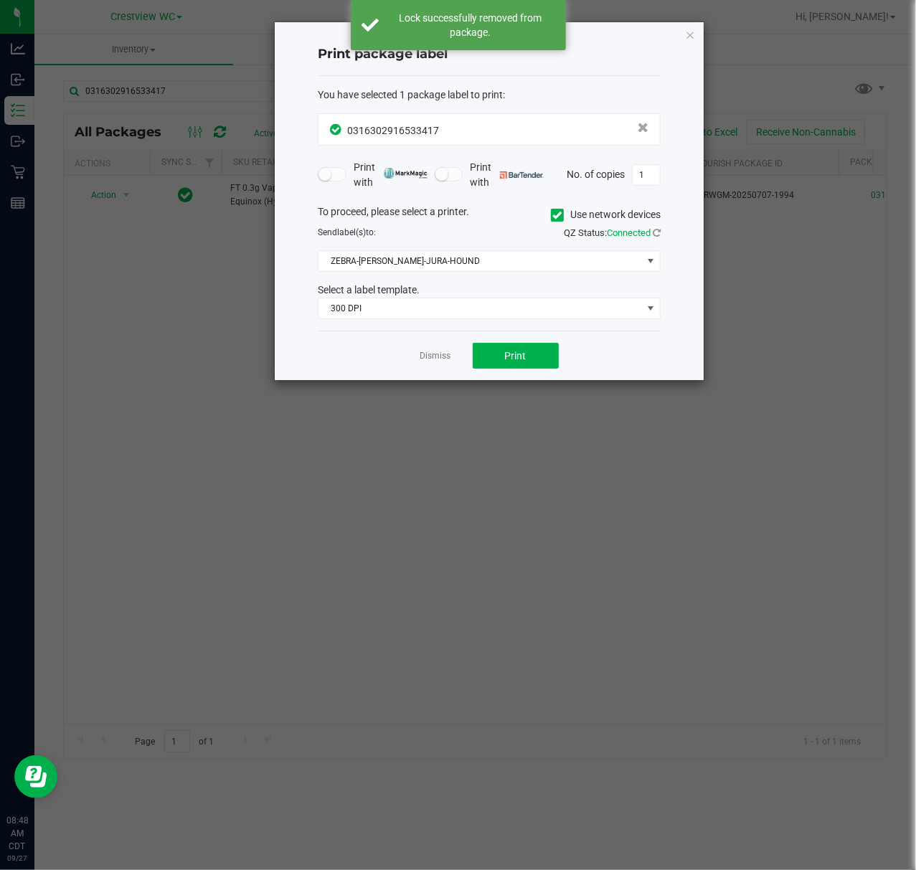
click at [506, 324] on div "You have selected 1 package label to print : 0316302916533417 Print with Print …" at bounding box center [489, 203] width 343 height 255
click at [517, 316] on span "300 DPI" at bounding box center [481, 309] width 324 height 20
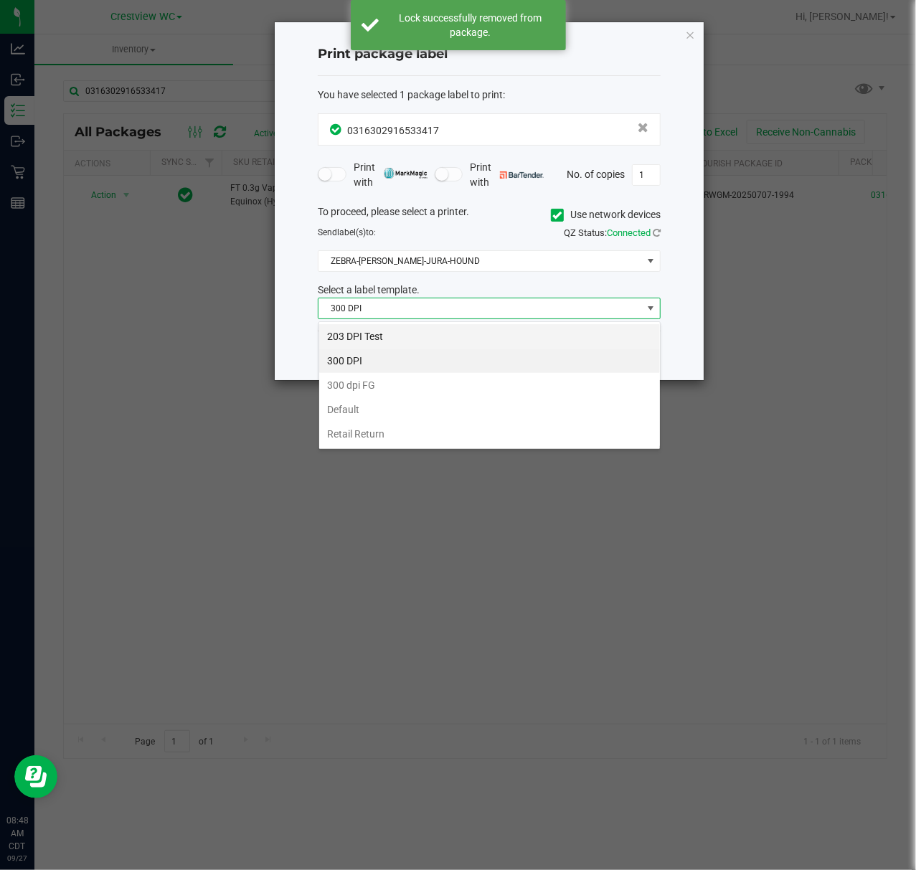
scroll to position [22, 342]
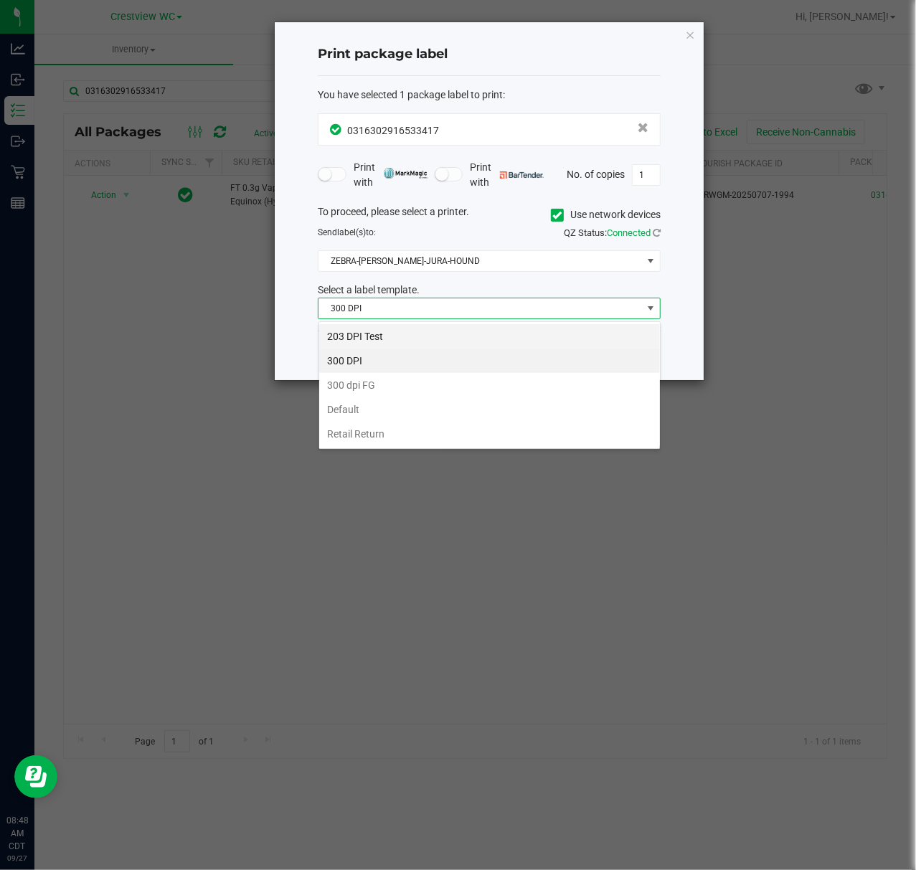
click at [464, 334] on li "203 DPI Test" at bounding box center [489, 336] width 341 height 24
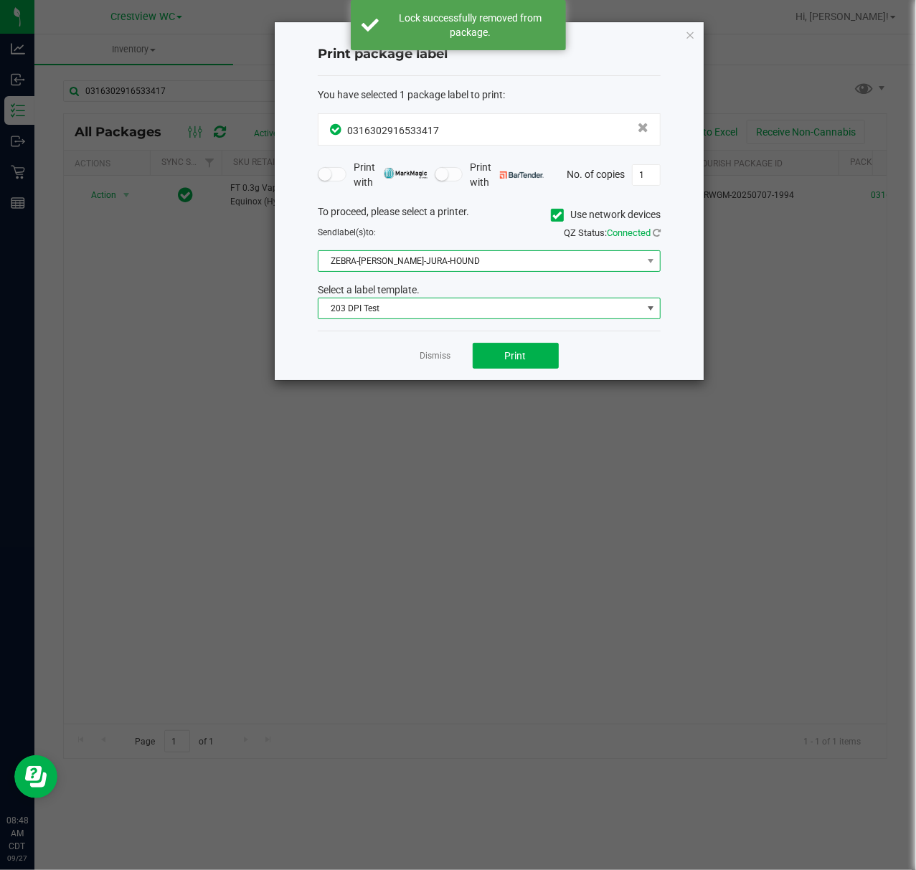
click at [441, 253] on span "ZEBRA-[PERSON_NAME]-JURA-HOUND" at bounding box center [481, 261] width 324 height 20
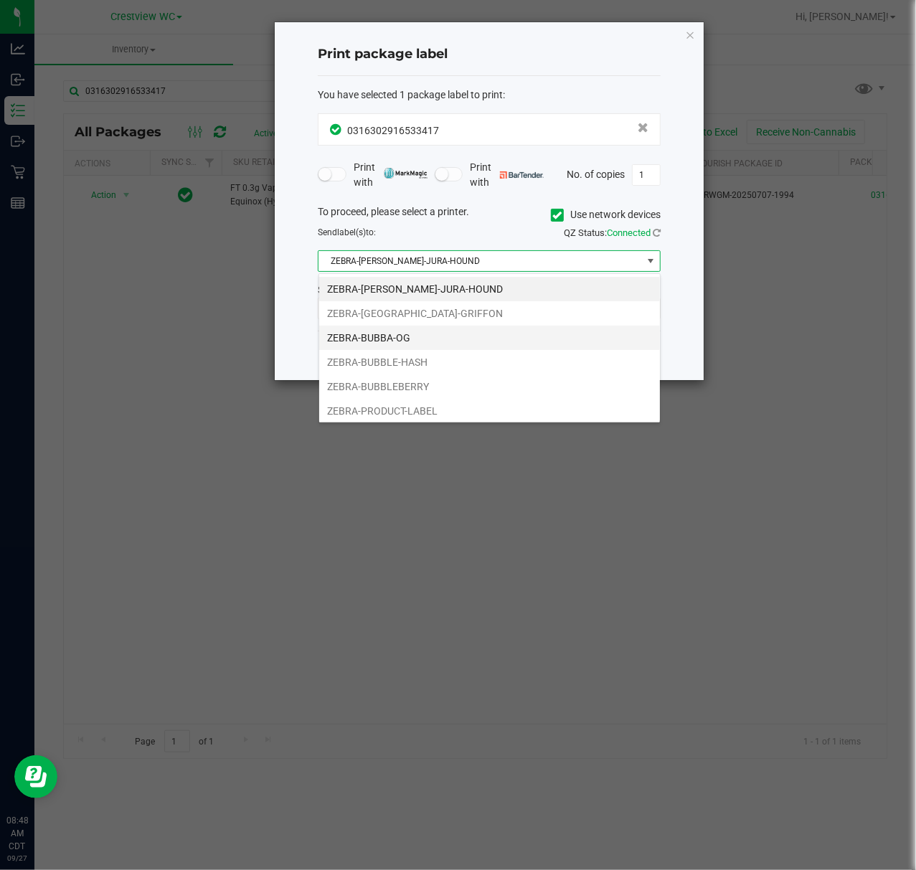
click at [385, 345] on li "ZEBRA-BUBBA-OG" at bounding box center [489, 338] width 341 height 24
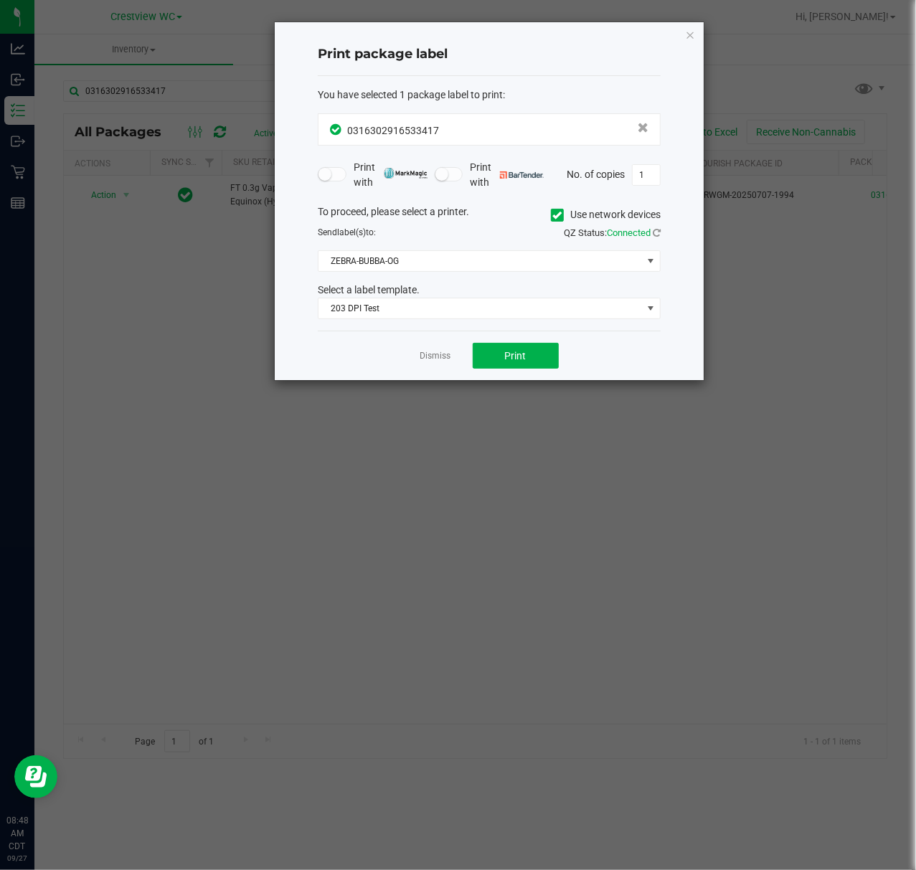
click at [432, 276] on div "To proceed, please select a printer. Use network devices Send label(s) to: QZ S…" at bounding box center [489, 263] width 343 height 116
click at [439, 264] on span "ZEBRA-BUBBA-OG" at bounding box center [481, 261] width 324 height 20
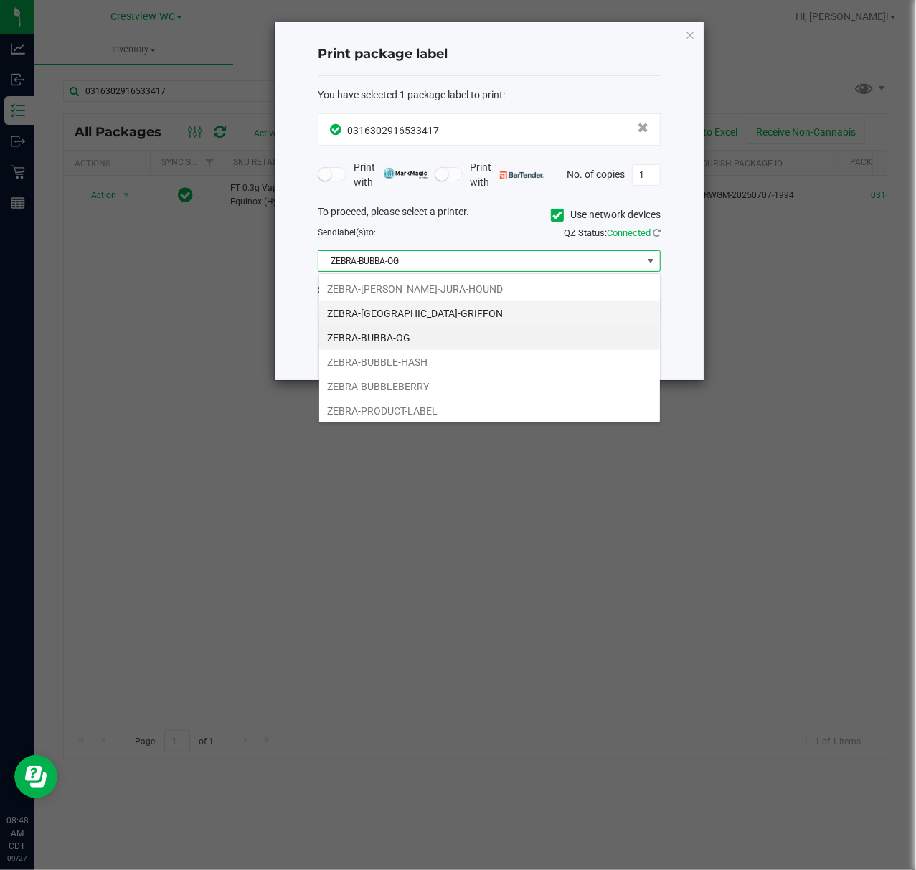
click at [393, 311] on li "ZEBRA-[GEOGRAPHIC_DATA]-GRIFFON" at bounding box center [489, 313] width 341 height 24
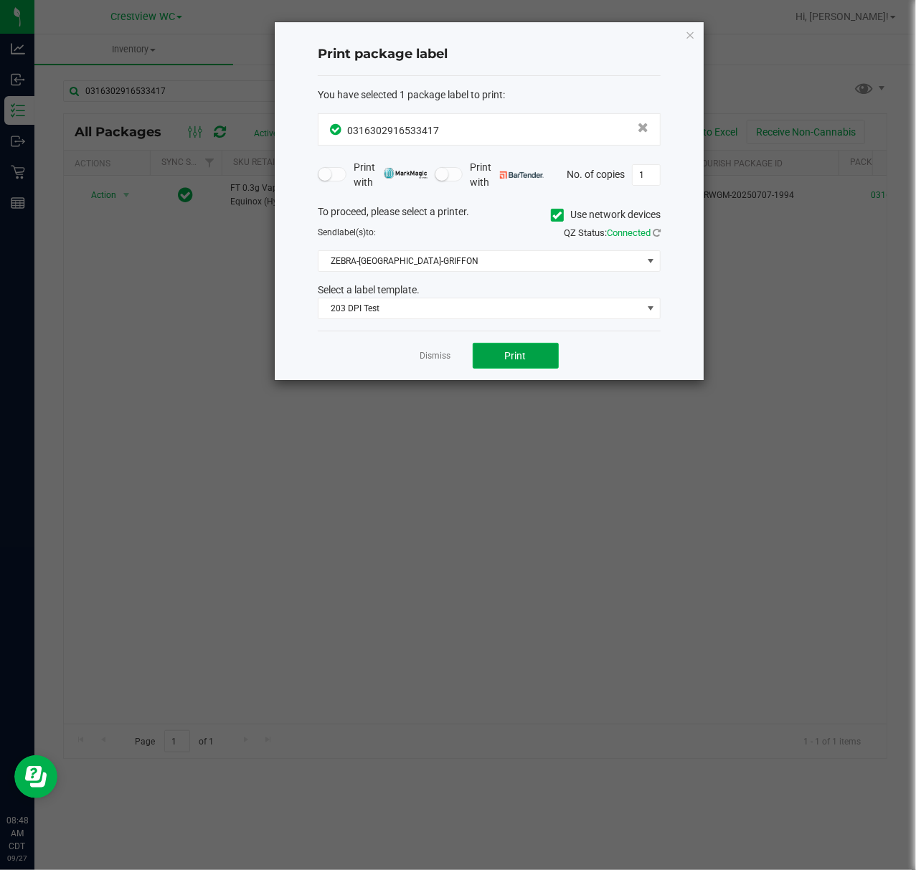
click at [514, 355] on span "Print" at bounding box center [516, 355] width 22 height 11
